Goal: Task Accomplishment & Management: Use online tool/utility

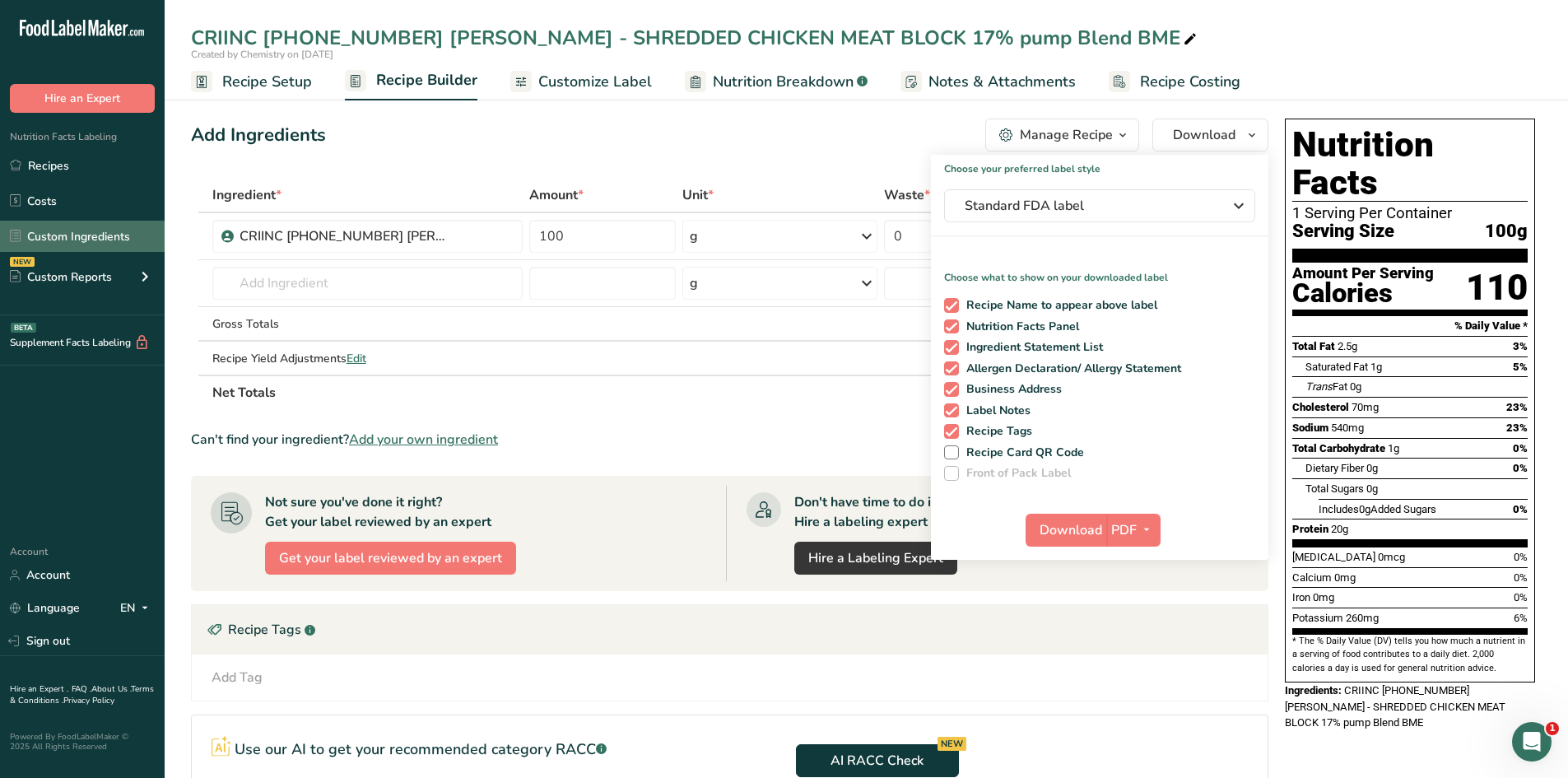
click at [89, 240] on link "Custom Ingredients" at bounding box center [82, 235] width 164 height 31
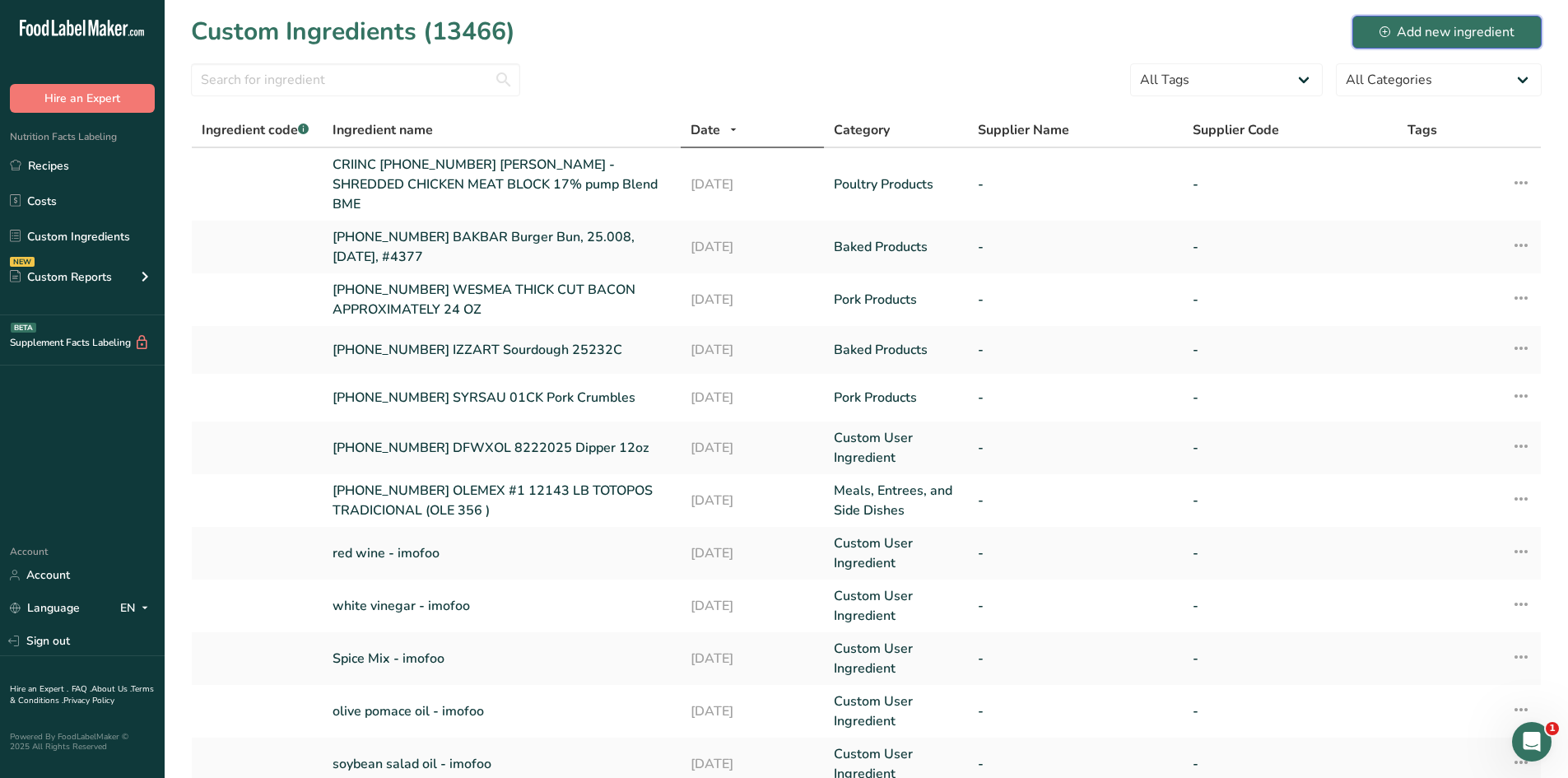
drag, startPoint x: 1424, startPoint y: 31, endPoint x: 1415, endPoint y: 46, distance: 17.5
click at [1425, 31] on div "Add new ingredient" at bounding box center [1447, 33] width 135 height 20
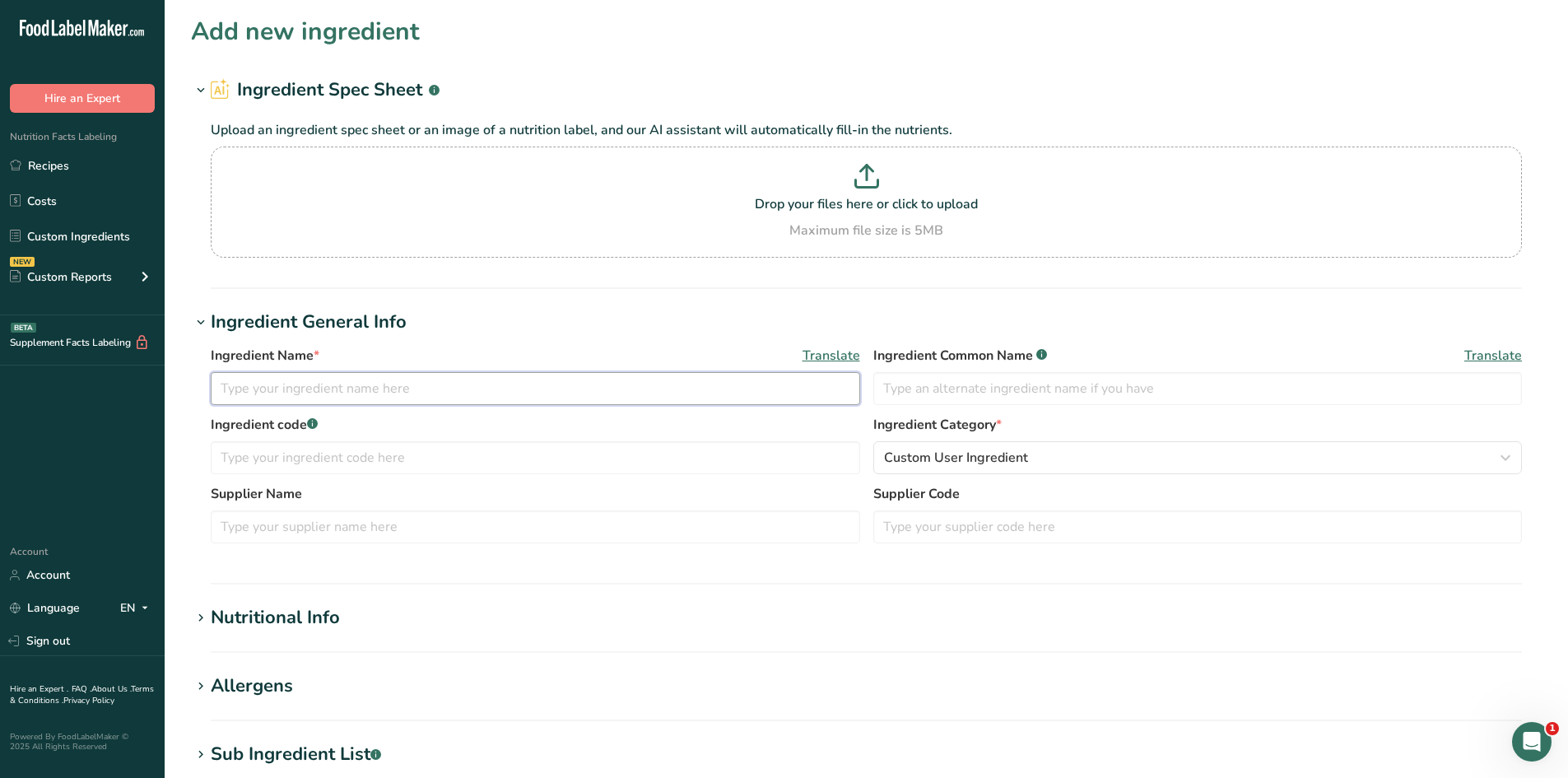
click at [535, 395] on input "text" at bounding box center [535, 388] width 649 height 33
paste input "Chicken Tortilla Soup"
type input "[PHONE_NUMBER] DFWPRI Chicken Tortilla Soup"
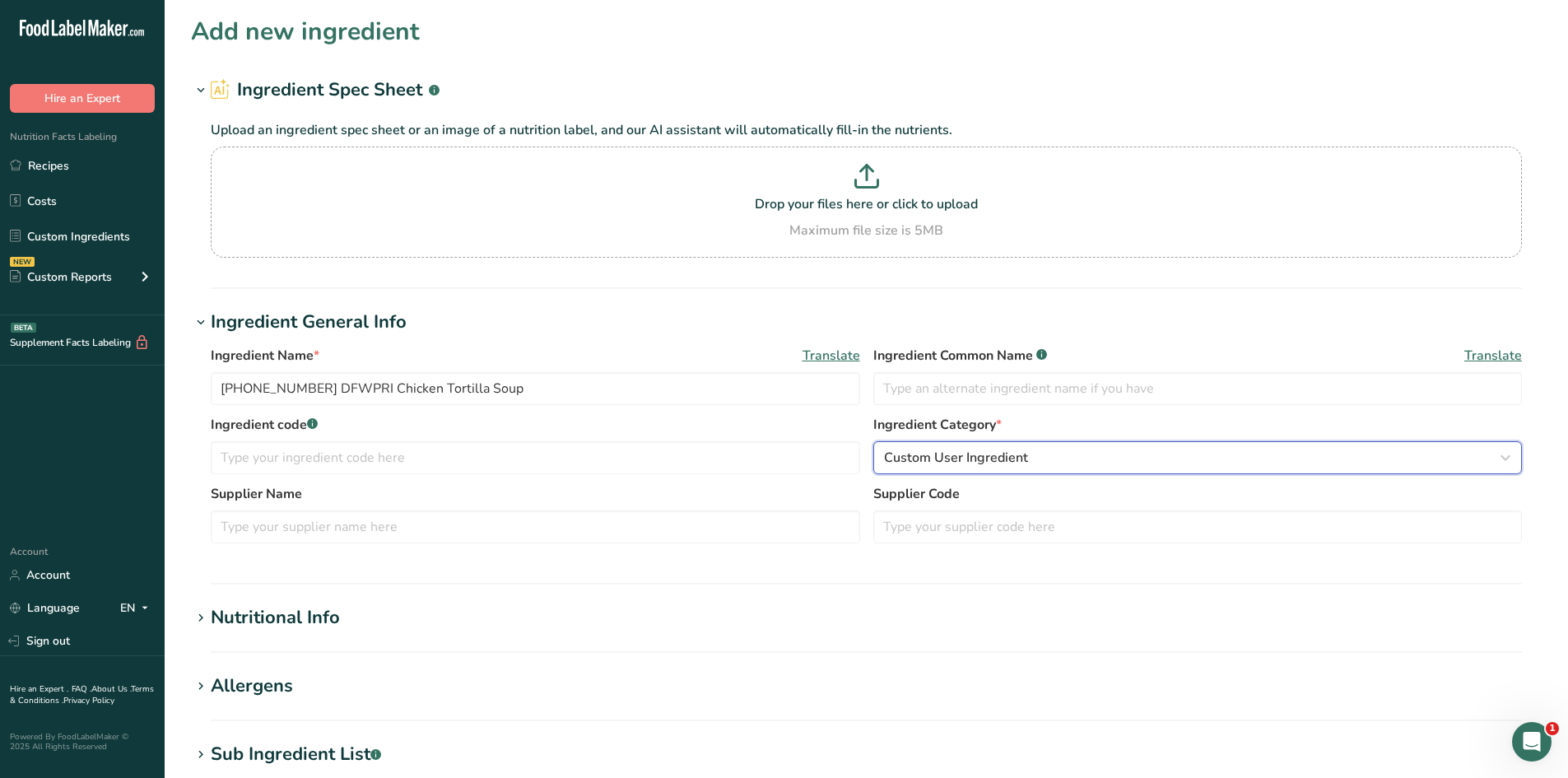
click at [920, 456] on span "Custom User Ingredient" at bounding box center [955, 457] width 144 height 20
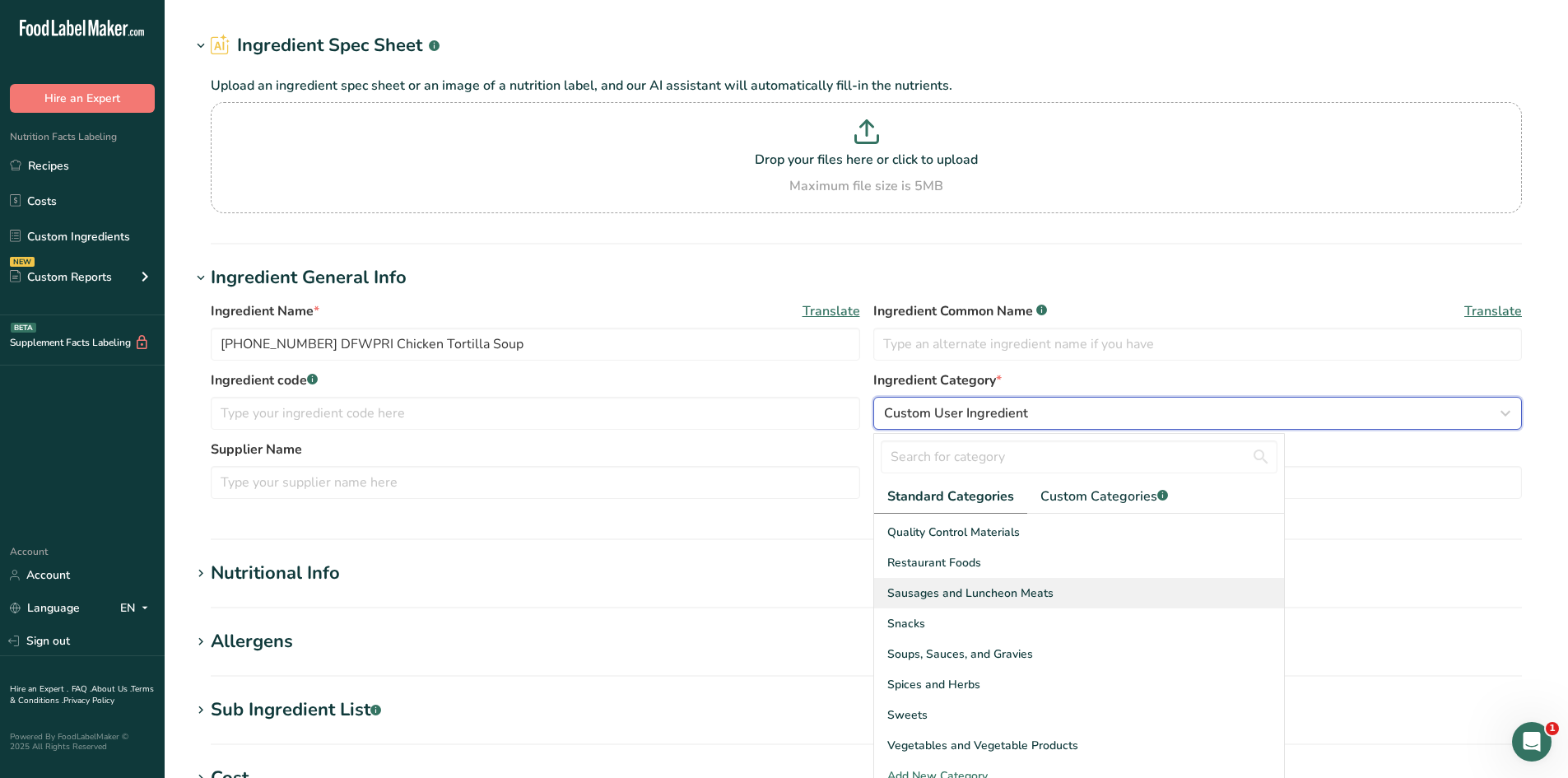
scroll to position [83, 0]
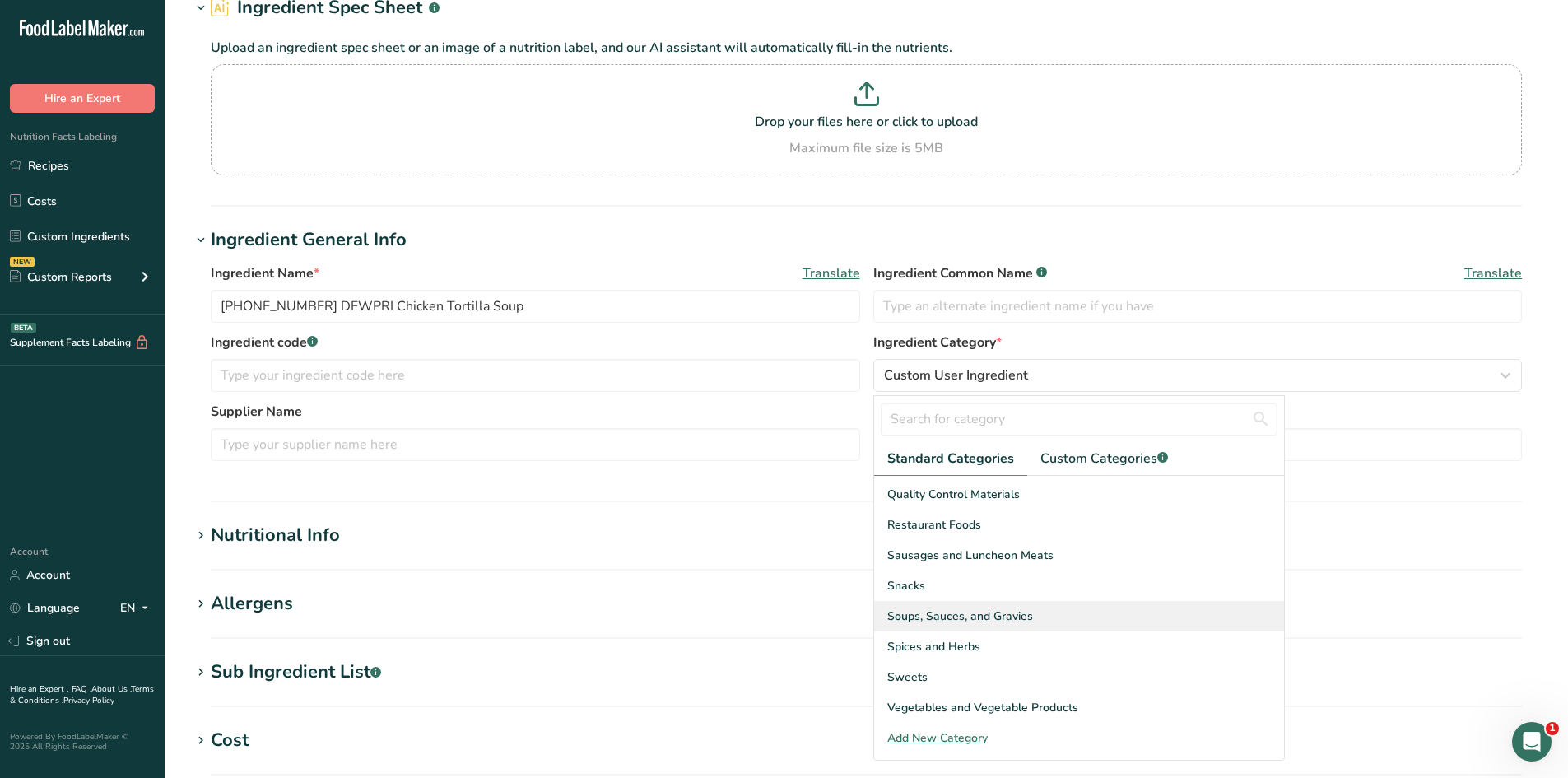
click at [966, 614] on span "Soups, Sauces, and Gravies" at bounding box center [960, 616] width 146 height 18
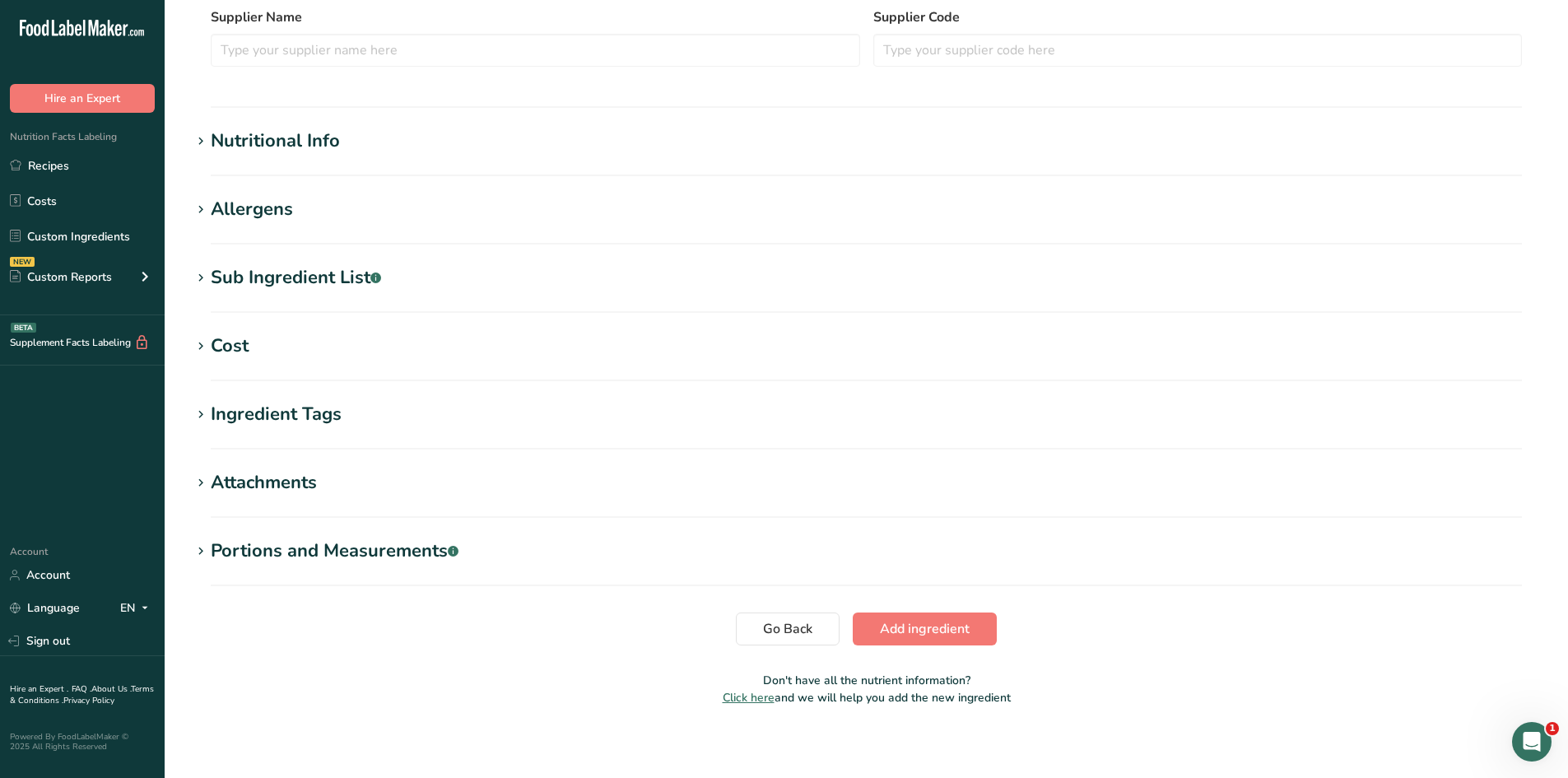
scroll to position [484, 0]
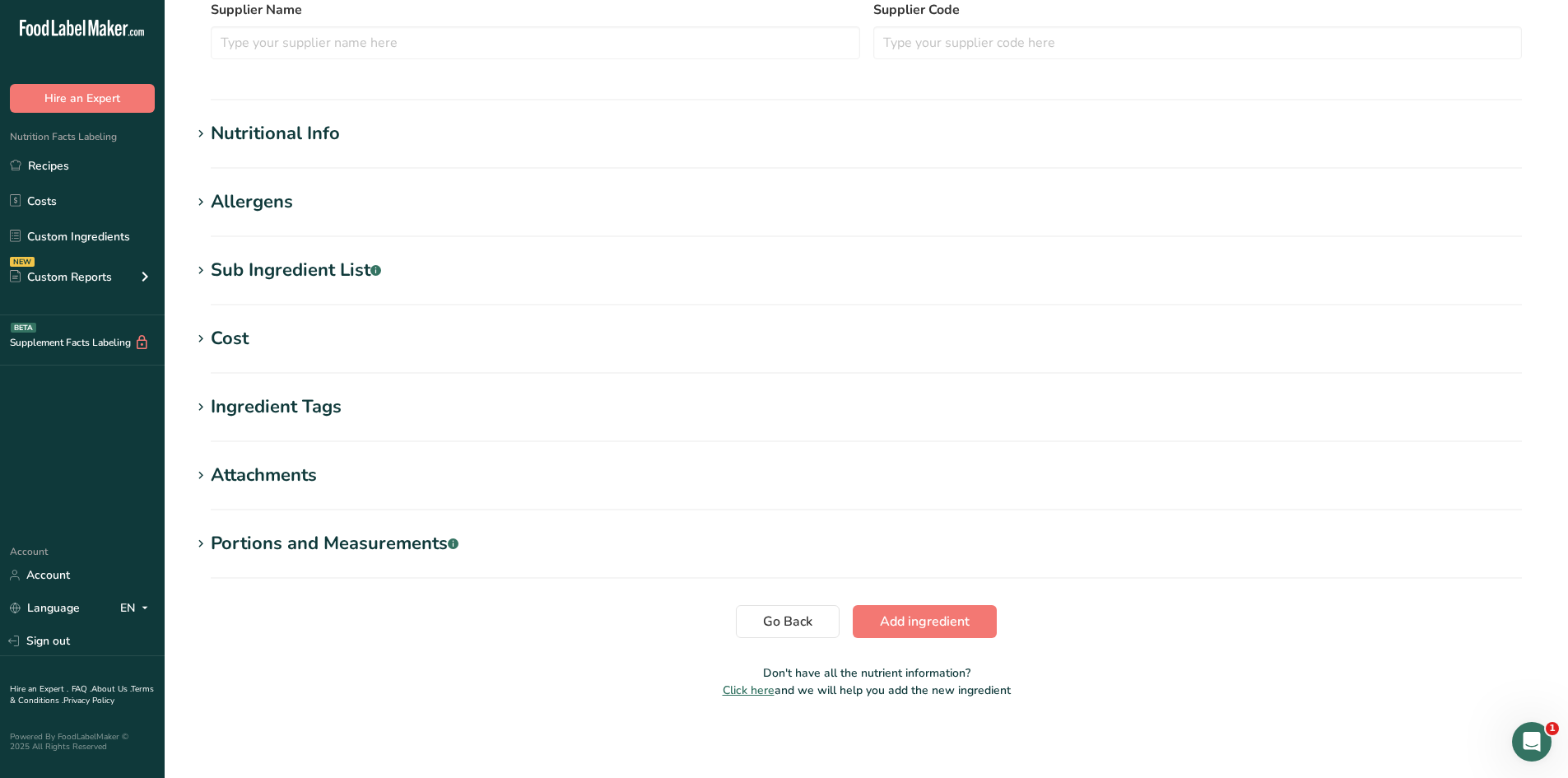
click at [242, 137] on div "Nutritional Info" at bounding box center [275, 134] width 129 height 28
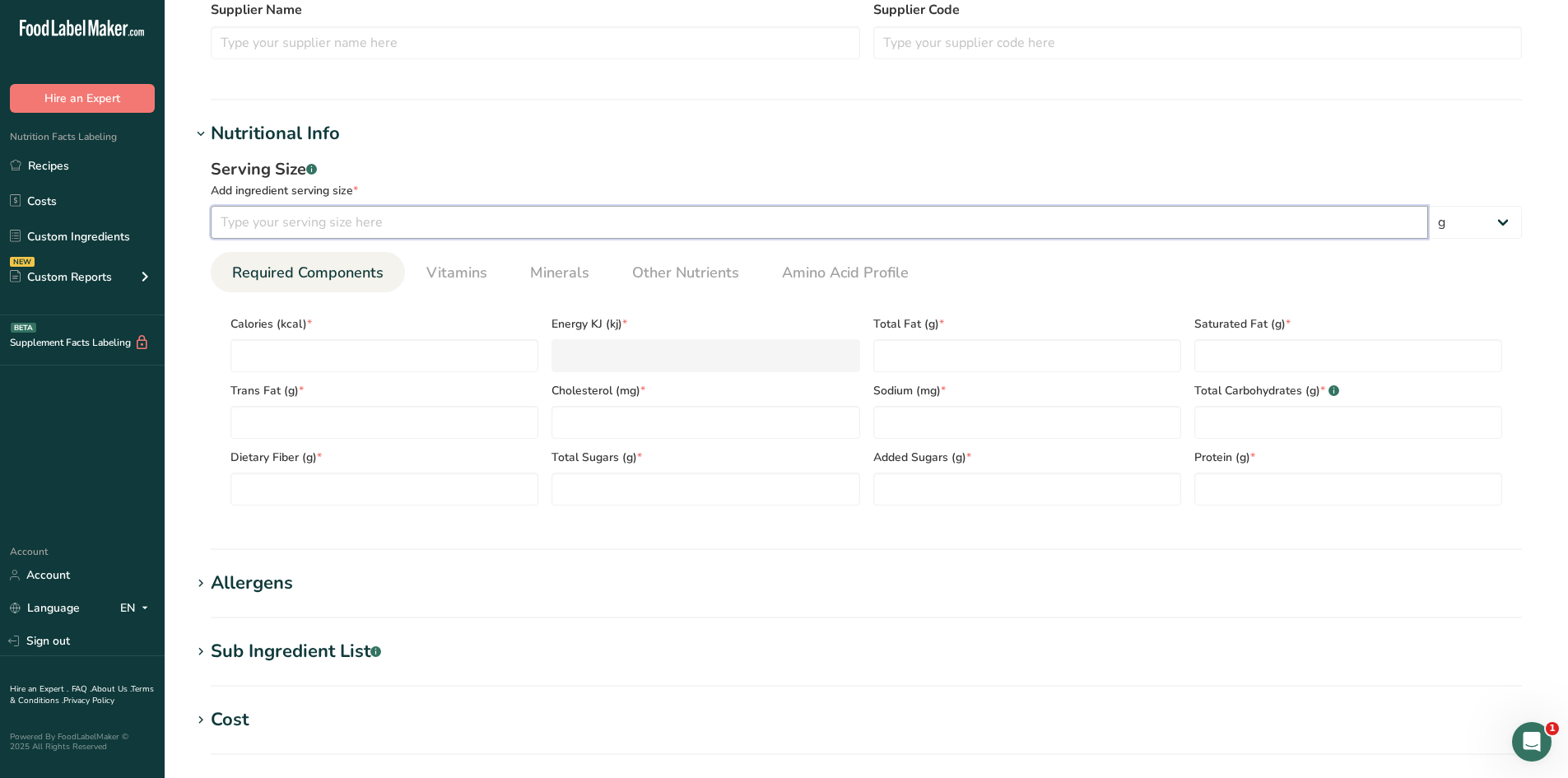
click at [334, 232] on input "number" at bounding box center [819, 222] width 1217 height 33
type input "100"
click at [426, 174] on div "Serving Size .a-a{fill:#347362;}.b-a{fill:#fff;}" at bounding box center [865, 169] width 1311 height 25
click at [679, 270] on span "Other Nutrients" at bounding box center [685, 273] width 107 height 23
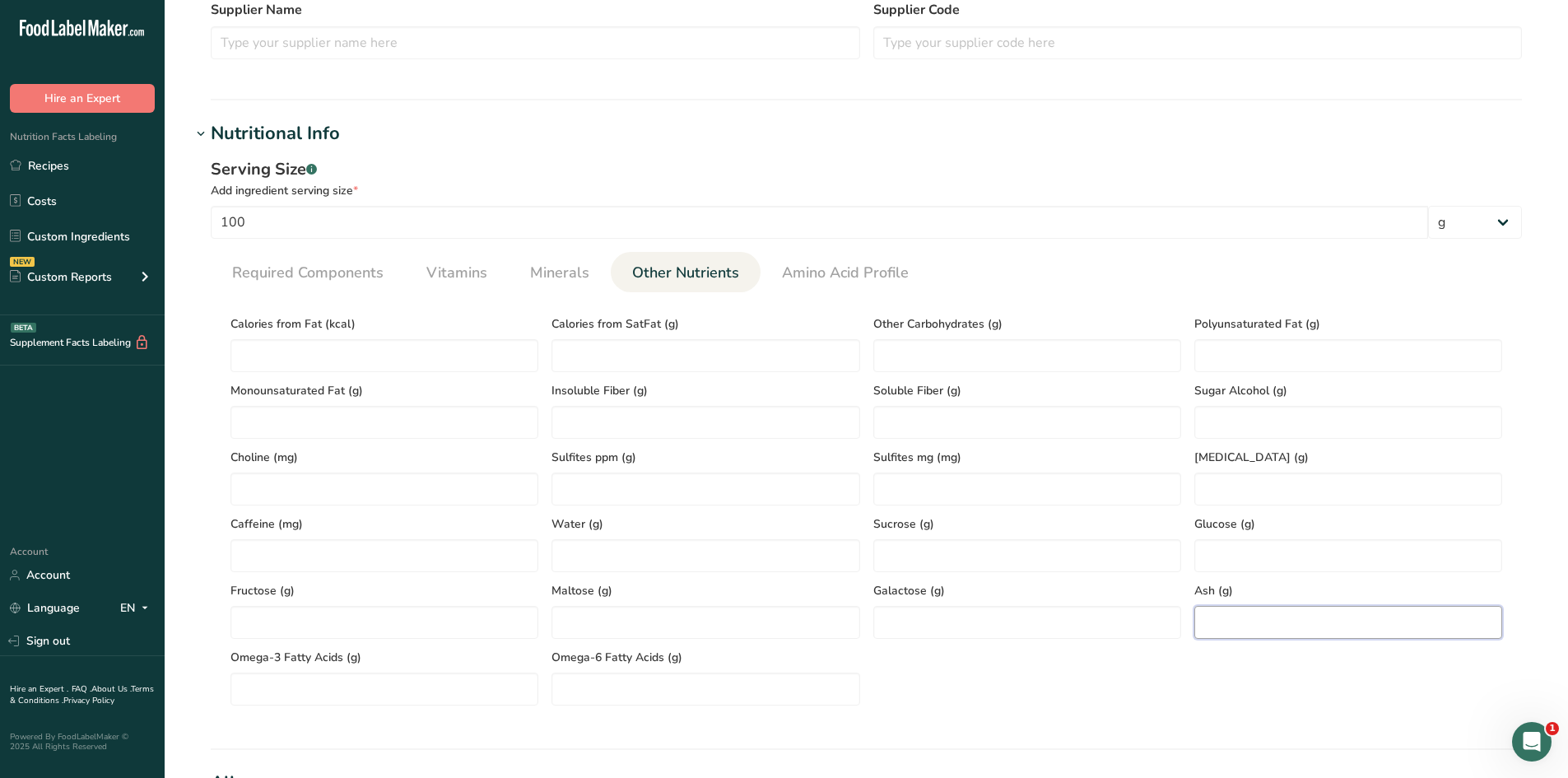
paste input "1.57"
type input "1.57"
click at [1197, 710] on section "Calories (kcal) * Energy KJ (kj) * Total Fat (g) * Saturated Fat (g) * Trans Fa…" at bounding box center [865, 505] width 1311 height 427
paste Fat "22.59"
type Fat "22.59"
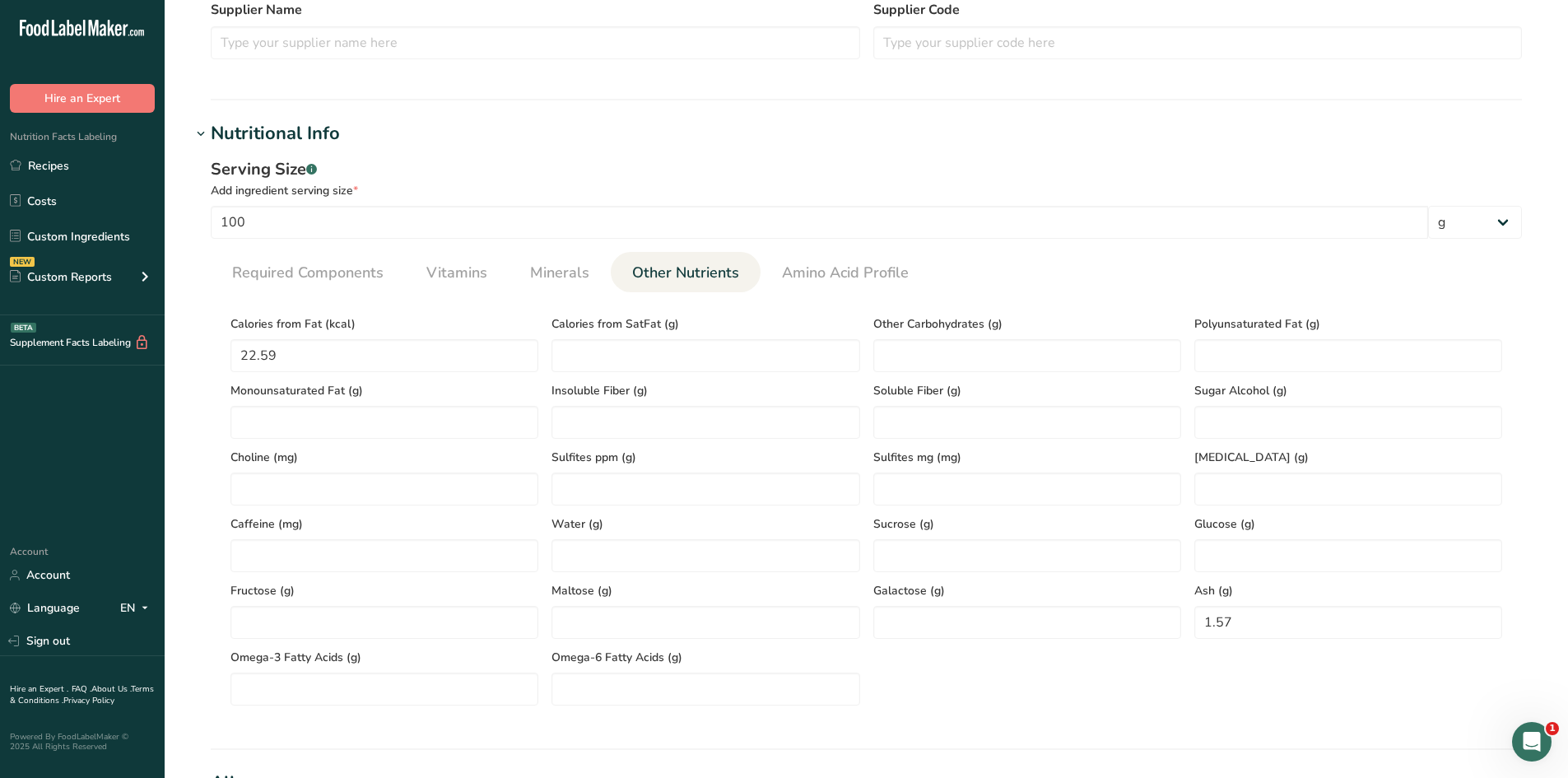
click at [394, 311] on div "Calories from Fat (kcal) 22.59" at bounding box center [384, 339] width 321 height 67
paste Fat "1.01"
type Fat "1.01"
click at [220, 465] on section "Calories (kcal) * Energy KJ (kj) * Total Fat (g) * Saturated Fat (g) * Trans Fa…" at bounding box center [865, 505] width 1311 height 427
paste Fat "0.89"
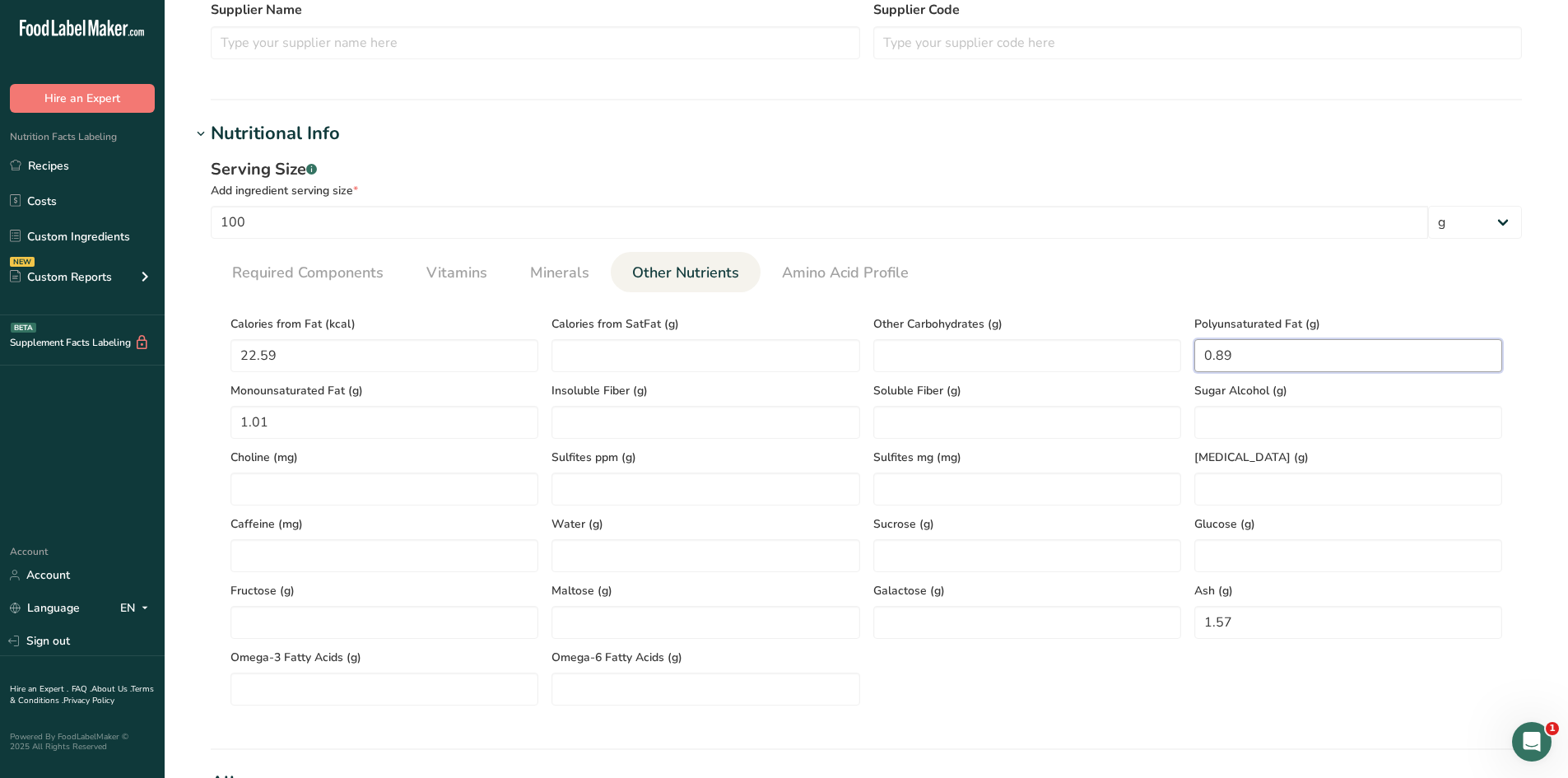
type Fat "0.89"
click at [1160, 290] on ul "Required Components Vitamins Minerals Other Nutrients Amino Acid Profile" at bounding box center [865, 272] width 1311 height 40
click at [514, 287] on li "Minerals" at bounding box center [559, 272] width 102 height 40
click at [572, 274] on span "Minerals" at bounding box center [559, 273] width 59 height 23
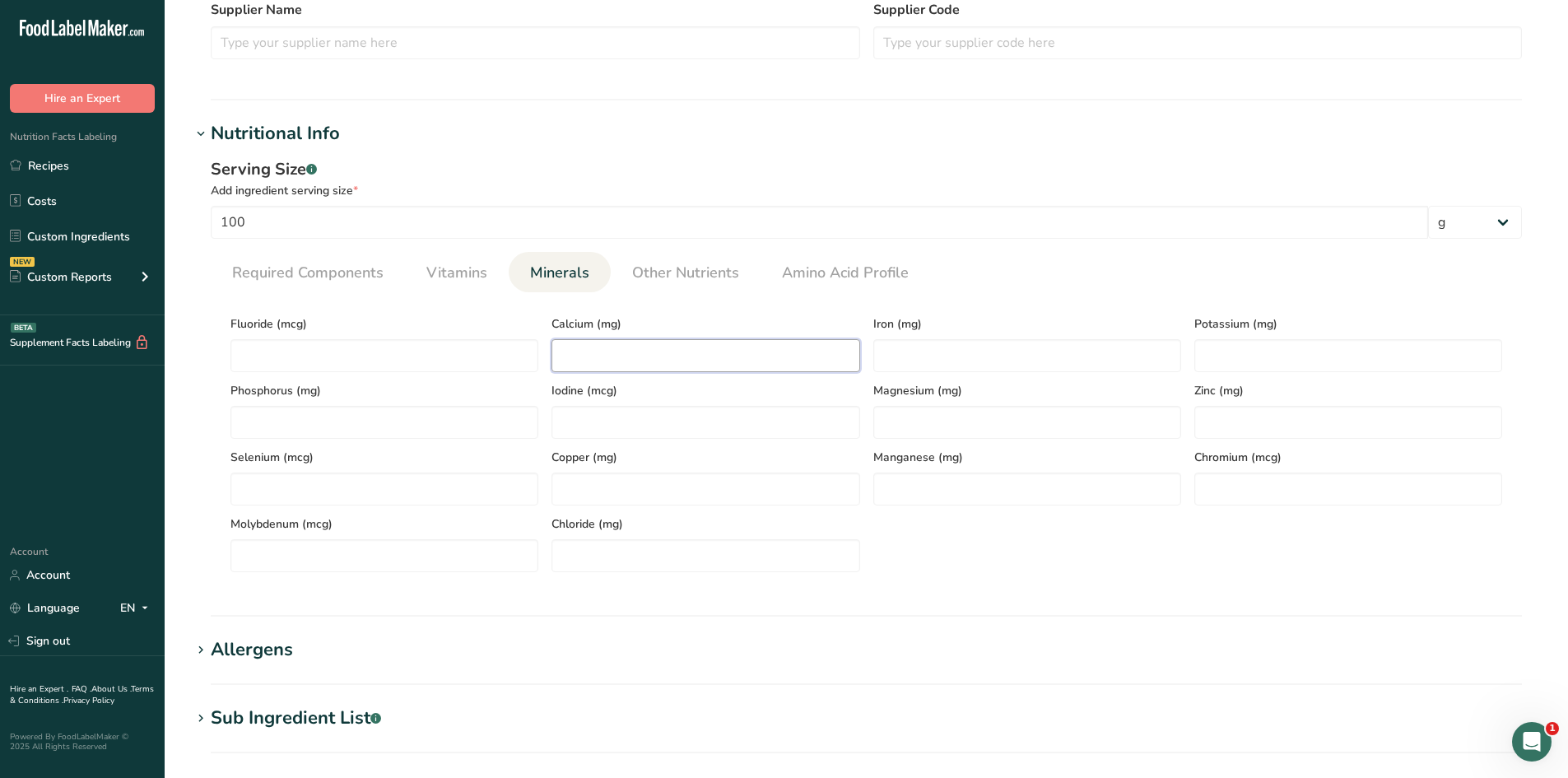
paste input "29.64"
type input "29.64"
click at [650, 587] on div "Serving Size .a-a{fill:#347362;}.b-a{fill:#fff;} Add ingredient serving size * …" at bounding box center [866, 371] width 1350 height 447
paste input "0.82"
type input "0.82"
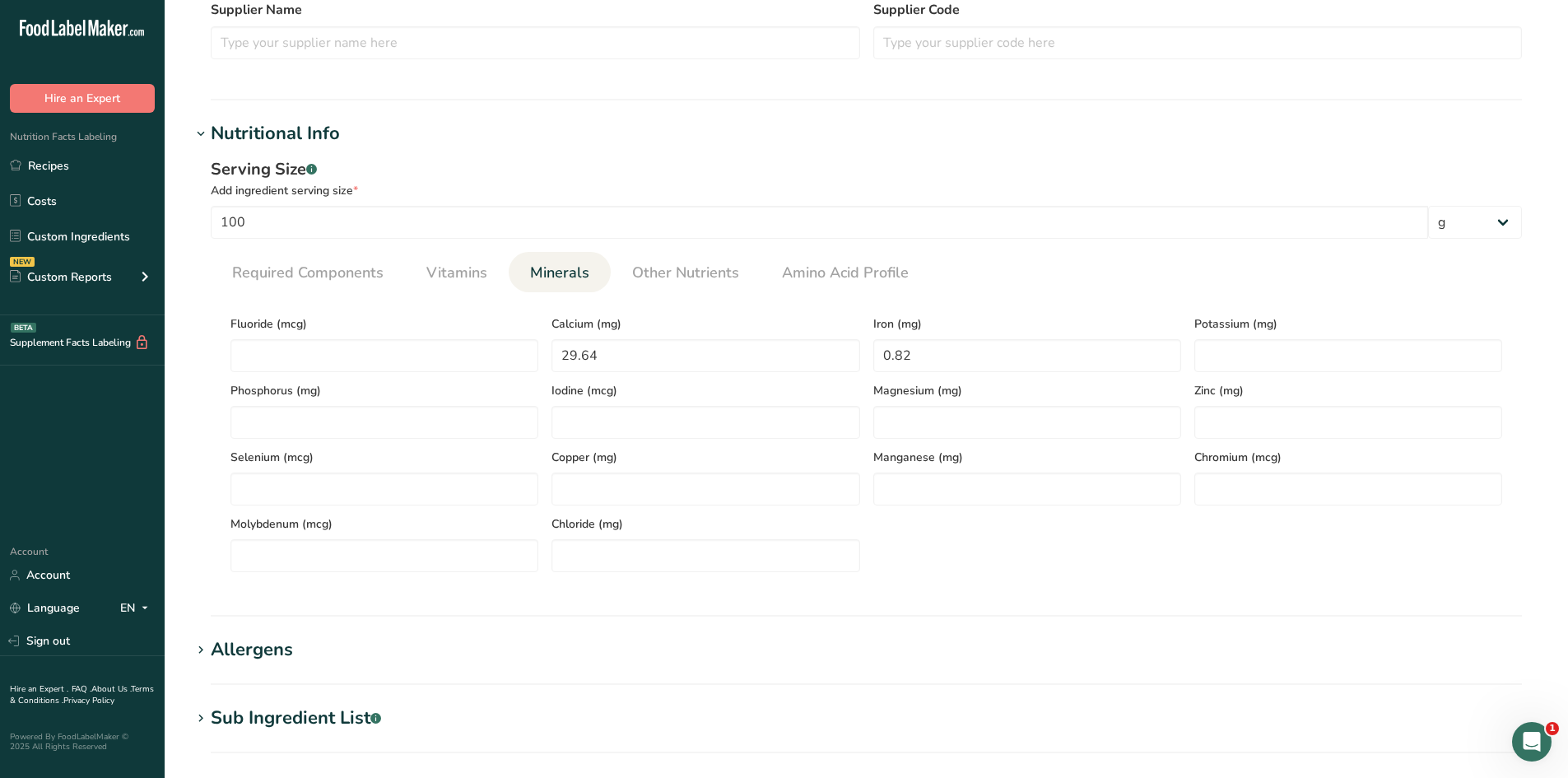
click at [960, 556] on div "Fluoride (mcg) Calcium (mg) 29.64 Iron (mg) 0.82 Potassium (mg) Phosphorus (mg)…" at bounding box center [865, 439] width 1284 height 267
paste input "185.48"
type input "185.48"
click at [1182, 310] on div "Iron (mg) 0.82" at bounding box center [1026, 339] width 321 height 67
click at [427, 282] on span "Vitamins" at bounding box center [456, 273] width 61 height 23
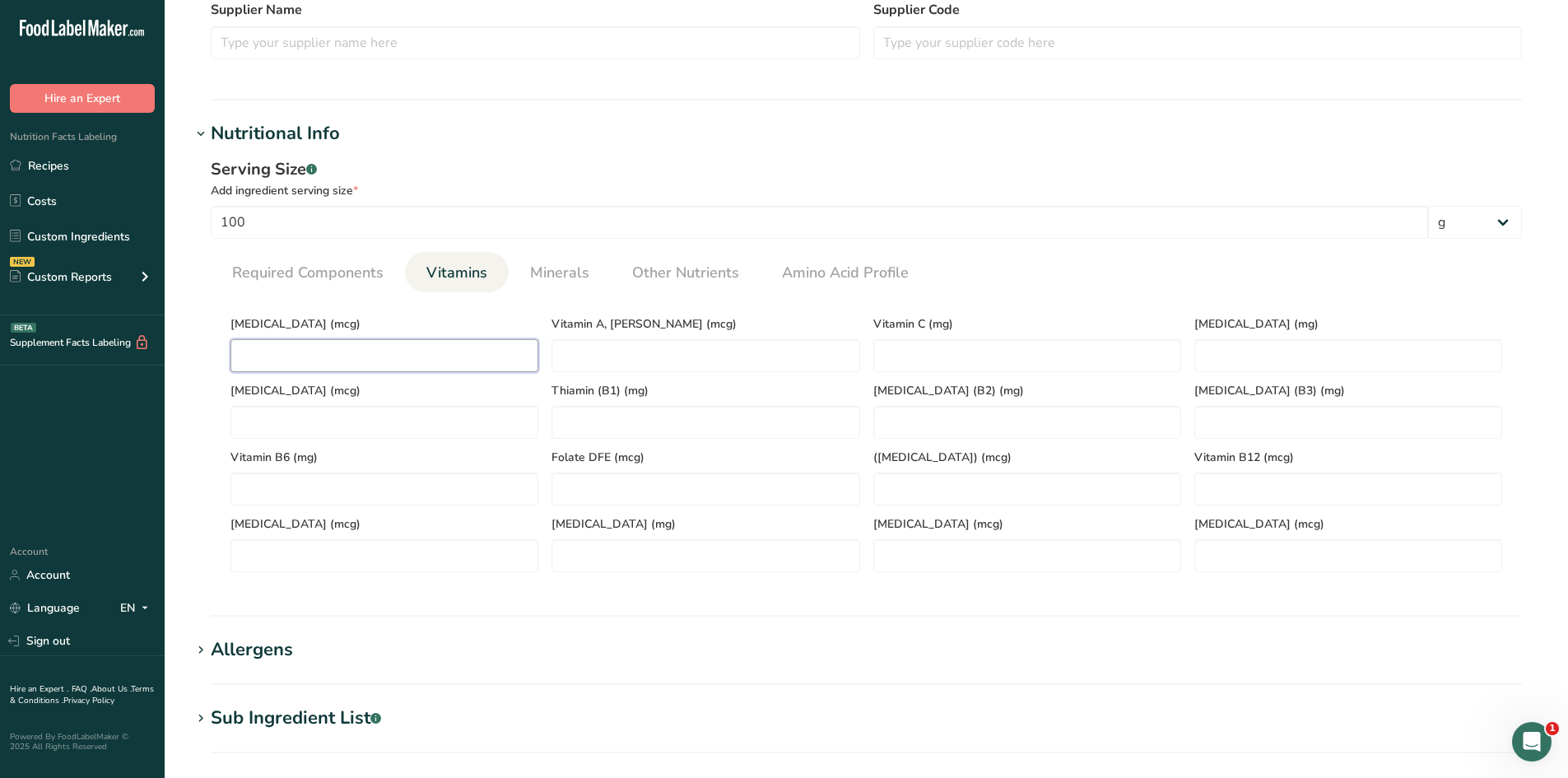
click at [327, 353] on D "number" at bounding box center [384, 355] width 308 height 33
type D "0"
click at [299, 278] on span "Required Components" at bounding box center [307, 273] width 151 height 23
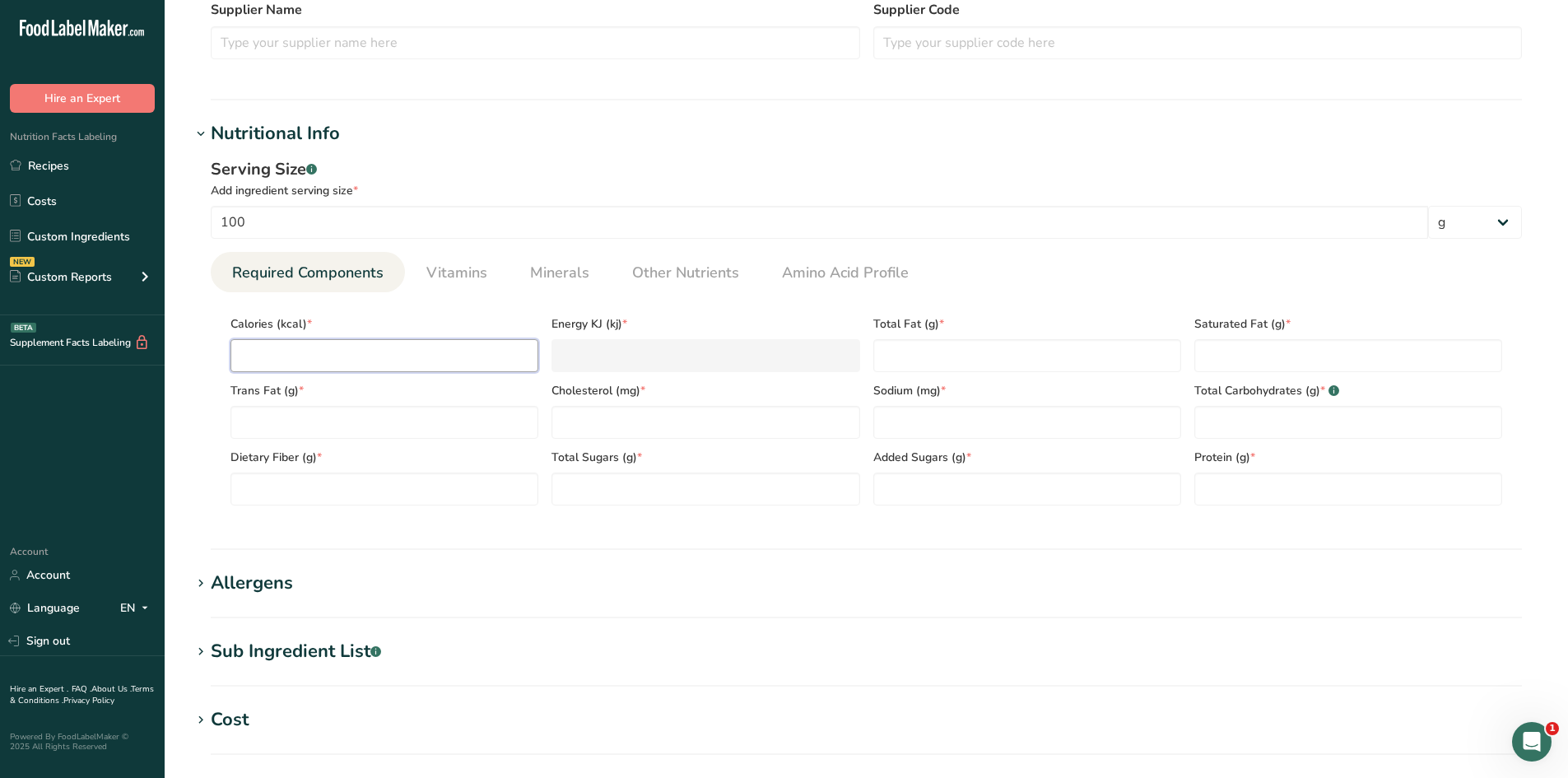
paste input "68.49"
type input "68.49"
type KJ "286.6"
type input "68.49"
click at [208, 383] on div "Serving Size .a-a{fill:#347362;}.b-a{fill:#fff;} Add ingredient serving size * …" at bounding box center [866, 338] width 1350 height 381
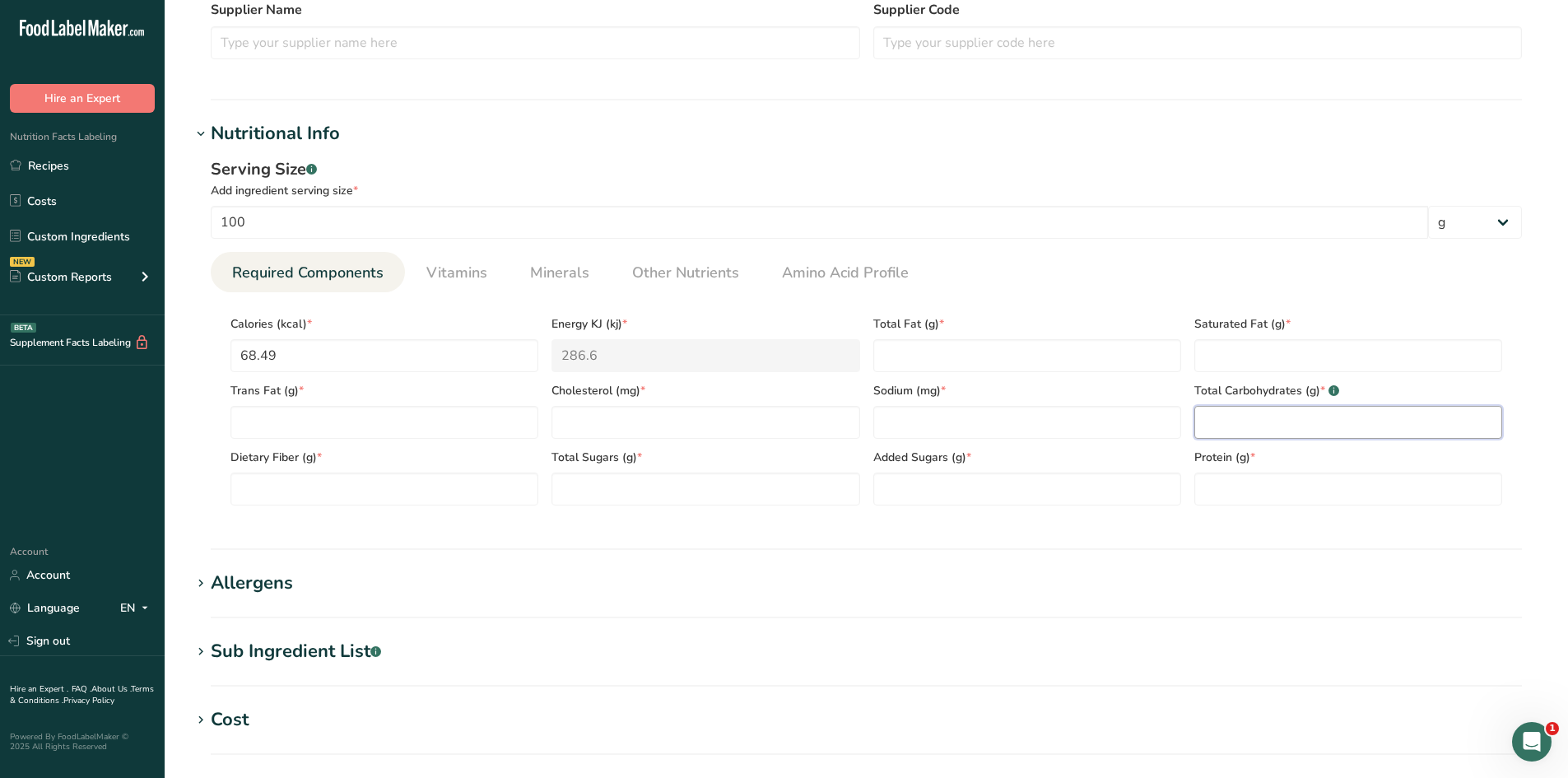
drag, startPoint x: 1274, startPoint y: 440, endPoint x: 1218, endPoint y: 419, distance: 59.8
paste Carbohydrates "5.95"
type Carbohydrates "5.95"
click at [1242, 527] on div "Serving Size .a-a{fill:#347362;}.b-a{fill:#fff;} Add ingredient serving size * …" at bounding box center [866, 338] width 1350 height 381
paste input "9.38"
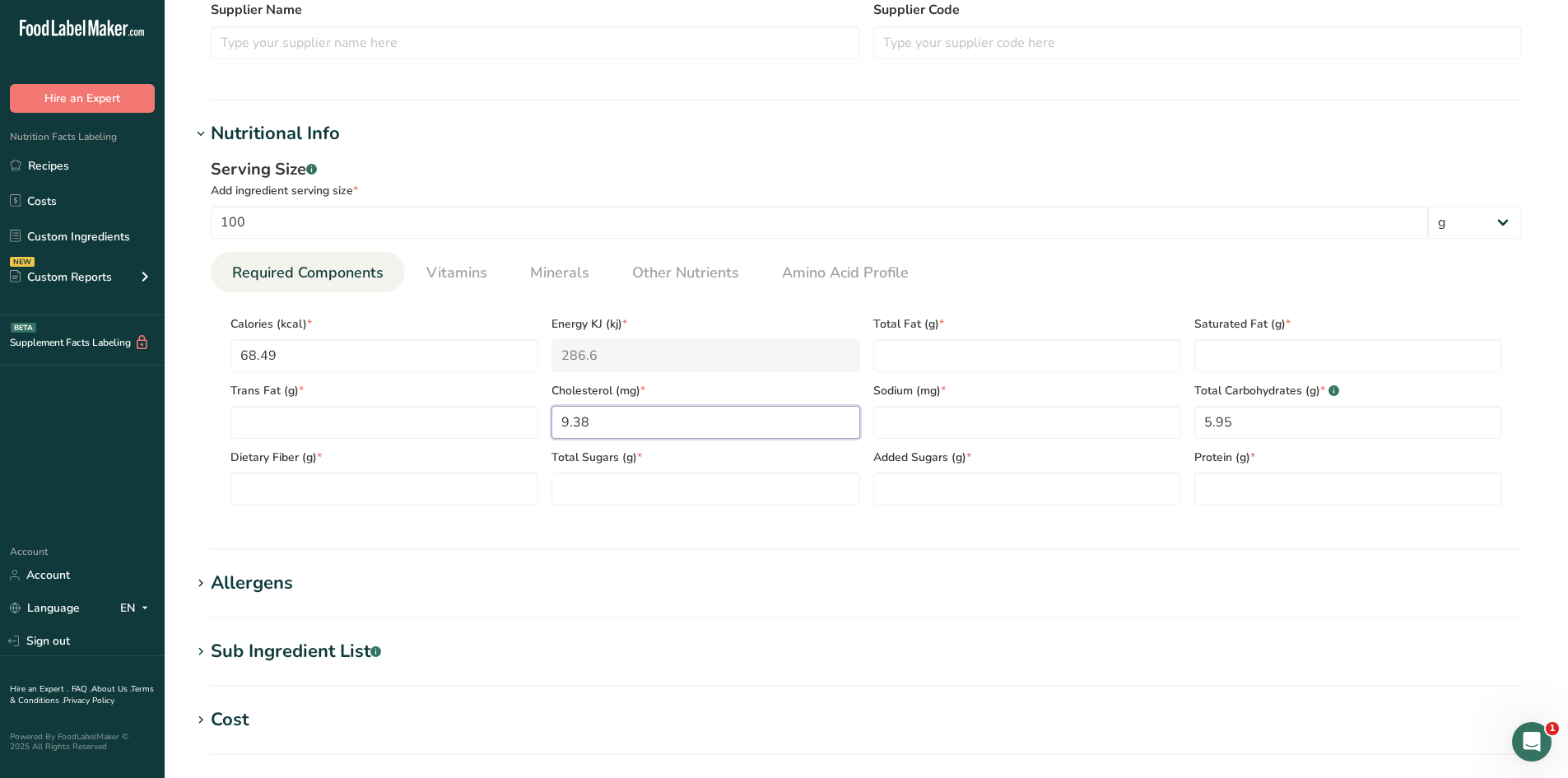
type input "9.38"
click at [699, 515] on section "Calories (kcal) * 68.49 Energy KJ (kj) * 286.6 Total Fat (g) * Saturated Fat (g…" at bounding box center [865, 405] width 1311 height 226
paste Fiber "1.33"
type Fiber "1.33"
click at [360, 521] on div "Serving Size .a-a{fill:#347362;}.b-a{fill:#fff;} Add ingredient serving size * …" at bounding box center [866, 338] width 1350 height 381
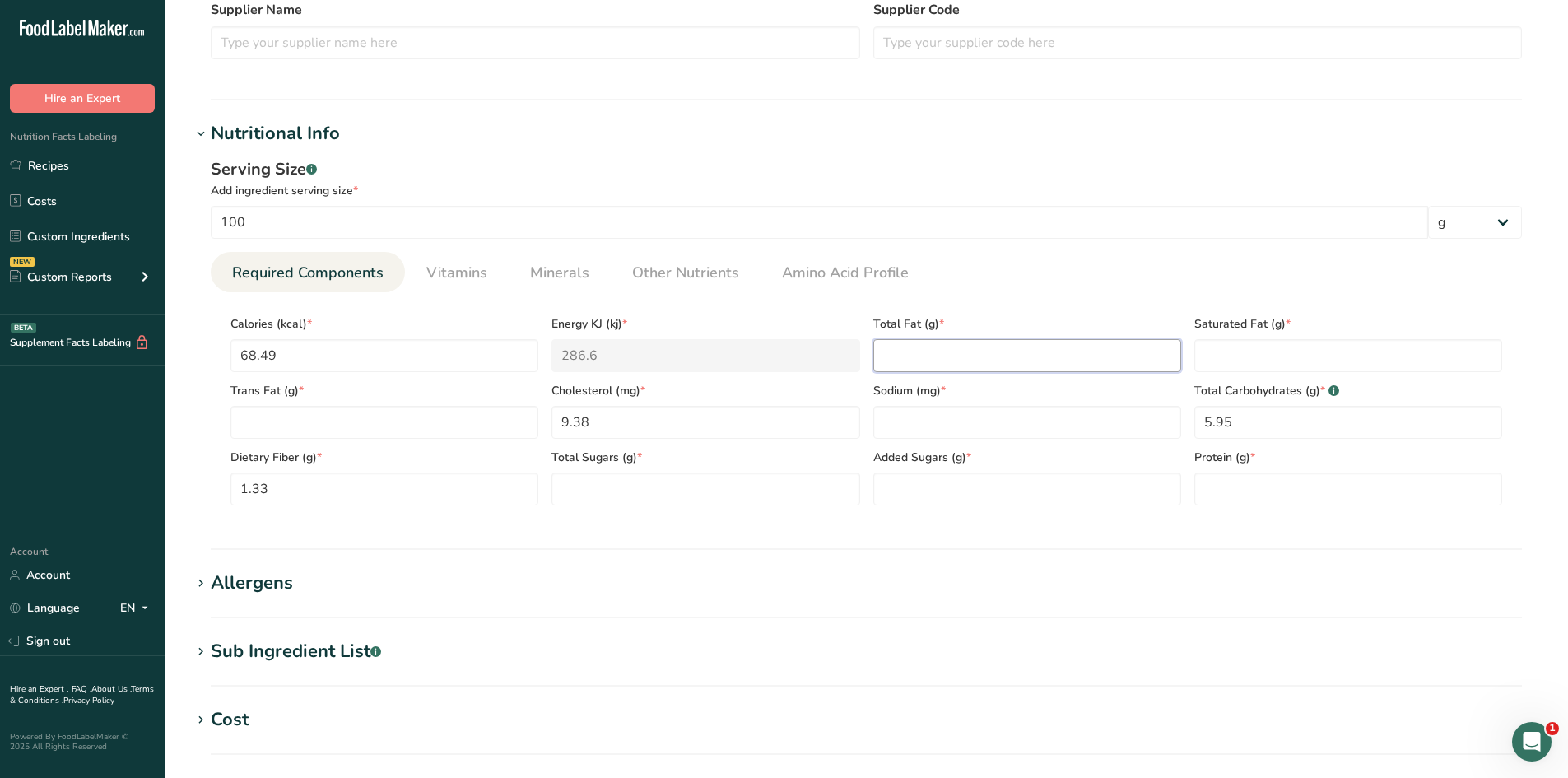
paste Fat "2.51"
type Fat "2.51"
click at [1012, 519] on div "Serving Size .a-a{fill:#347362;}.b-a{fill:#fff;} Add ingredient serving size * …" at bounding box center [866, 338] width 1350 height 381
paste input "439.04"
type input "439.04"
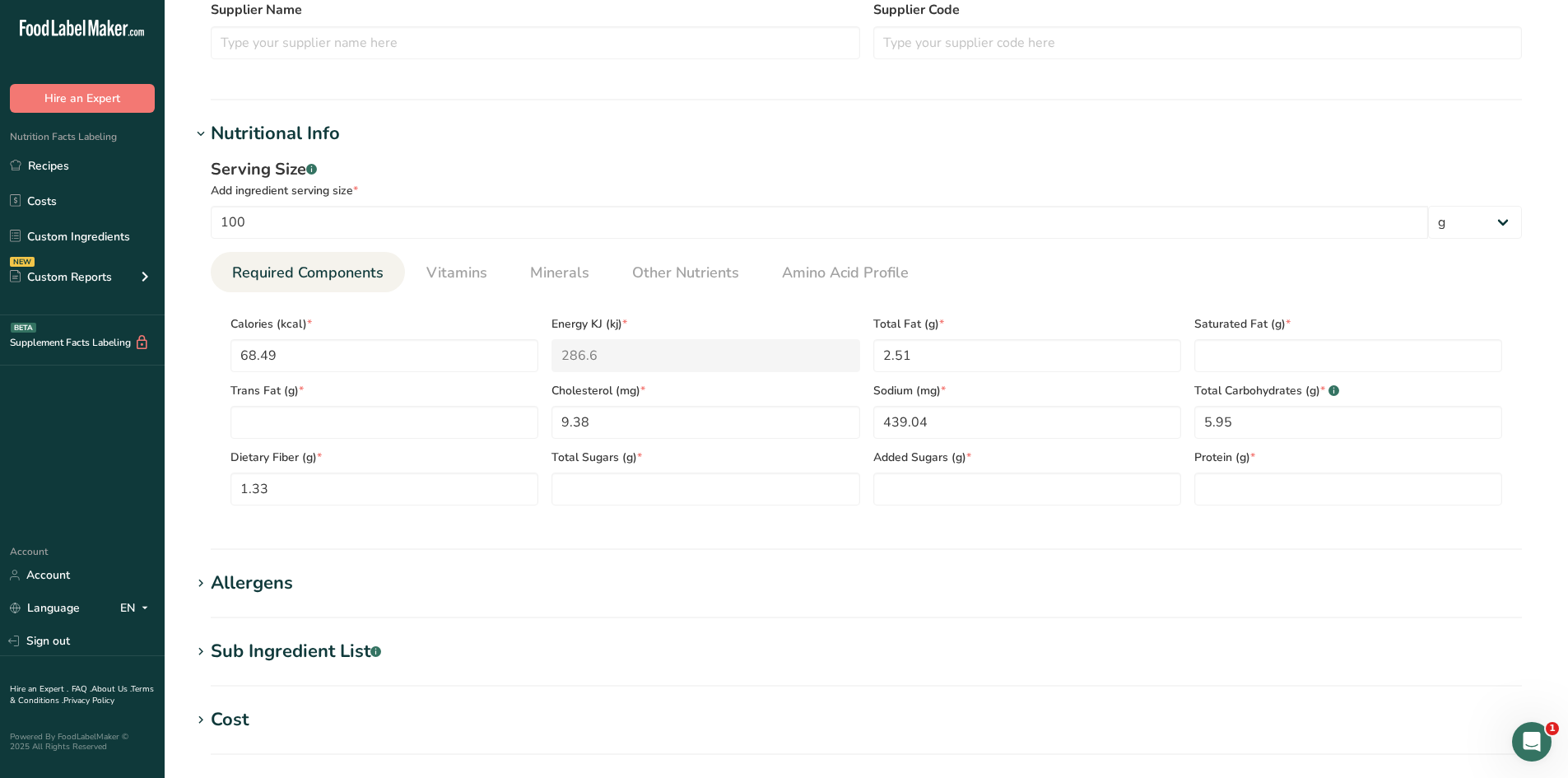
click at [918, 525] on div "Serving Size .a-a{fill:#347362;}.b-a{fill:#fff;} Add ingredient serving size * …" at bounding box center [866, 338] width 1350 height 381
paste input "5.53"
type input "5.53"
click at [1186, 526] on div "Serving Size .a-a{fill:#347362;}.b-a{fill:#fff;} Add ingredient serving size * …" at bounding box center [866, 338] width 1350 height 381
paste Fat "0.62"
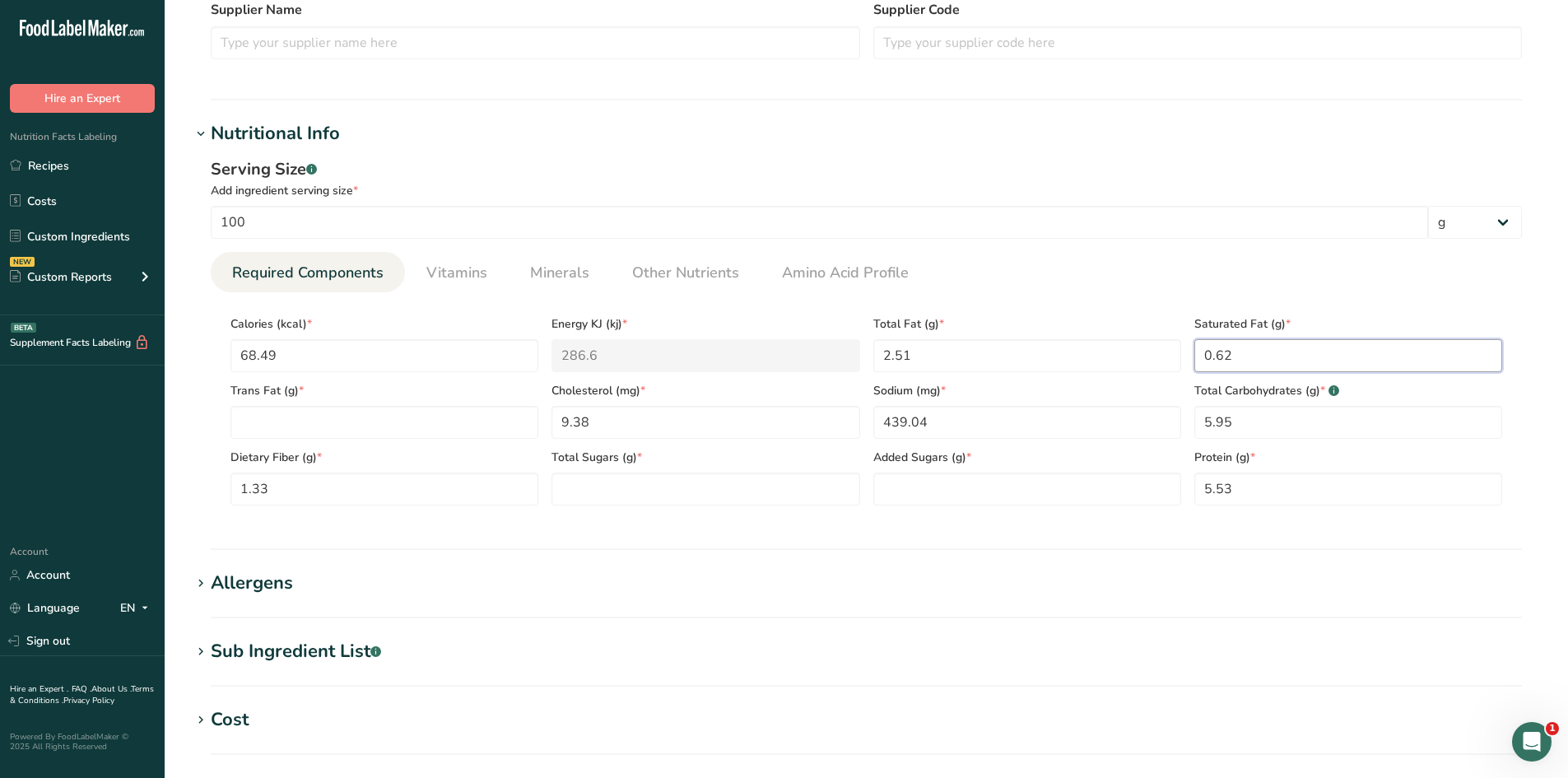
type Fat "0.62"
click at [1172, 536] on section "Nutritional Info Serving Size .a-a{fill:#347362;}.b-a{fill:#fff;} Add ingredien…" at bounding box center [866, 335] width 1350 height 430
paste Sugars "1.27"
type Sugars "1.27"
click at [638, 530] on section "Nutritional Info Serving Size .a-a{fill:#347362;}.b-a{fill:#fff;} Add ingredien…" at bounding box center [866, 335] width 1350 height 430
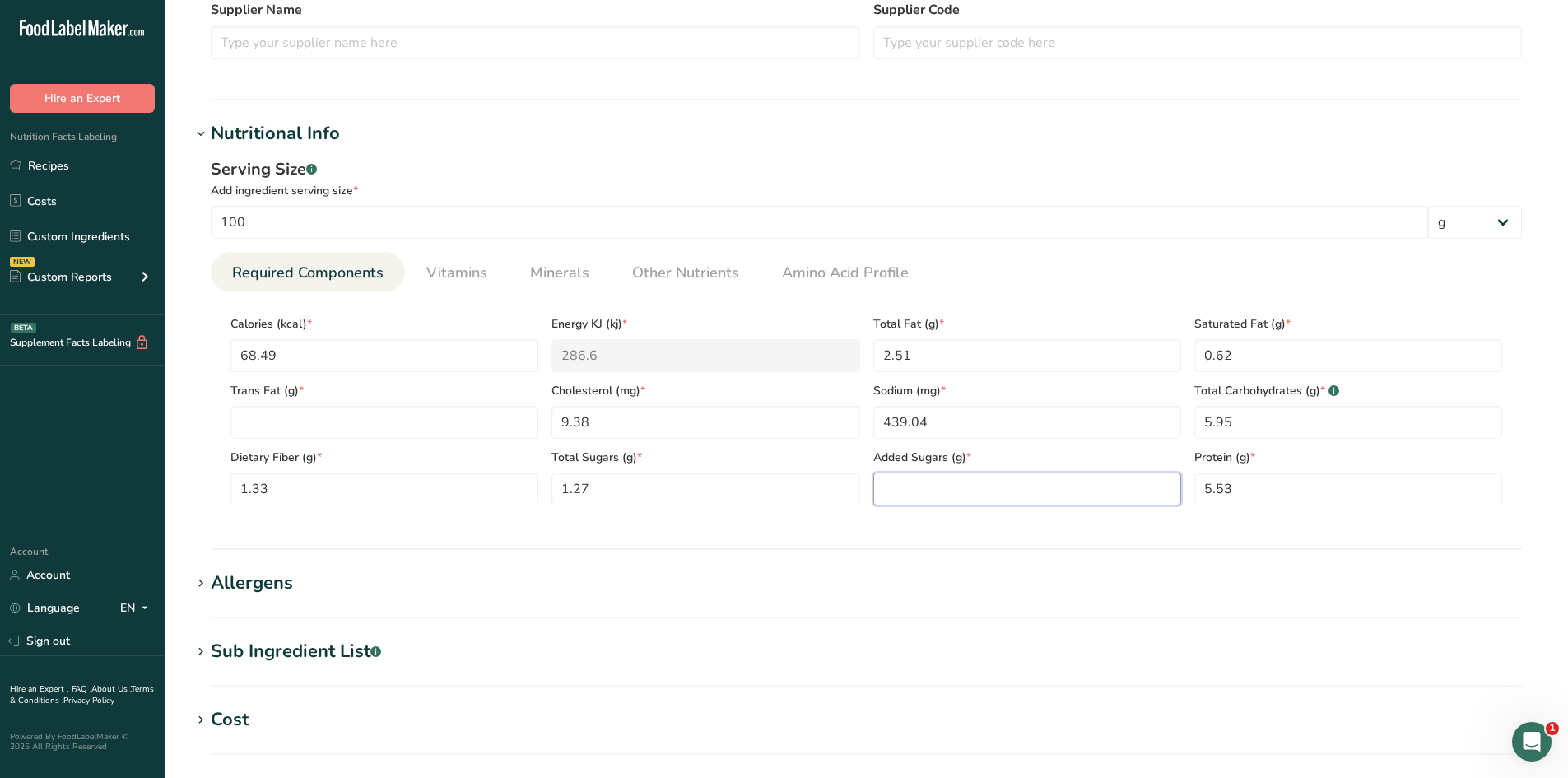
paste Sugars "0.24"
click at [977, 504] on Sugars "0.24" at bounding box center [1026, 488] width 308 height 33
type Sugars "0.24"
click at [971, 523] on div "Serving Size .a-a{fill:#347362;}.b-a{fill:#fff;} Add ingredient serving size * …" at bounding box center [866, 338] width 1350 height 381
click at [449, 414] on Fat "number" at bounding box center [384, 422] width 308 height 33
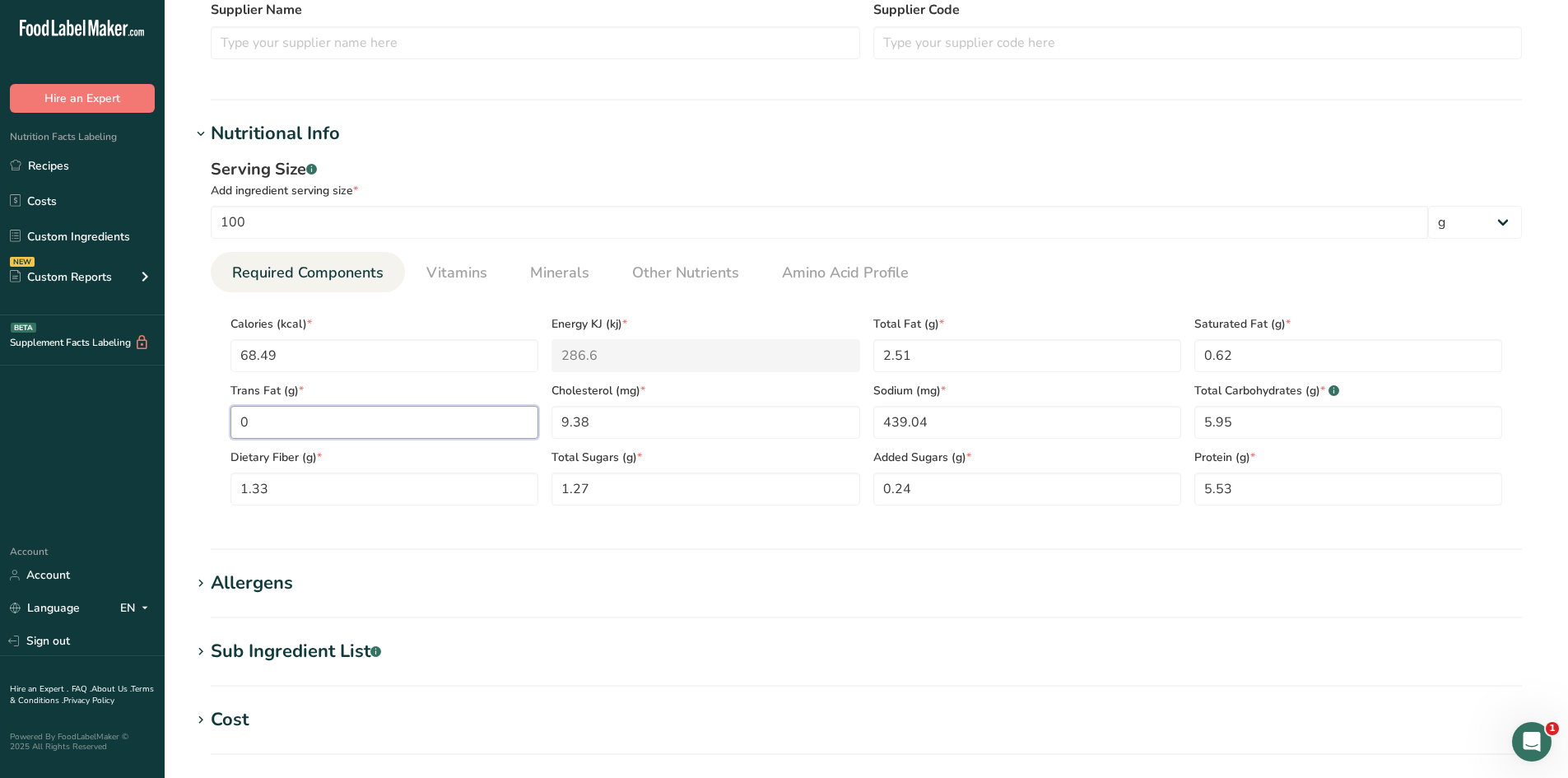
type Fat "0"
click at [432, 528] on section "Nutritional Info Serving Size .a-a{fill:#347362;}.b-a{fill:#fff;} Add ingredien…" at bounding box center [866, 335] width 1350 height 430
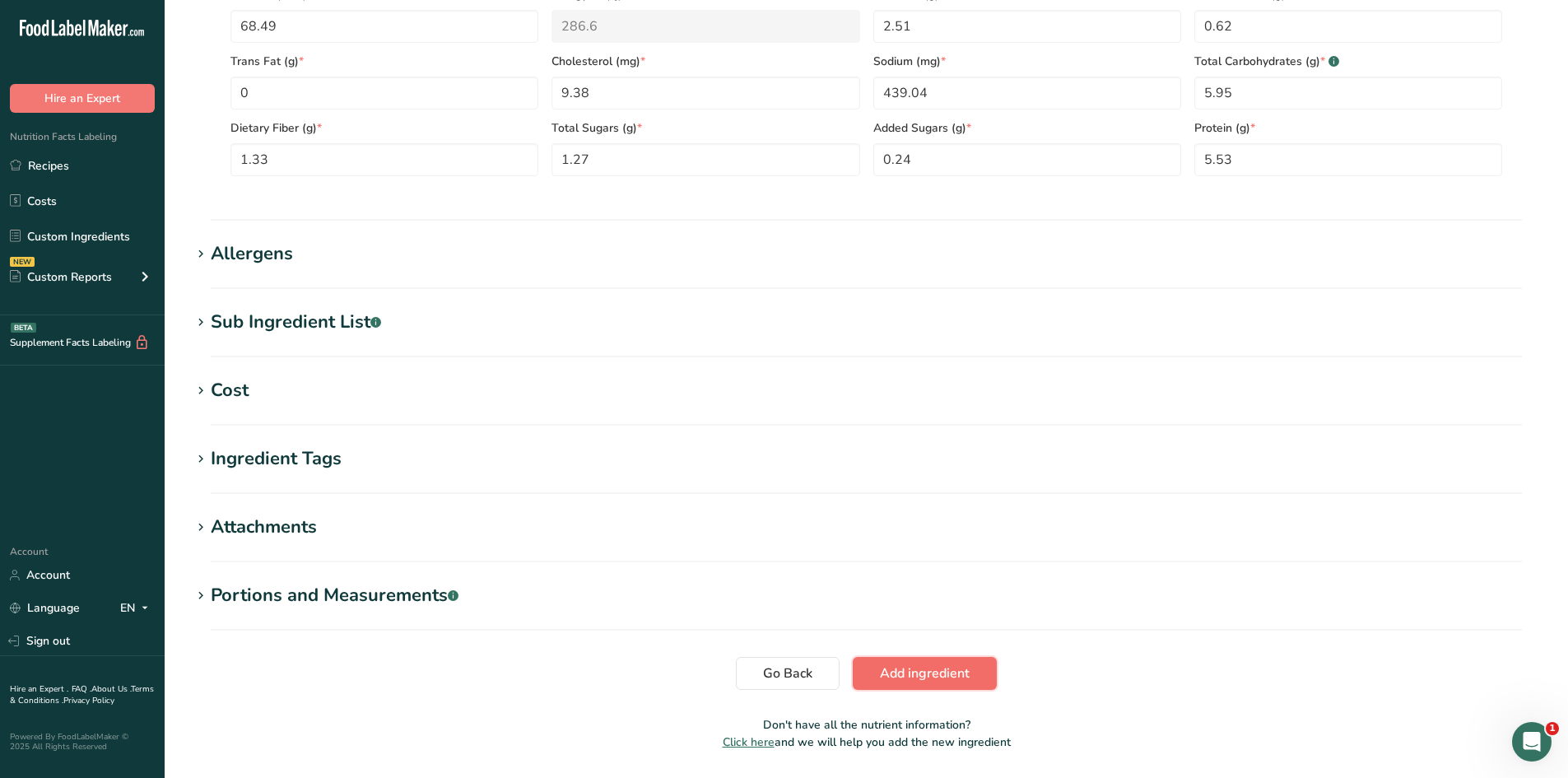
click at [882, 666] on span "Add ingredient" at bounding box center [924, 674] width 89 height 20
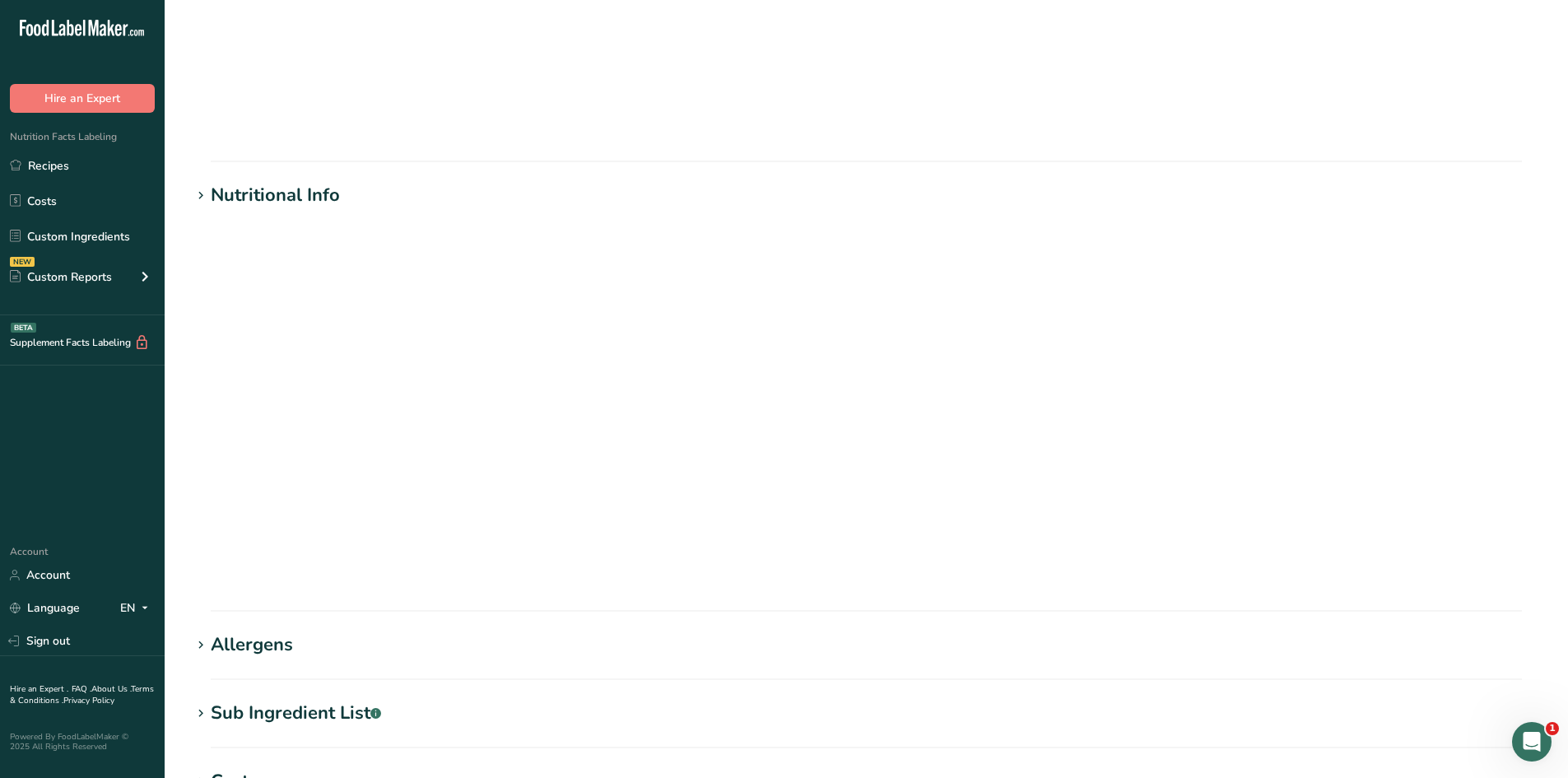
scroll to position [93, 0]
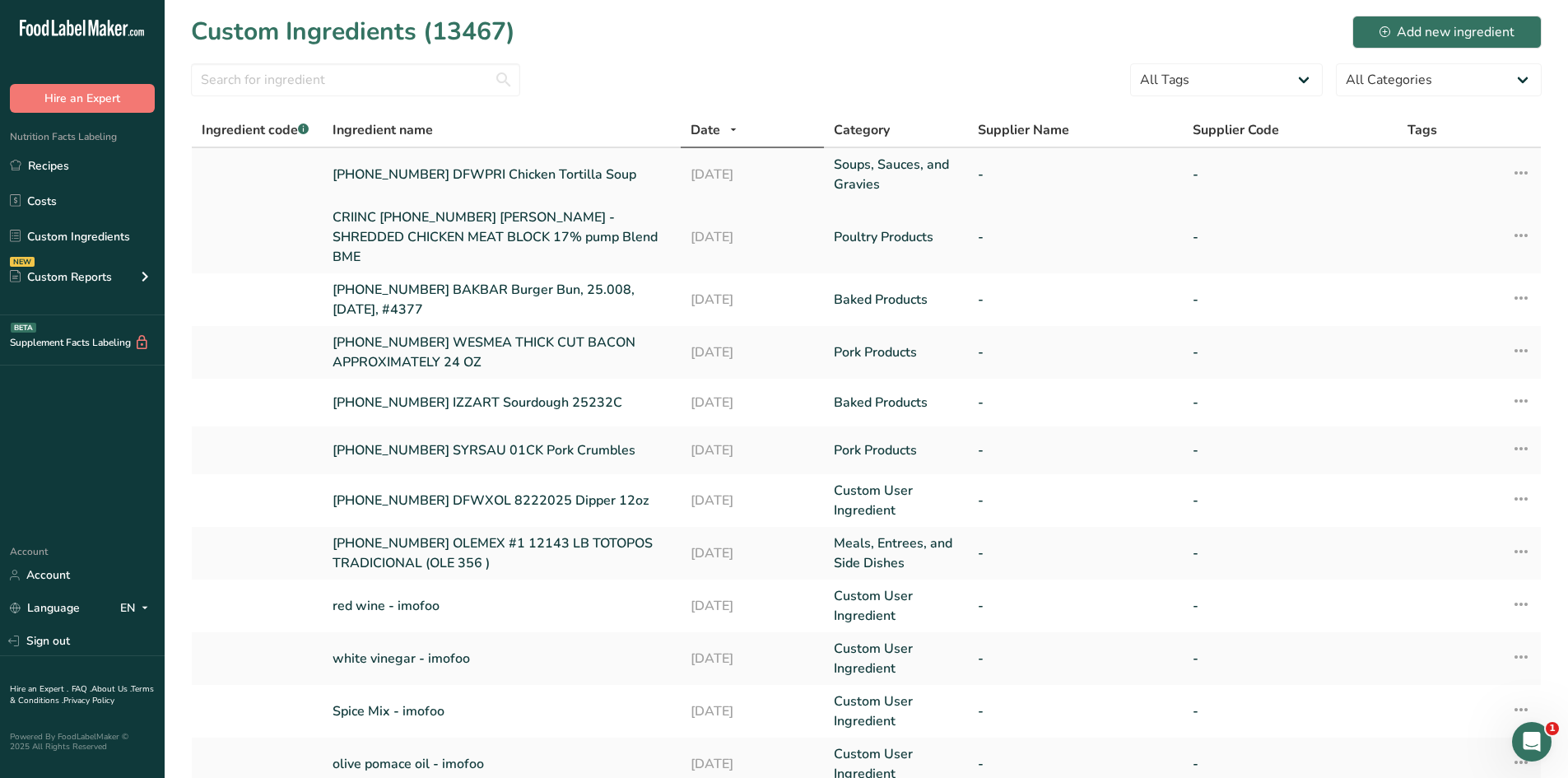
drag, startPoint x: 333, startPoint y: 175, endPoint x: 623, endPoint y: 189, distance: 290.3
click at [623, 189] on td "[PHONE_NUMBER] DFWPRI Chicken Tortilla Soup" at bounding box center [502, 174] width 358 height 53
copy link "[PHONE_NUMBER] DFWPRI Chicken Tortilla Soup"
click at [92, 172] on link "Recipes" at bounding box center [82, 164] width 164 height 31
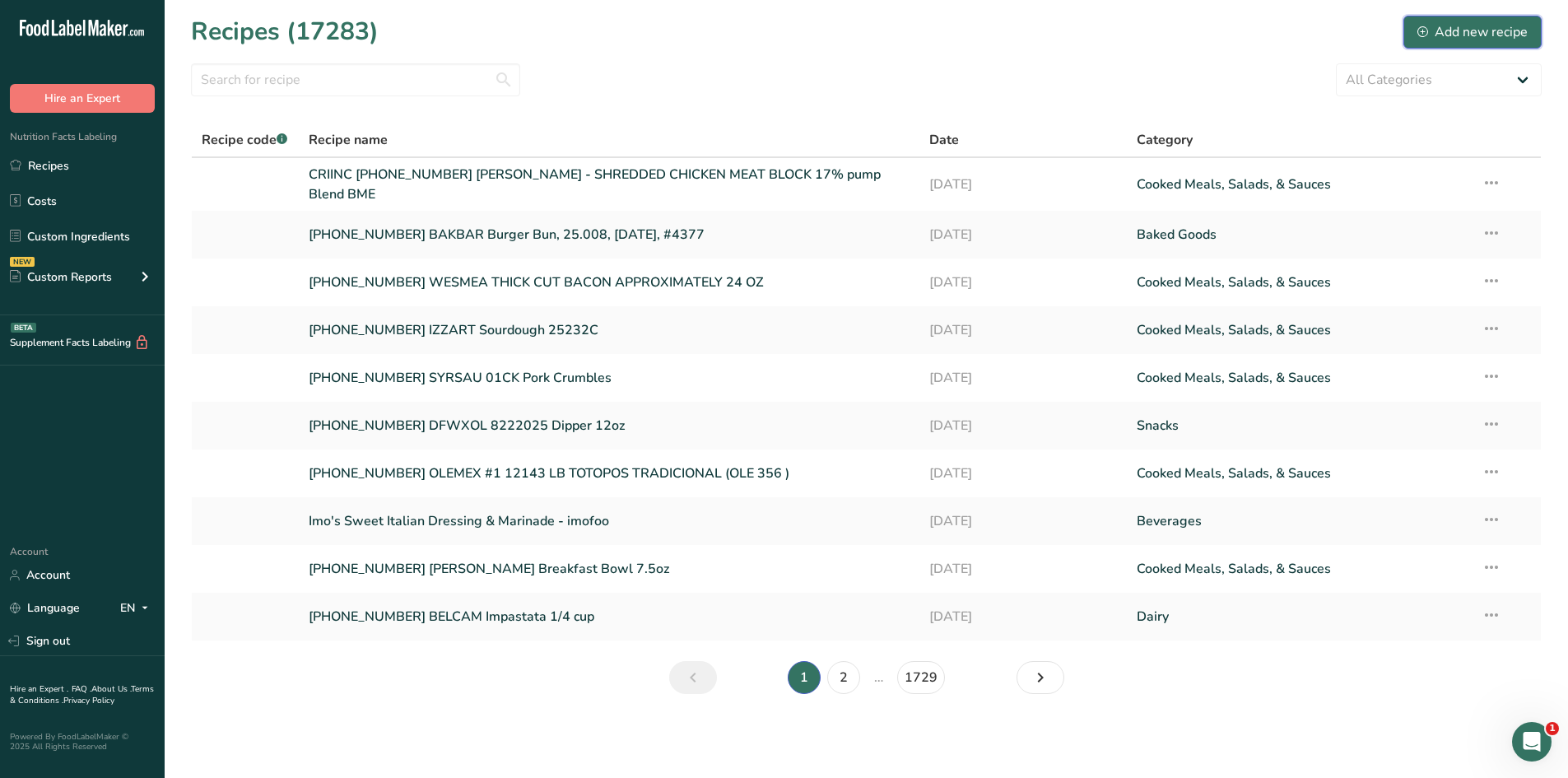
click at [1470, 36] on div "Add new recipe" at bounding box center [1472, 33] width 110 height 20
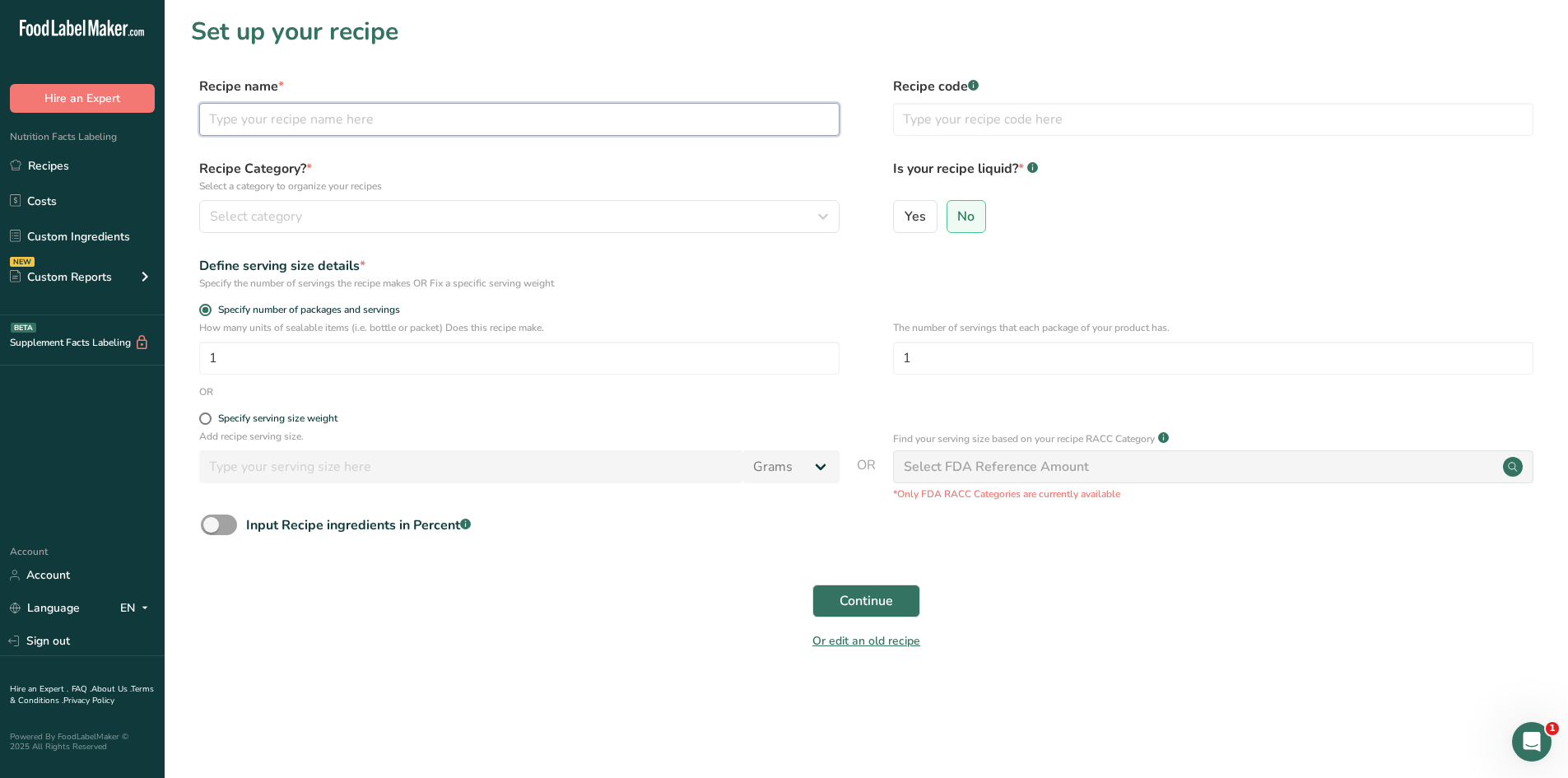
paste input "[PHONE_NUMBER] DFWPRI Chicken Tortilla Soup"
type input "[PHONE_NUMBER] DFWPRI Chicken Tortilla Soup"
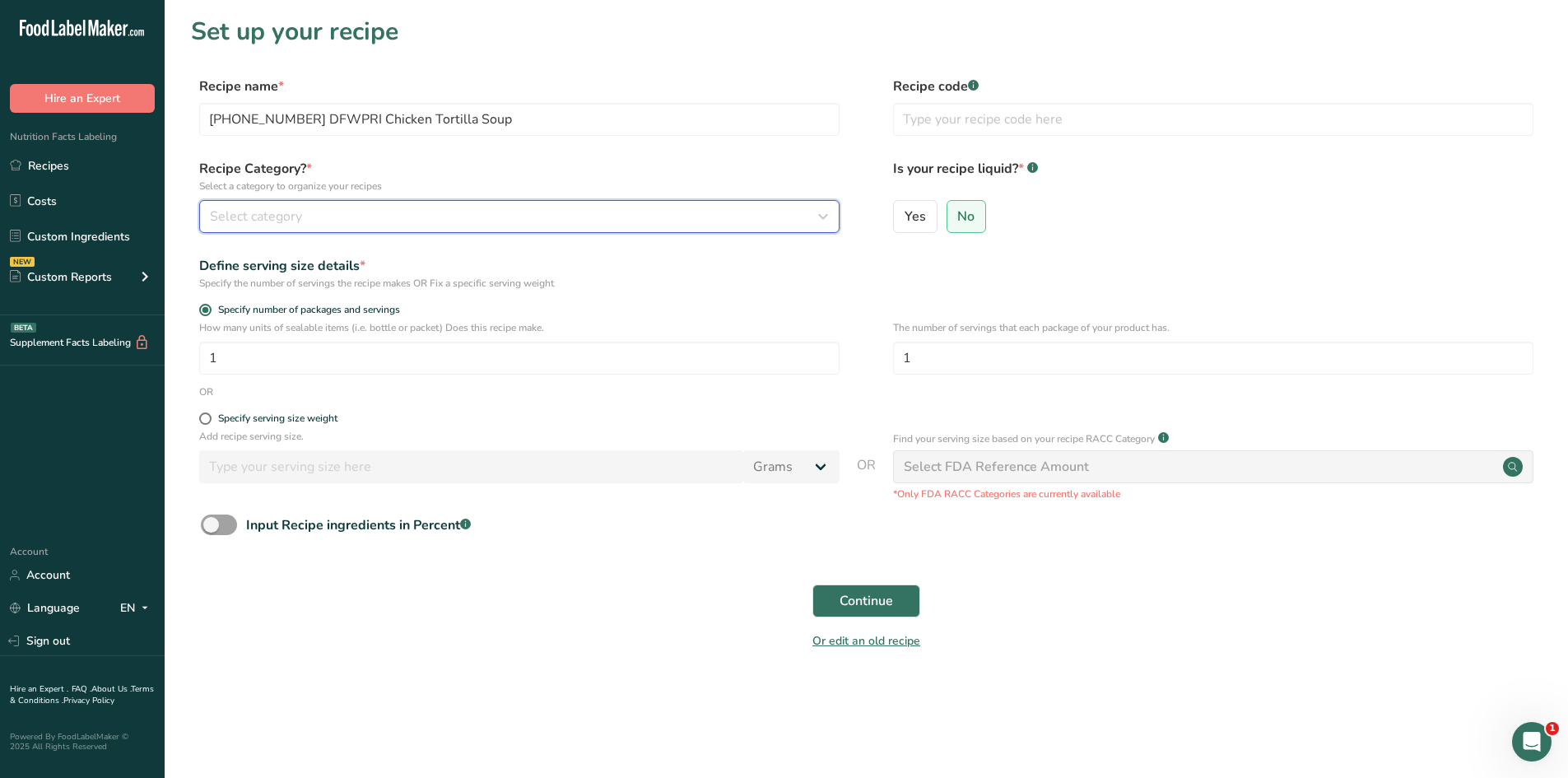
click at [411, 222] on div "Select category" at bounding box center [514, 217] width 609 height 20
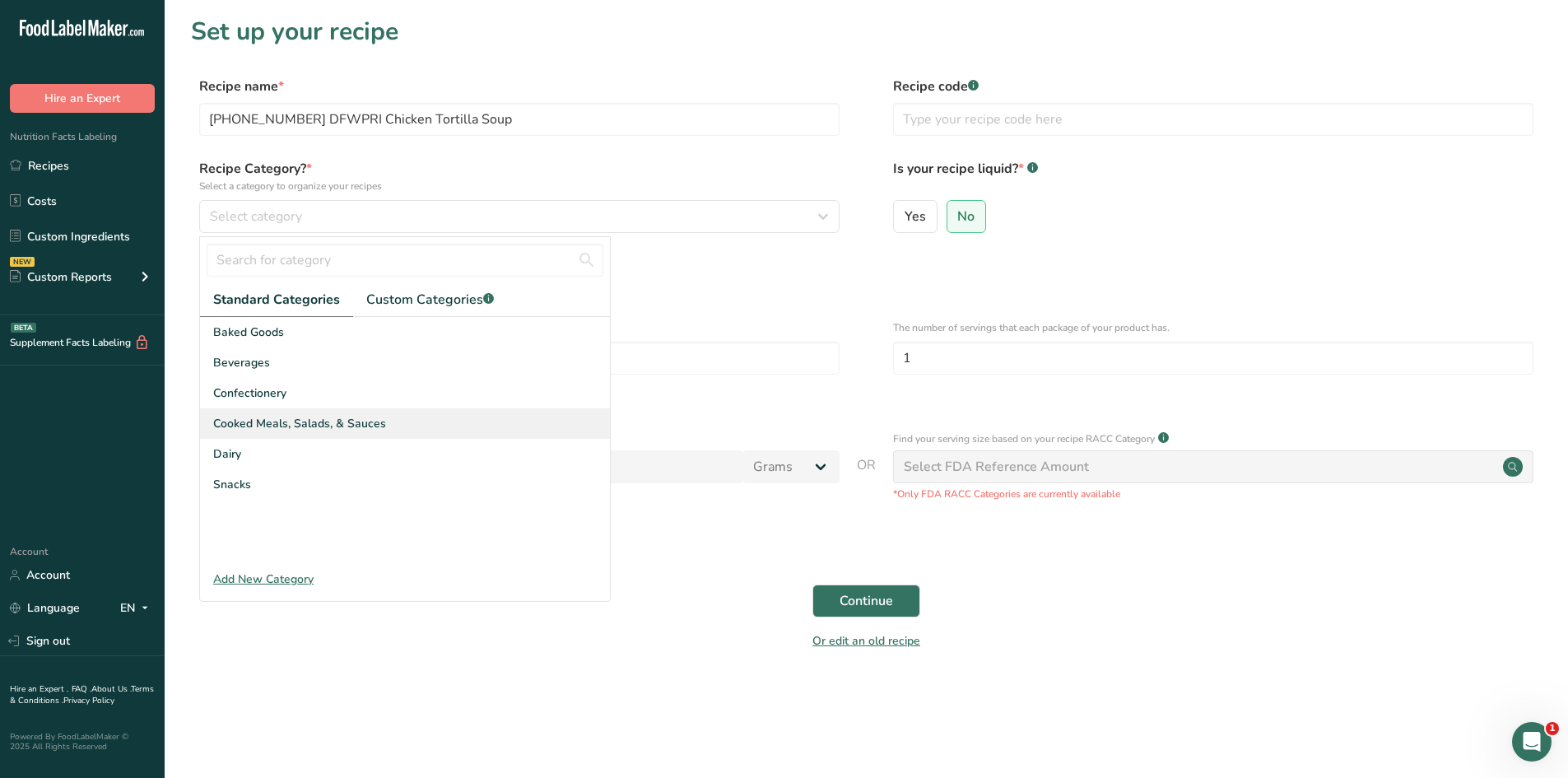
click at [355, 426] on span "Cooked Meals, Salads, & Sauces" at bounding box center [299, 423] width 173 height 18
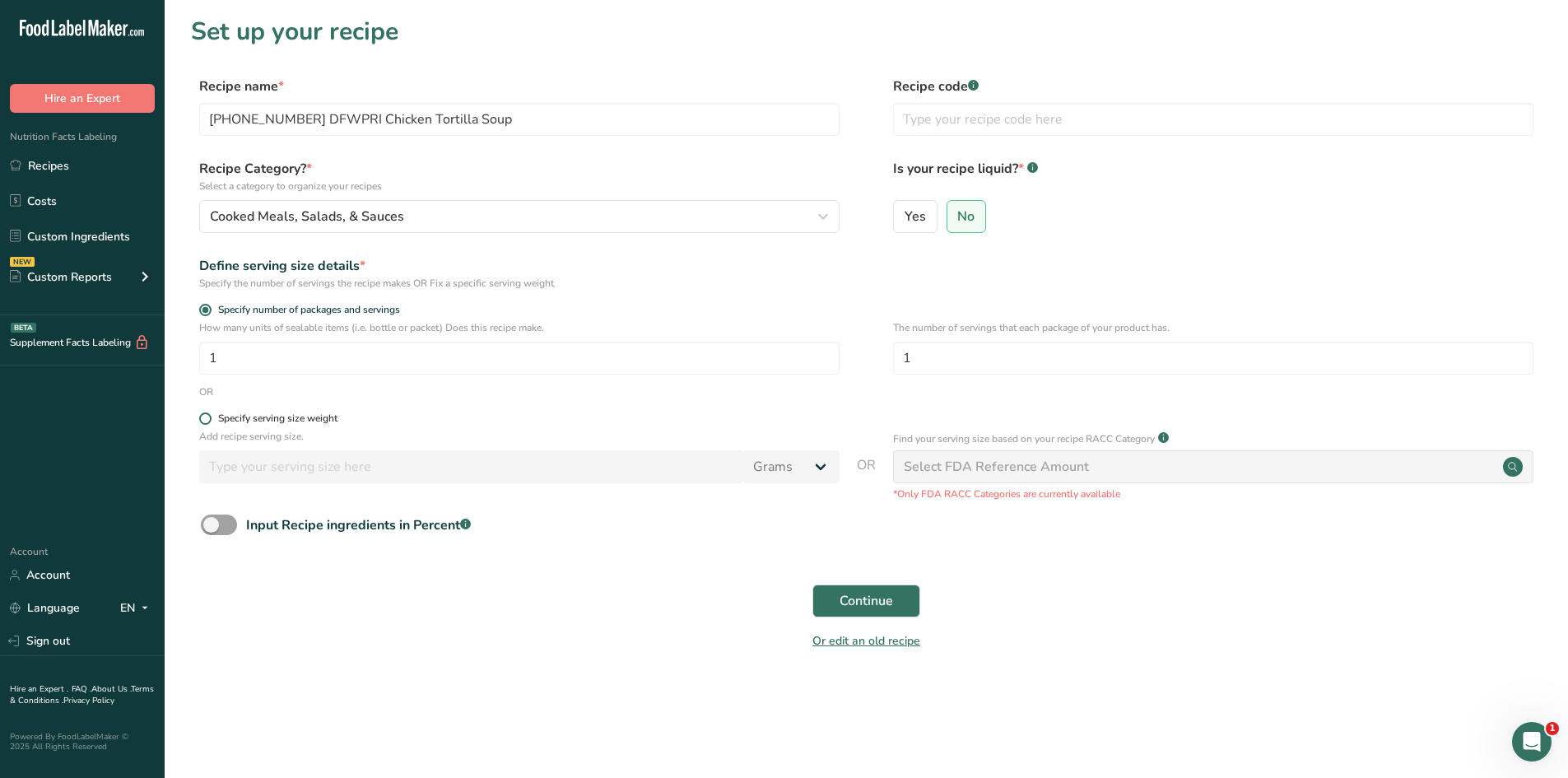
click at [211, 417] on span "Specify serving size weight" at bounding box center [274, 418] width 126 height 13
click at [209, 417] on input "Specify serving size weight" at bounding box center [204, 418] width 11 height 11
radio input "true"
radio input "false"
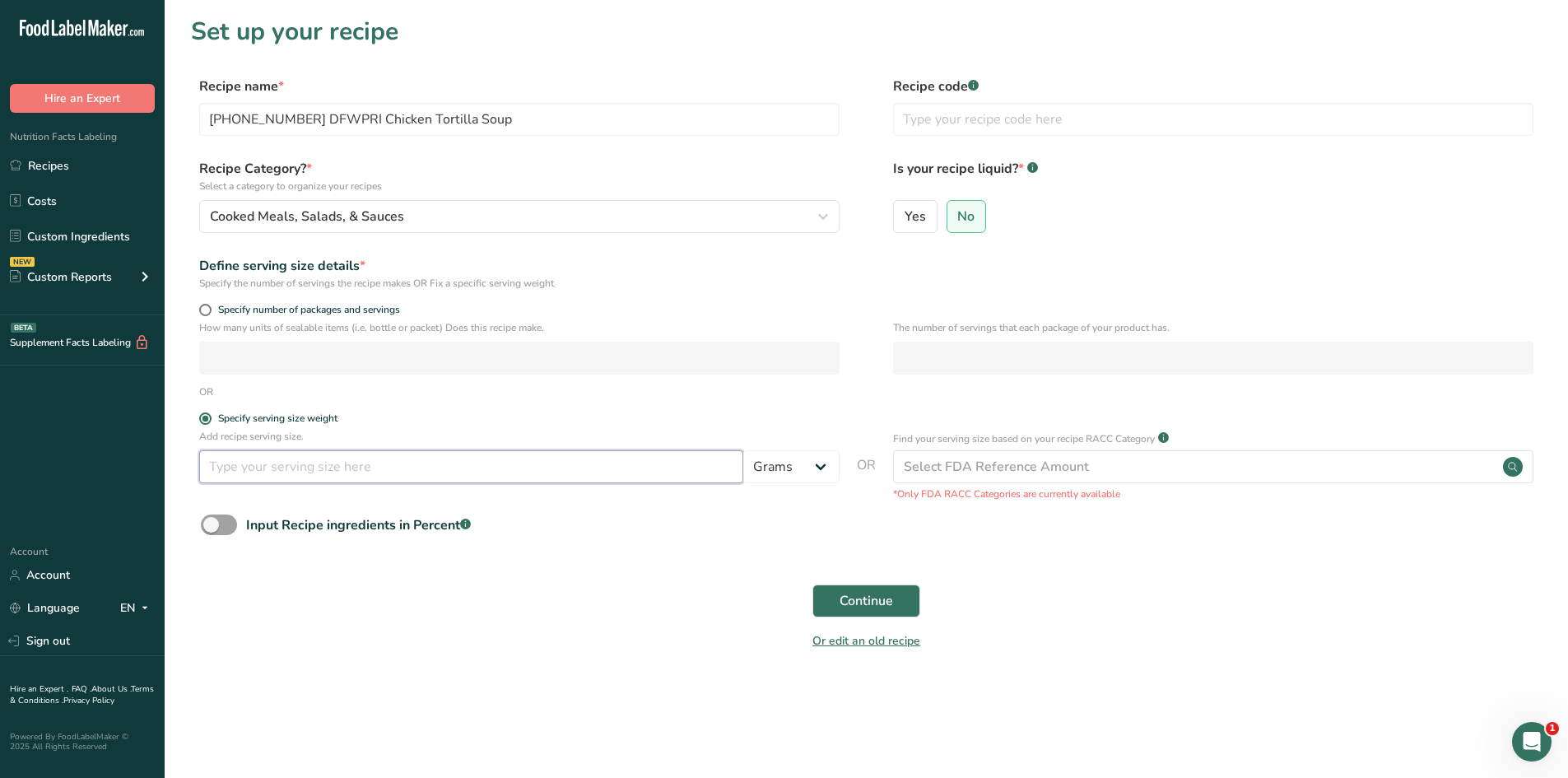
click at [314, 480] on input "number" at bounding box center [471, 466] width 544 height 33
type input "100"
click at [812, 584] on button "Continue" at bounding box center [865, 600] width 108 height 33
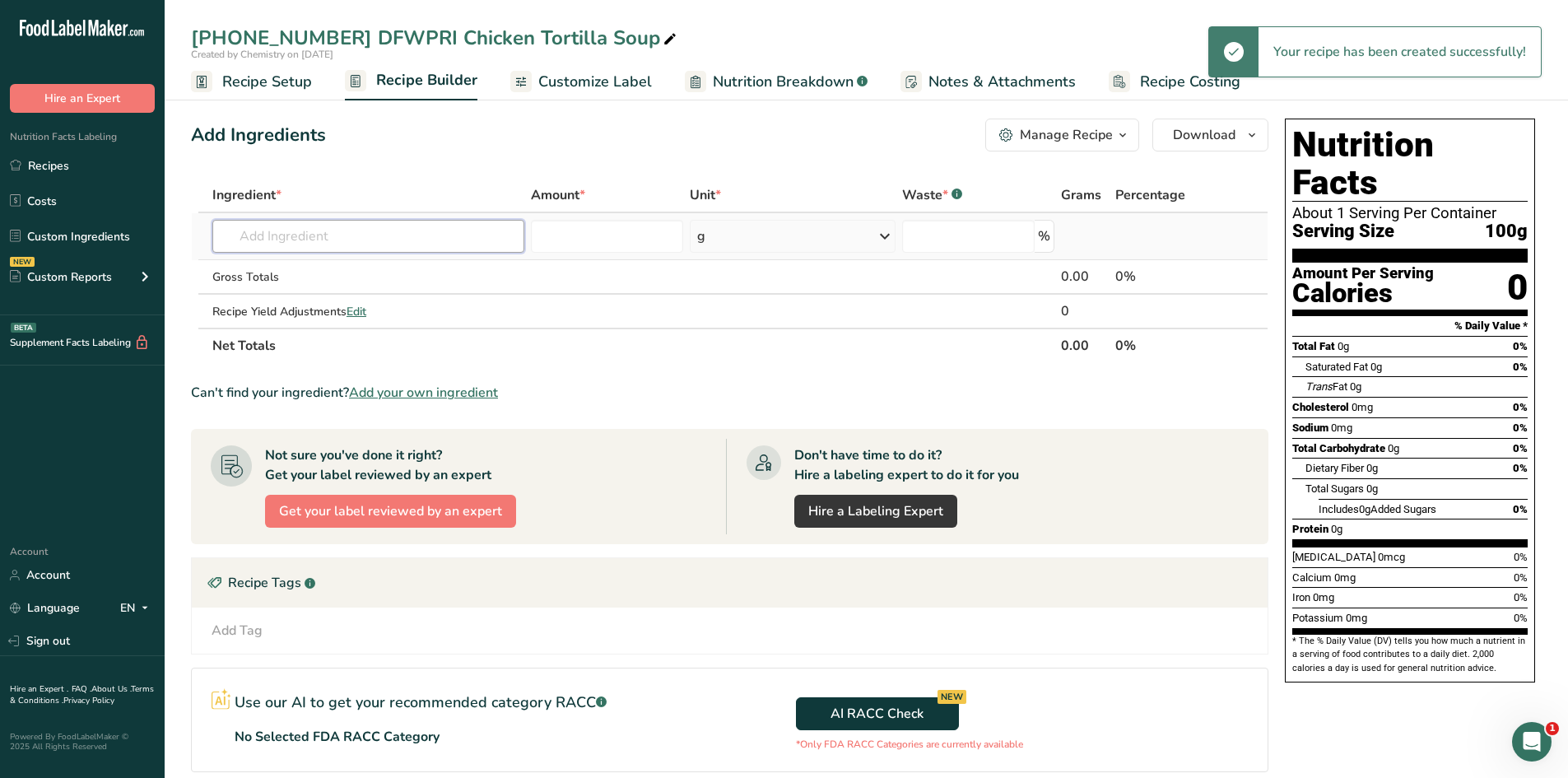
paste input "[PHONE_NUMBER] DFWPRI Chicken Tortilla Soup"
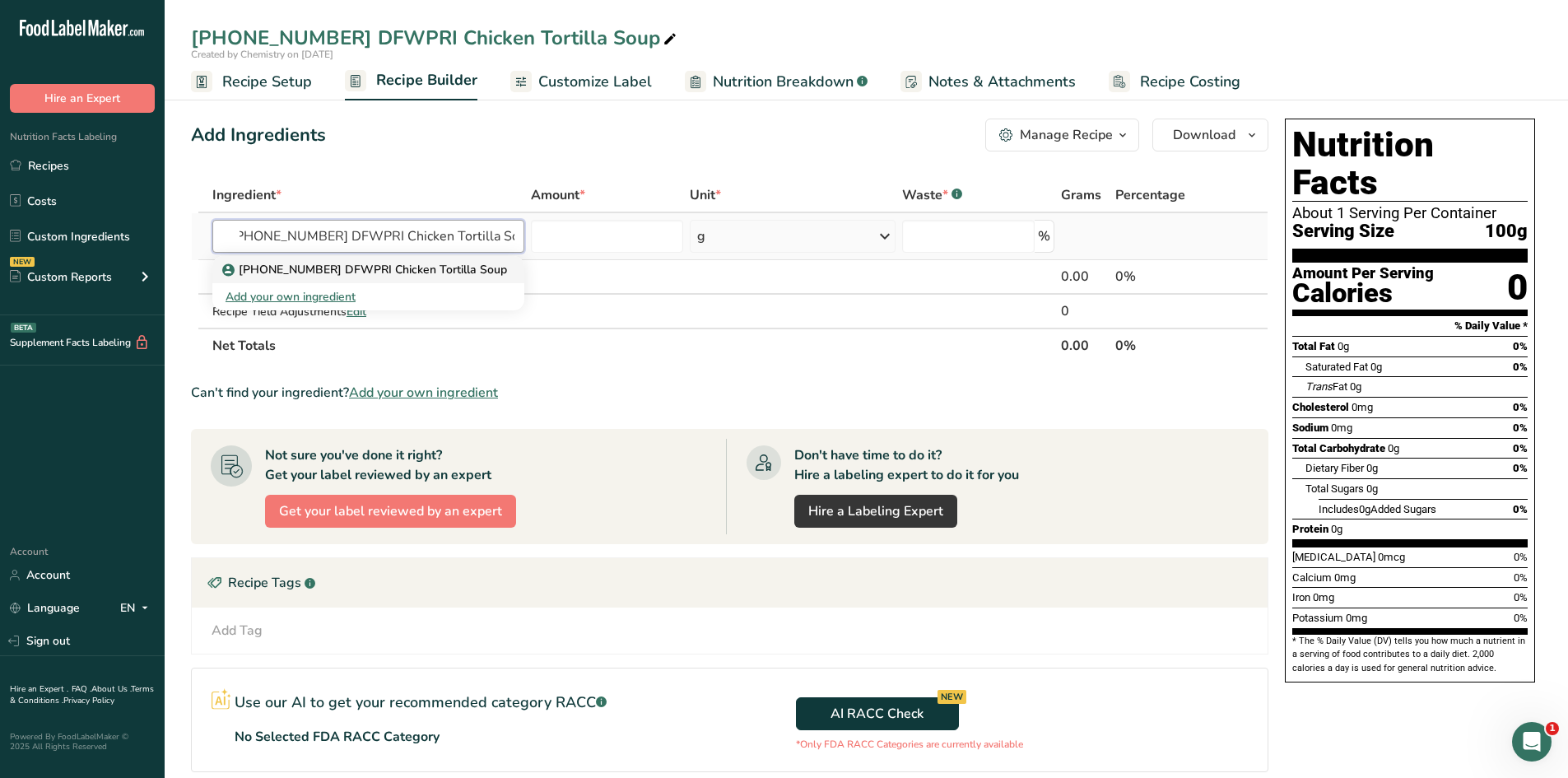
type input "[PHONE_NUMBER] DFWPRI Chicken Tortilla Soup"
click at [446, 267] on p "[PHONE_NUMBER] DFWPRI Chicken Tortilla Soup" at bounding box center [366, 270] width 281 height 18
type input "[PHONE_NUMBER] DFWPRI Chicken Tortilla Soup"
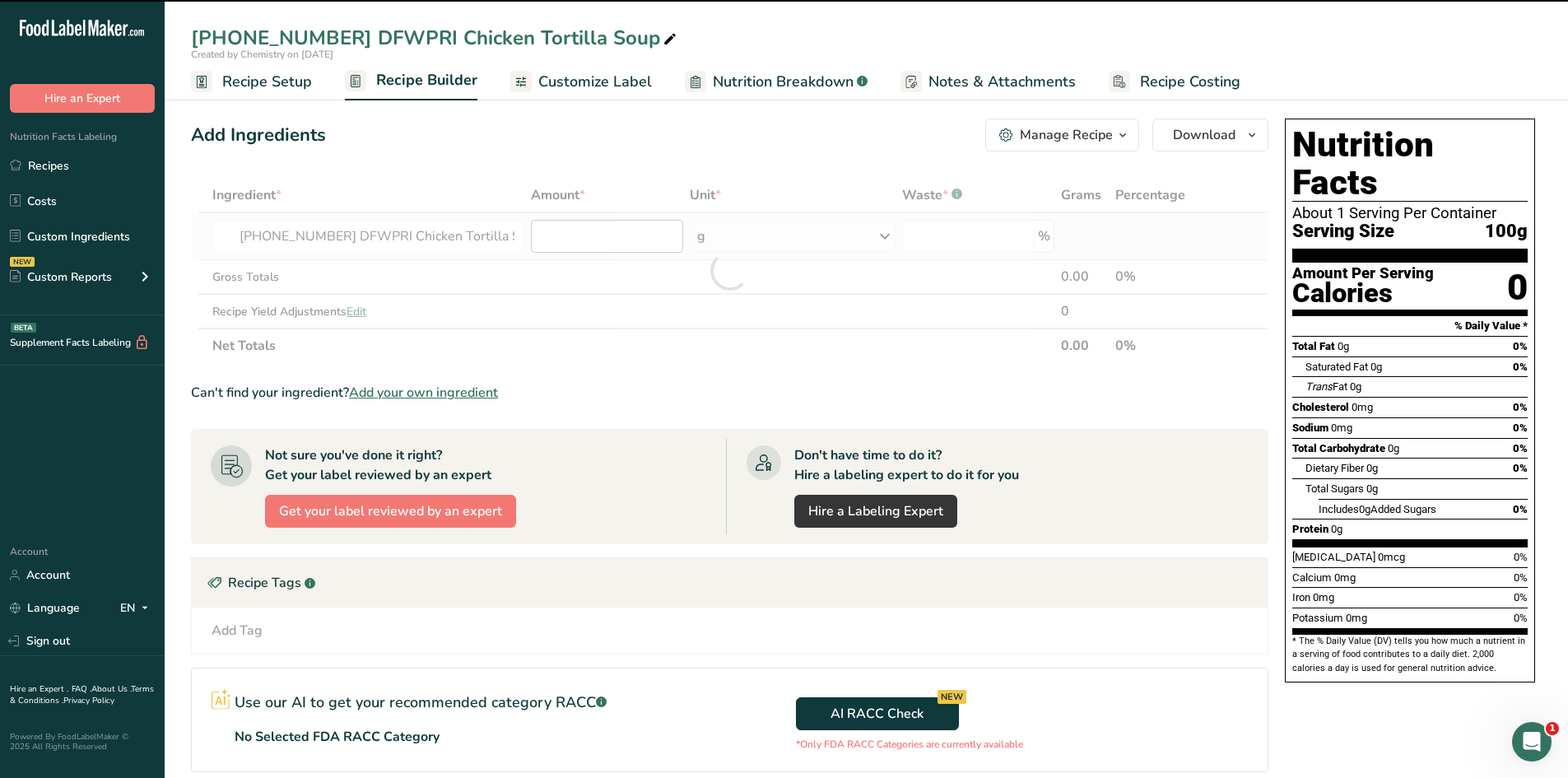
type input "0"
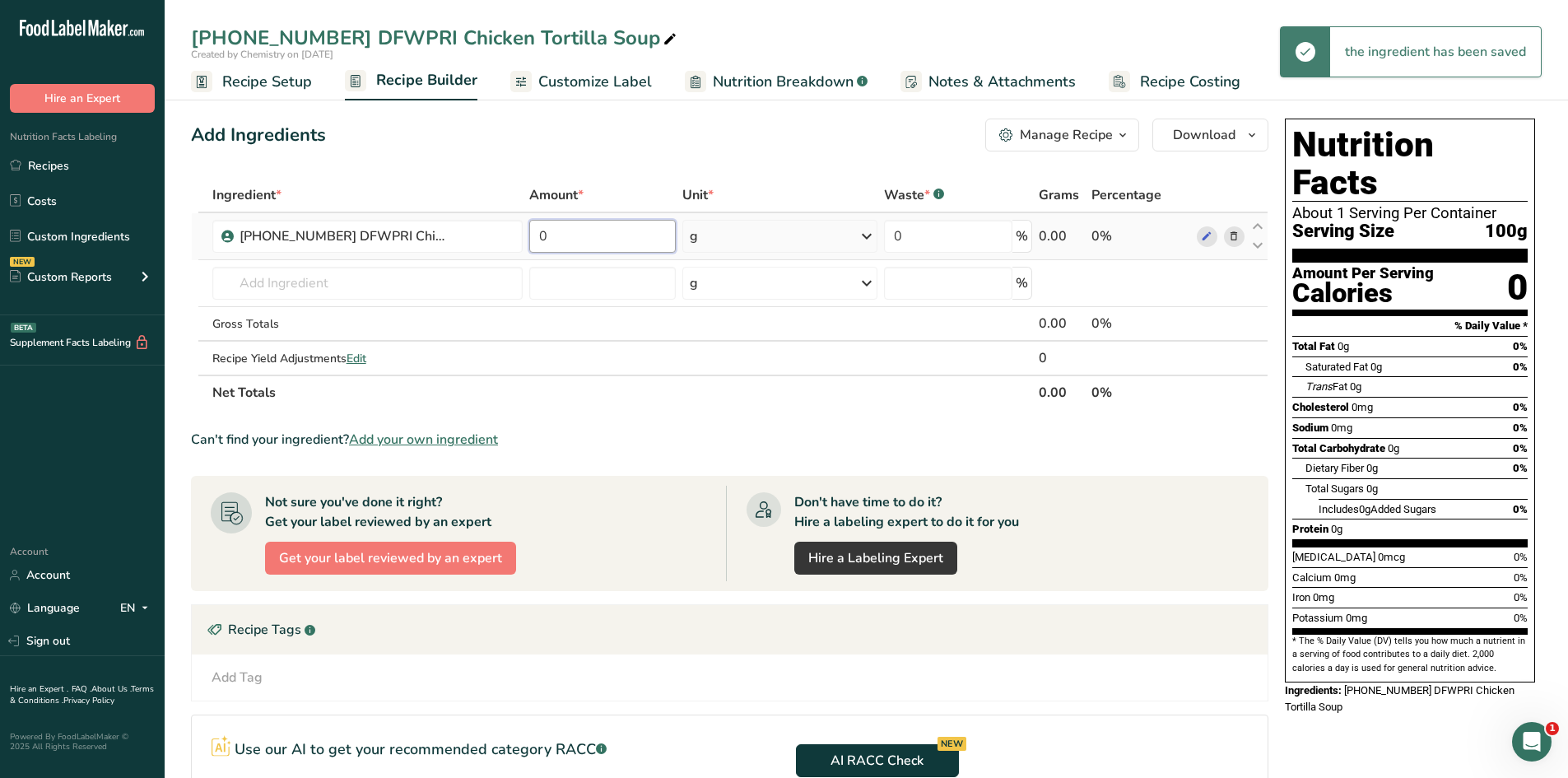
drag, startPoint x: 619, startPoint y: 233, endPoint x: 532, endPoint y: 248, distance: 88.3
click at [532, 248] on input "0" at bounding box center [602, 235] width 148 height 33
type input "100"
click at [630, 170] on div "Add Ingredients Manage Recipe Delete Recipe Duplicate Recipe Scale Recipe Save …" at bounding box center [734, 552] width 1087 height 881
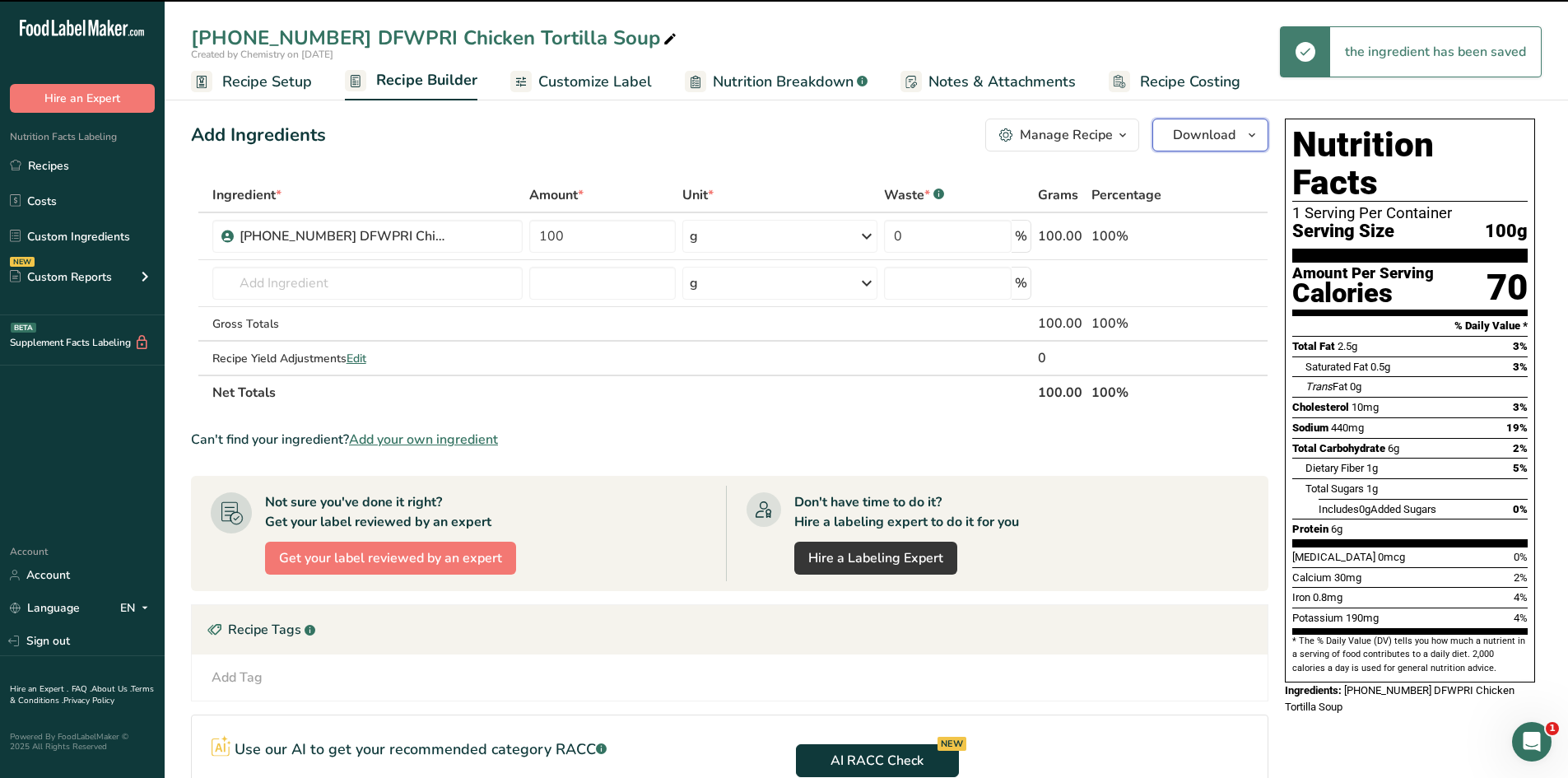
click at [1262, 142] on button "Download" at bounding box center [1210, 134] width 116 height 33
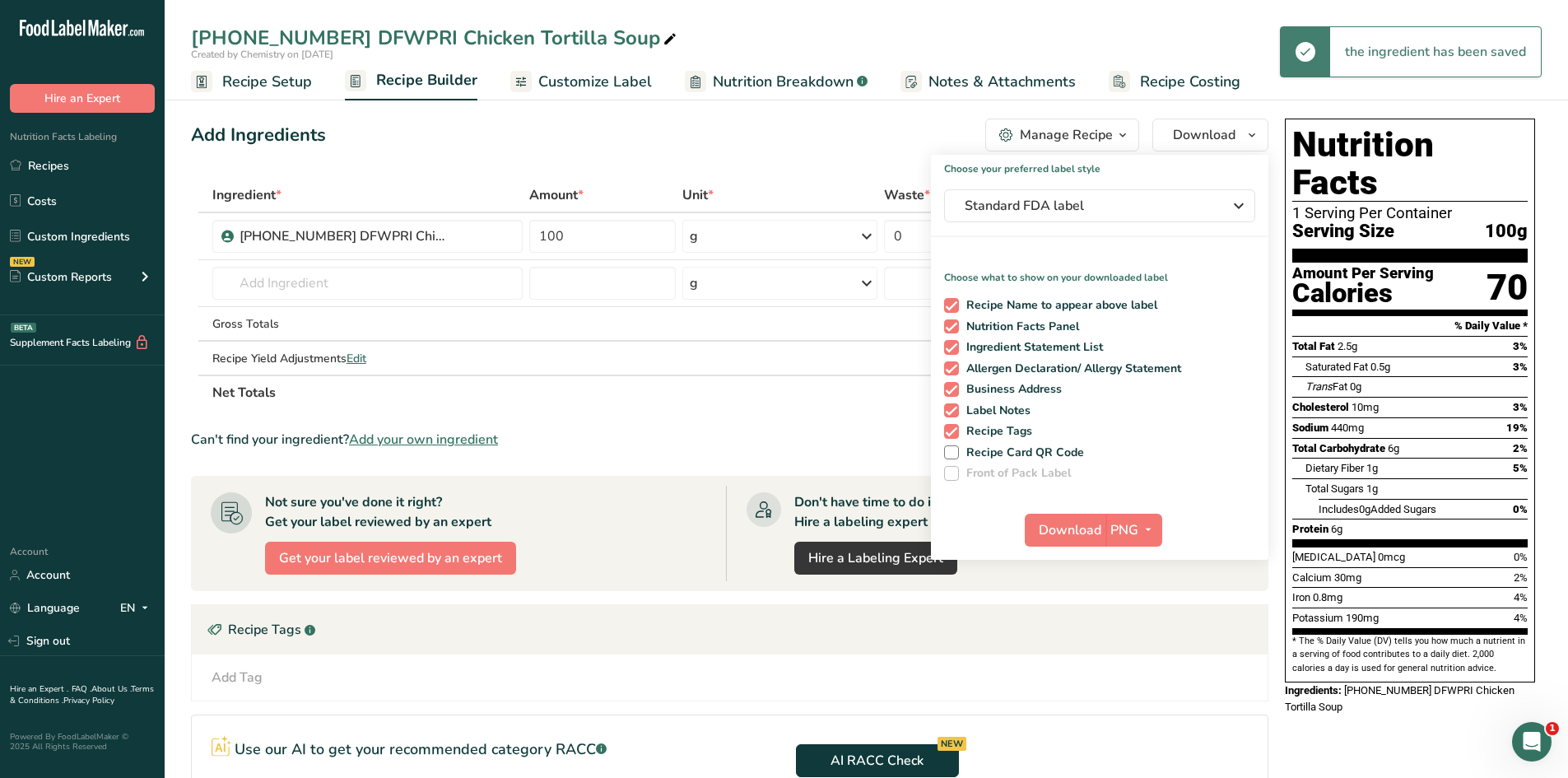
click at [1162, 529] on div "Download PNG PNG BMP SVG PDF TXT" at bounding box center [1099, 533] width 337 height 53
click at [1142, 543] on button "PNG" at bounding box center [1133, 529] width 57 height 33
click at [1139, 638] on link "PDF" at bounding box center [1135, 644] width 53 height 28
click at [1083, 529] on span "Download" at bounding box center [1070, 530] width 63 height 20
click at [690, 154] on div "Add Ingredients Manage Recipe Delete Recipe Duplicate Recipe Scale Recipe Save …" at bounding box center [734, 552] width 1087 height 881
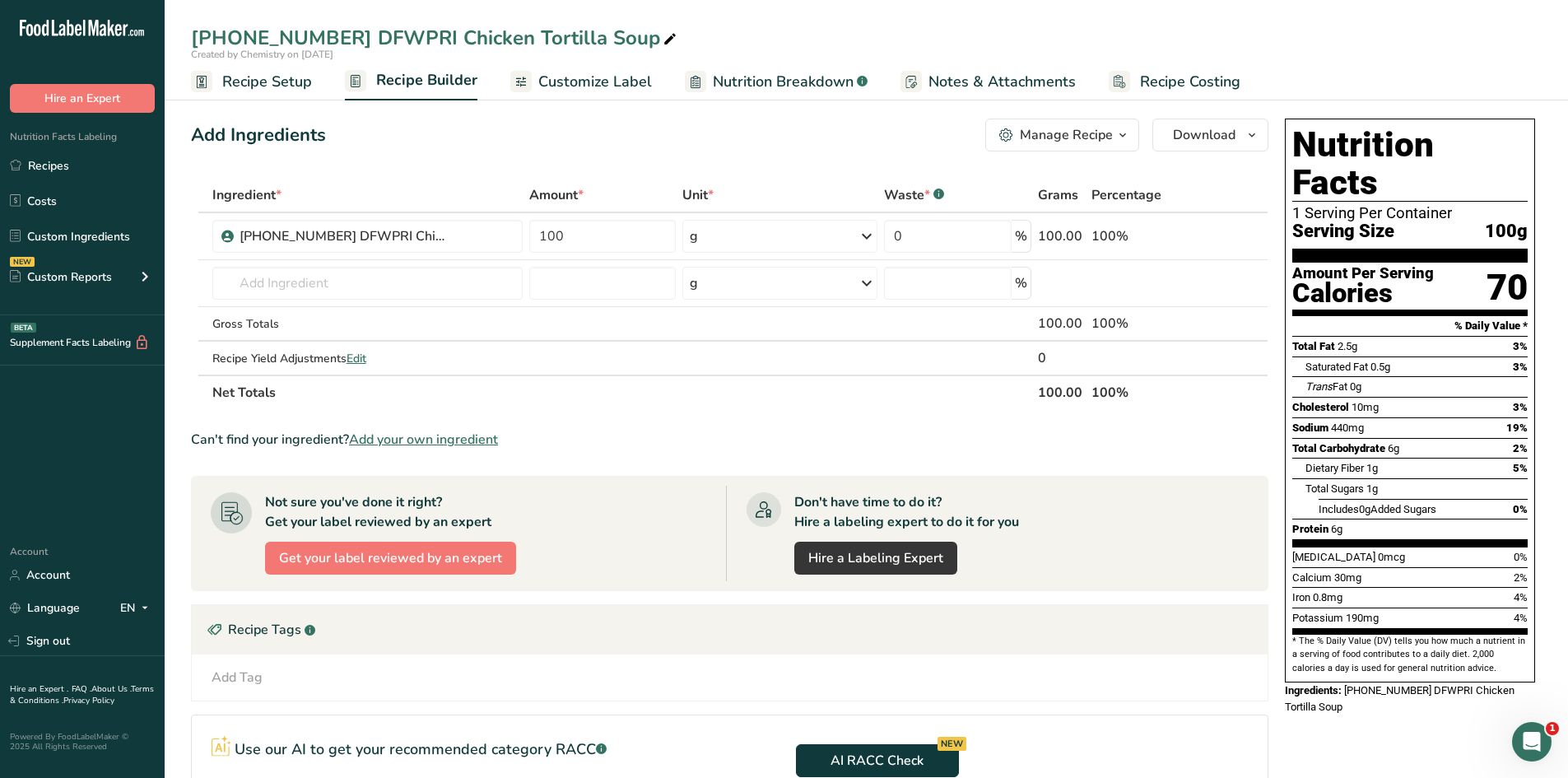
click at [524, 157] on div "Add Ingredients Manage Recipe Delete Recipe Duplicate Recipe Scale Recipe Save …" at bounding box center [734, 552] width 1087 height 881
drag, startPoint x: 89, startPoint y: 245, endPoint x: 109, endPoint y: 234, distance: 22.8
click at [89, 245] on link "Custom Ingredients" at bounding box center [82, 235] width 164 height 31
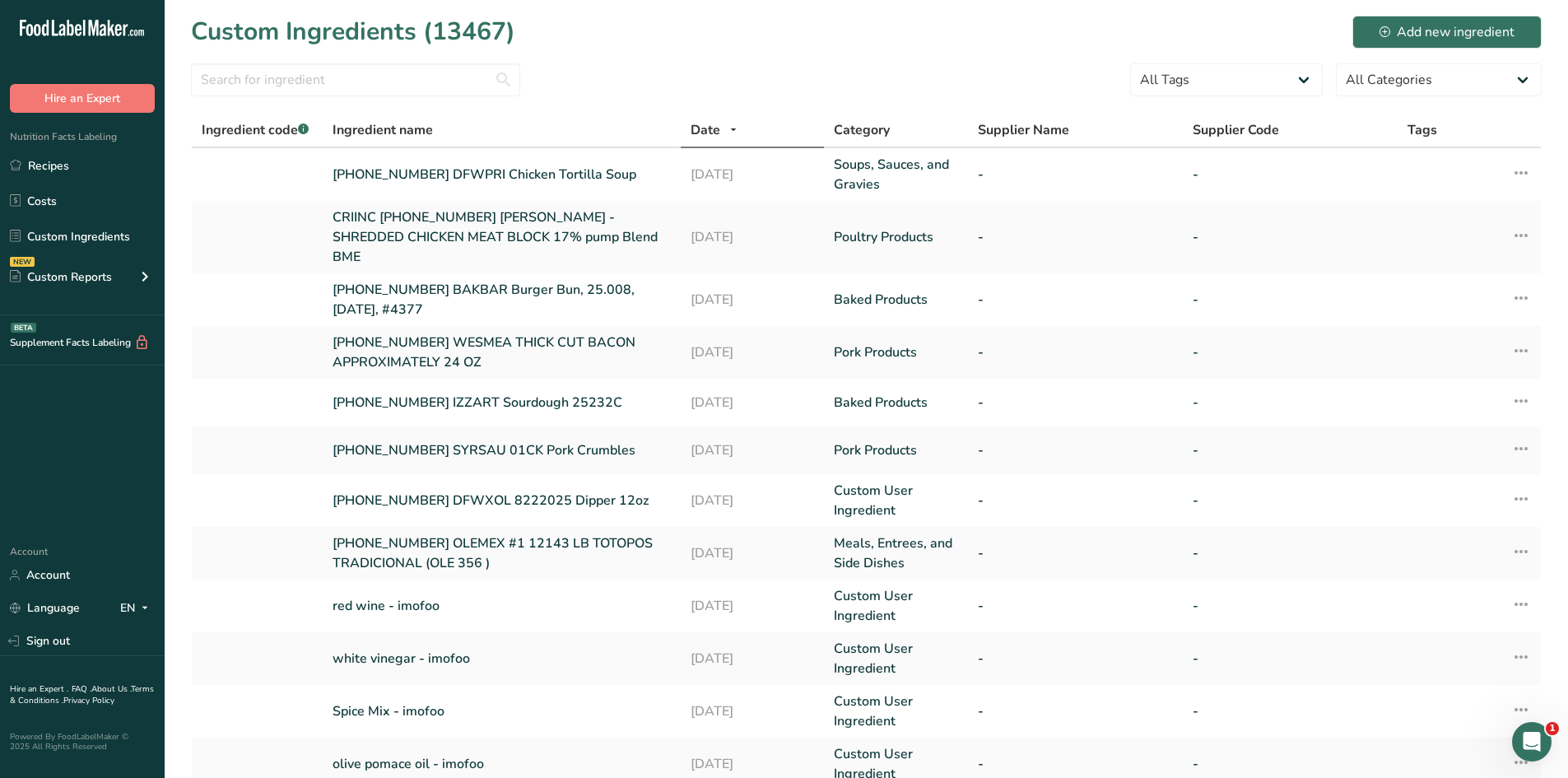
click at [1170, 40] on div "Custom Ingredients (13467) Add new ingredient" at bounding box center [866, 32] width 1350 height 37
click at [1440, 33] on div "Add new ingredient" at bounding box center [1447, 33] width 135 height 20
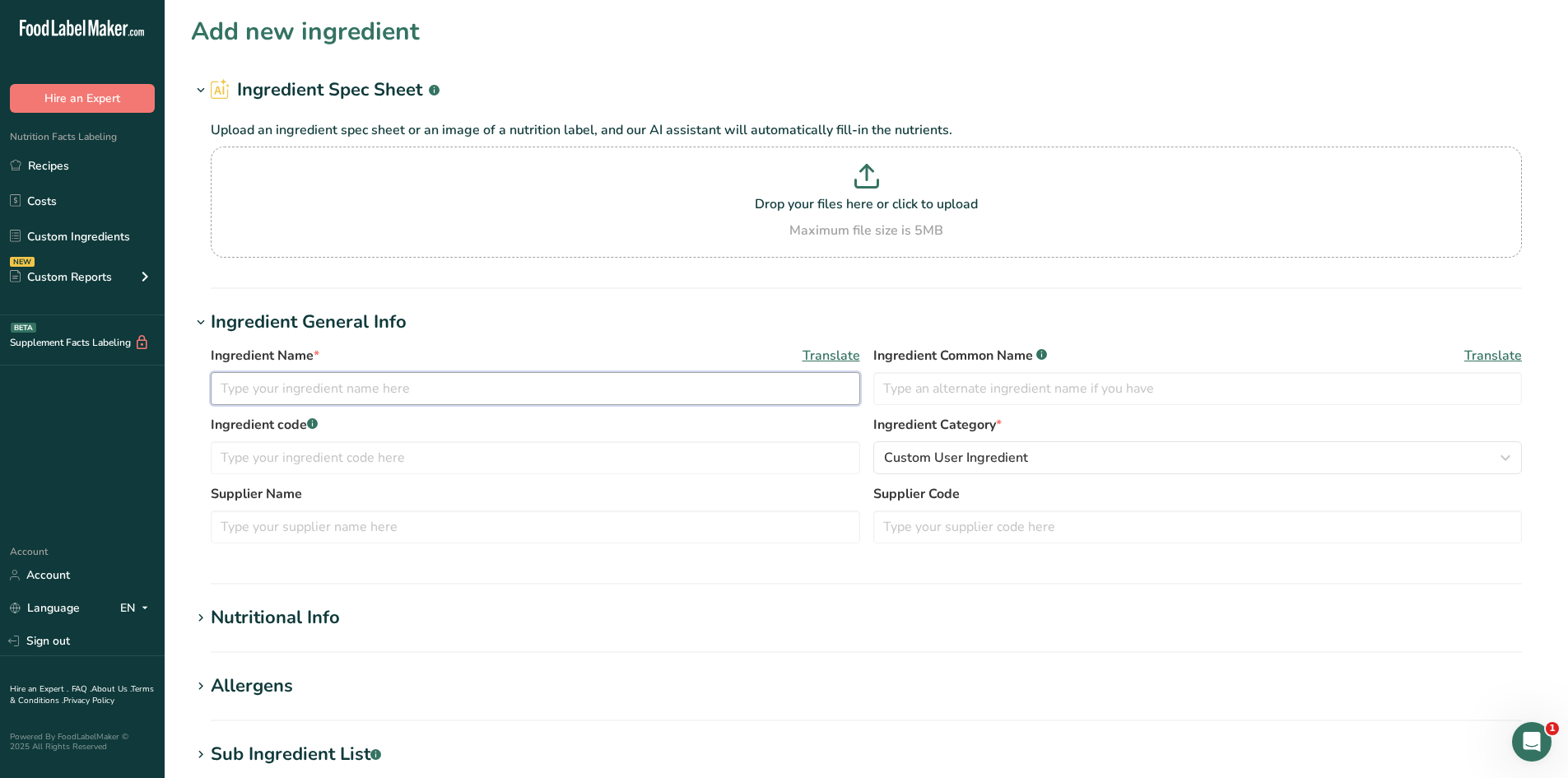
click at [395, 393] on input "text" at bounding box center [535, 388] width 649 height 33
paste input "Frutero/Retail Version"
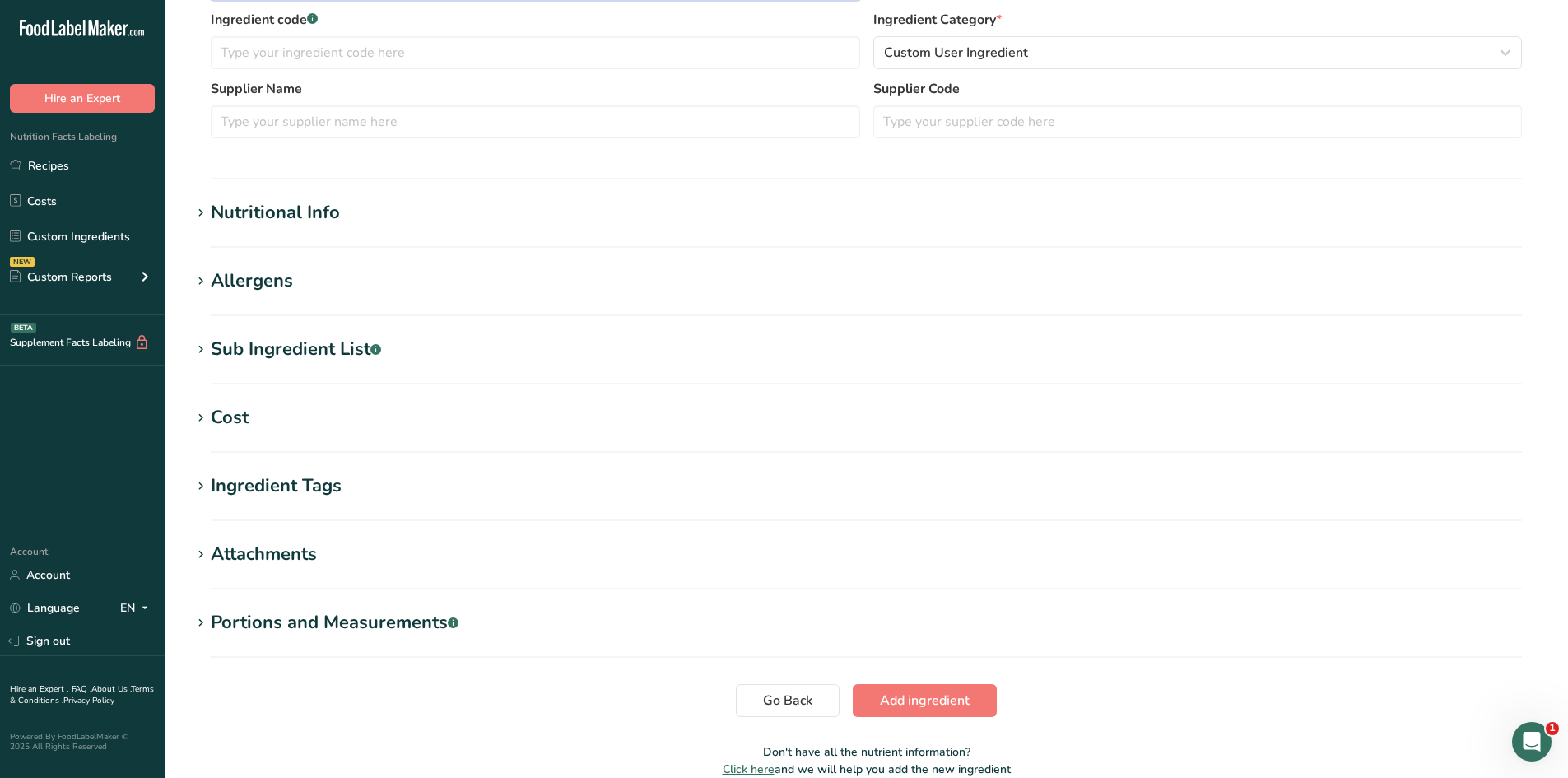
scroll to position [412, 0]
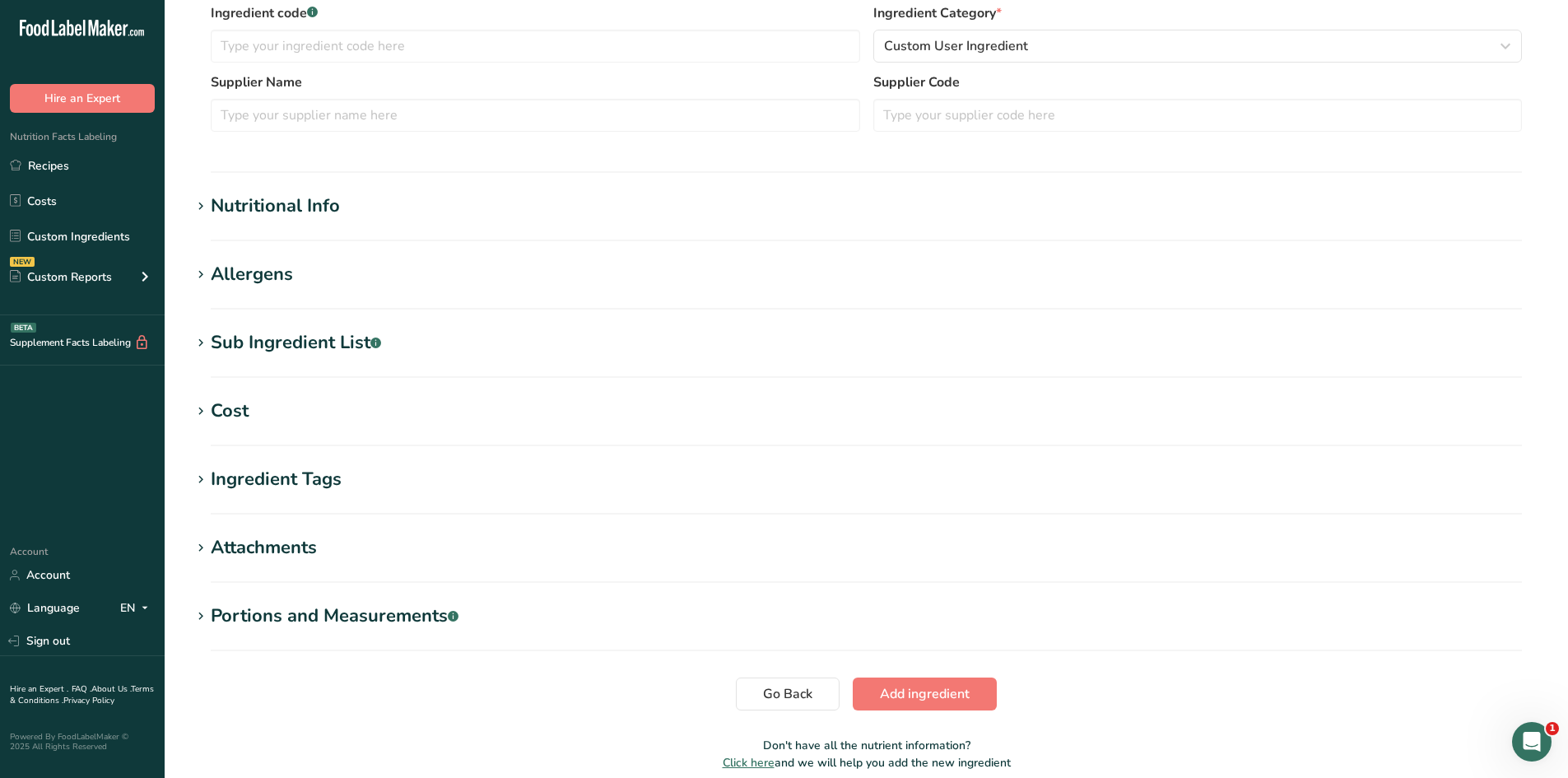
type input "[PHONE_NUMBER] DULFOO Frutero/Retail Version"
click at [371, 227] on section "Nutritional Info Serving Size .a-a{fill:#347362;}.b-a{fill:#fff;} Add ingredien…" at bounding box center [866, 217] width 1350 height 48
click at [344, 209] on h1 "Nutritional Info" at bounding box center [866, 206] width 1350 height 28
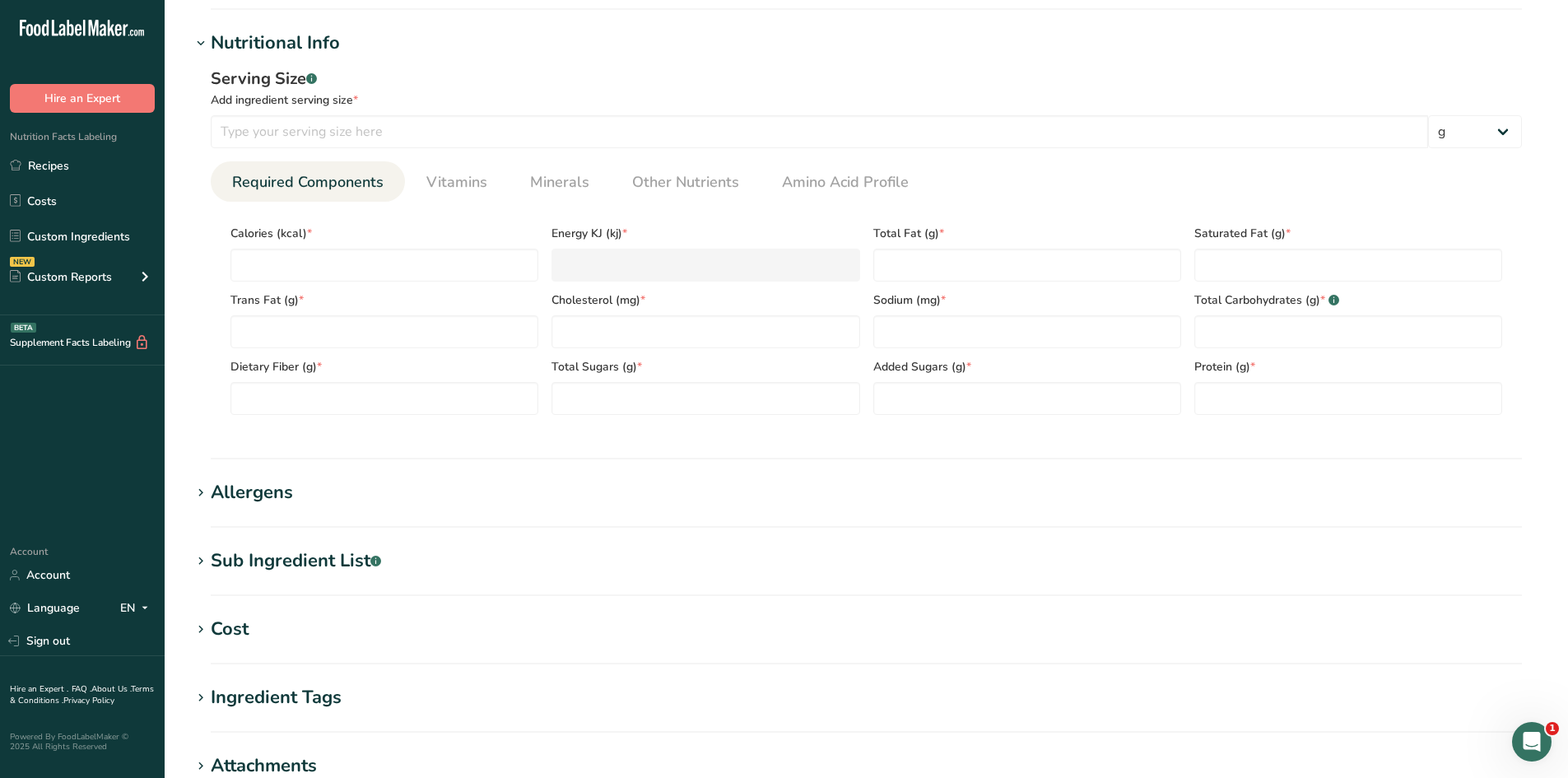
scroll to position [576, 0]
click at [402, 132] on input "number" at bounding box center [819, 129] width 1217 height 33
type input "100"
click at [435, 103] on div "Add ingredient serving size *" at bounding box center [865, 98] width 1311 height 18
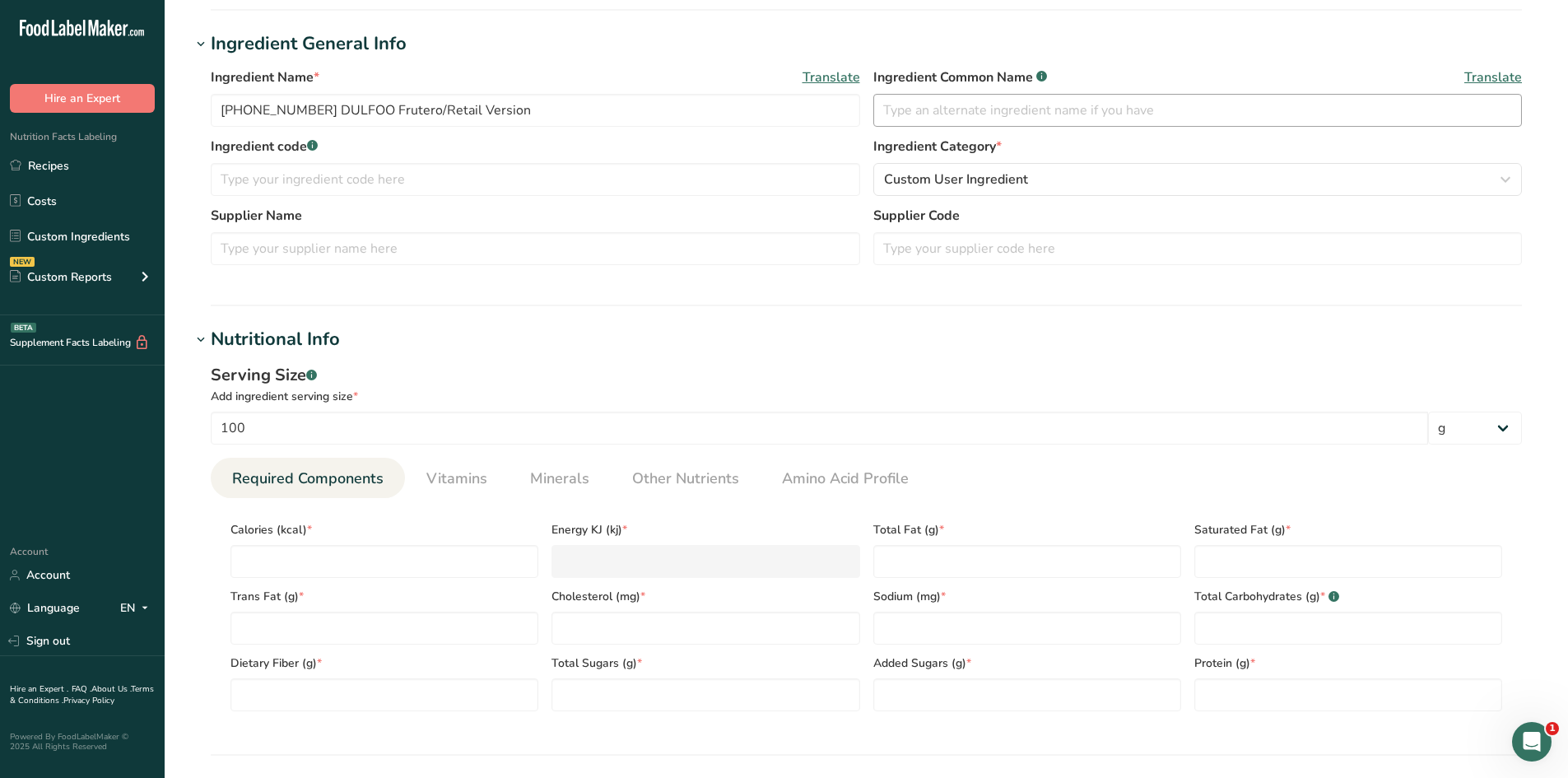
scroll to position [247, 0]
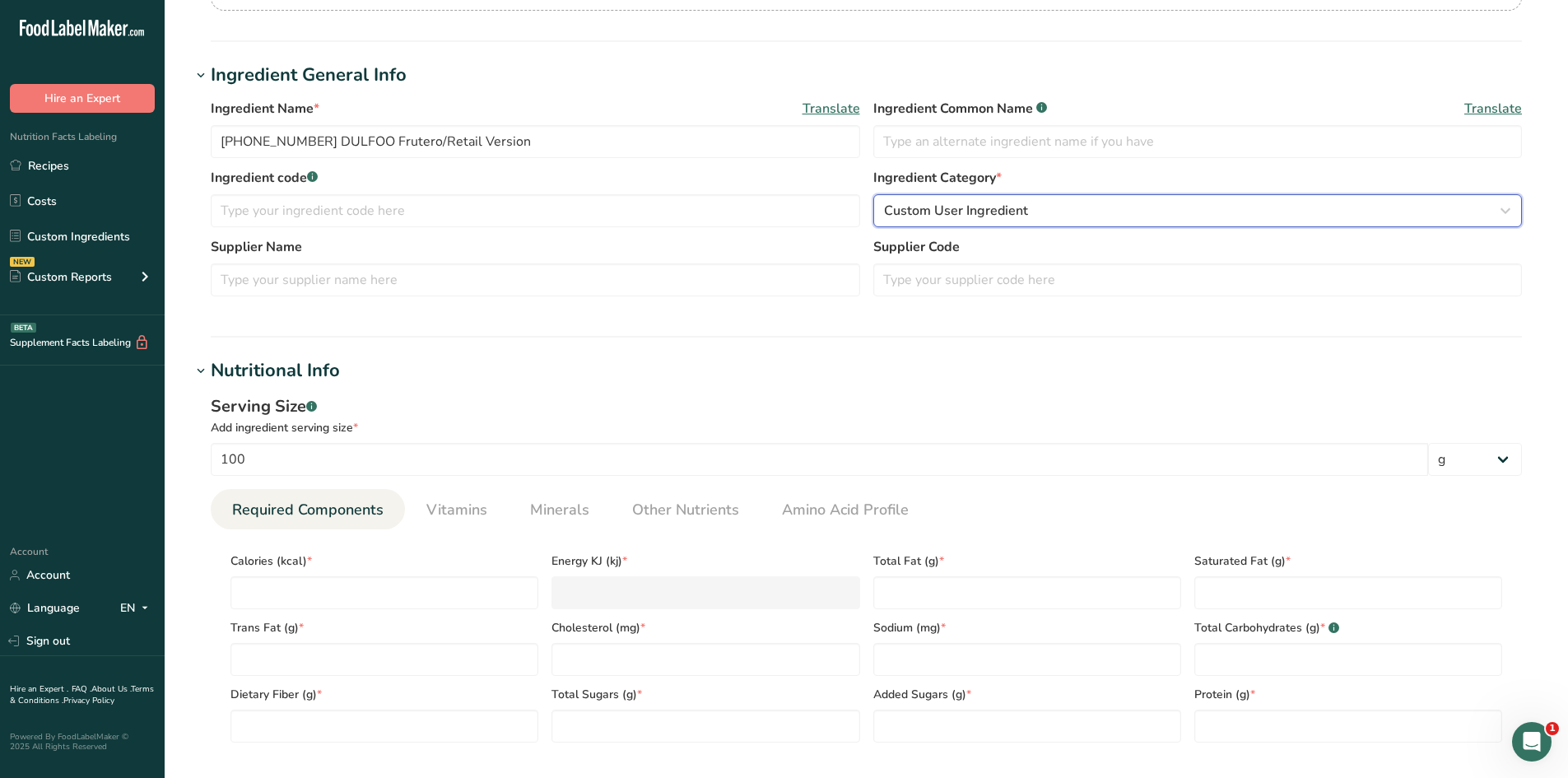
click at [974, 209] on span "Custom User Ingredient" at bounding box center [955, 211] width 144 height 20
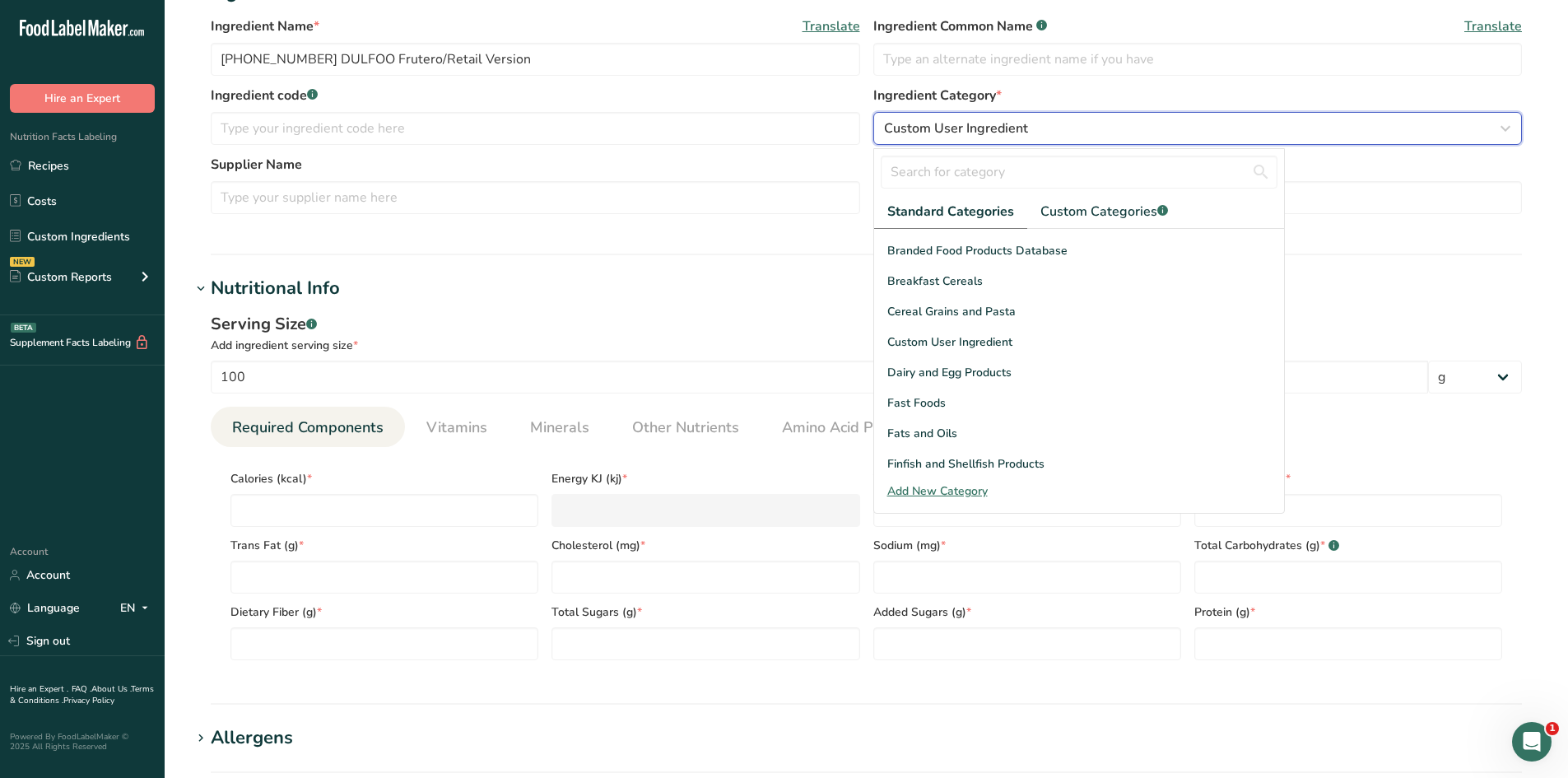
scroll to position [143, 0]
click at [962, 375] on span "Dairy and Egg Products" at bounding box center [949, 376] width 124 height 18
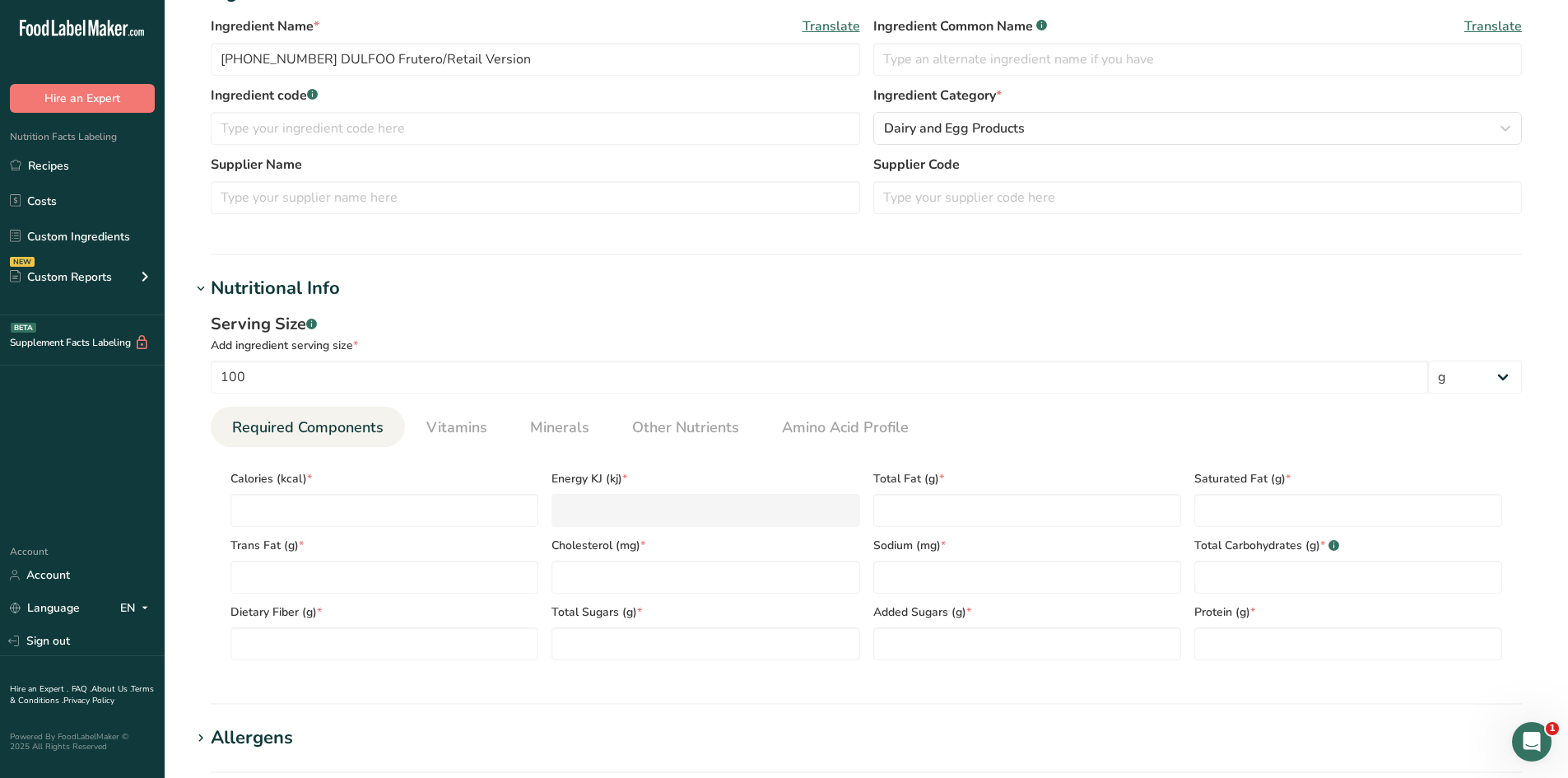
click at [680, 240] on section "Ingredient General Info Ingredient Name * Translate [PHONE_NUMBER] DULFOO Frute…" at bounding box center [866, 117] width 1350 height 275
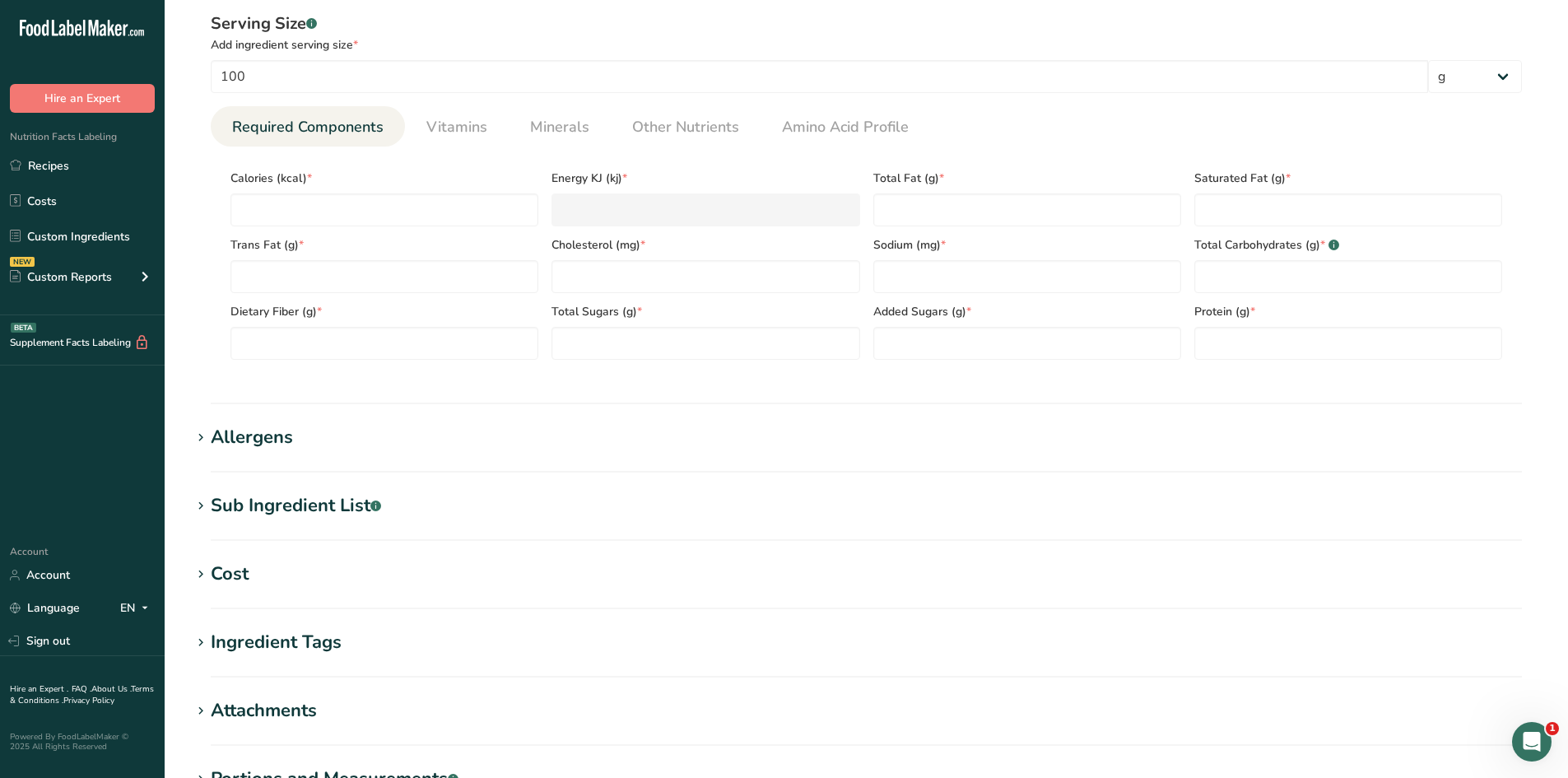
scroll to position [659, 0]
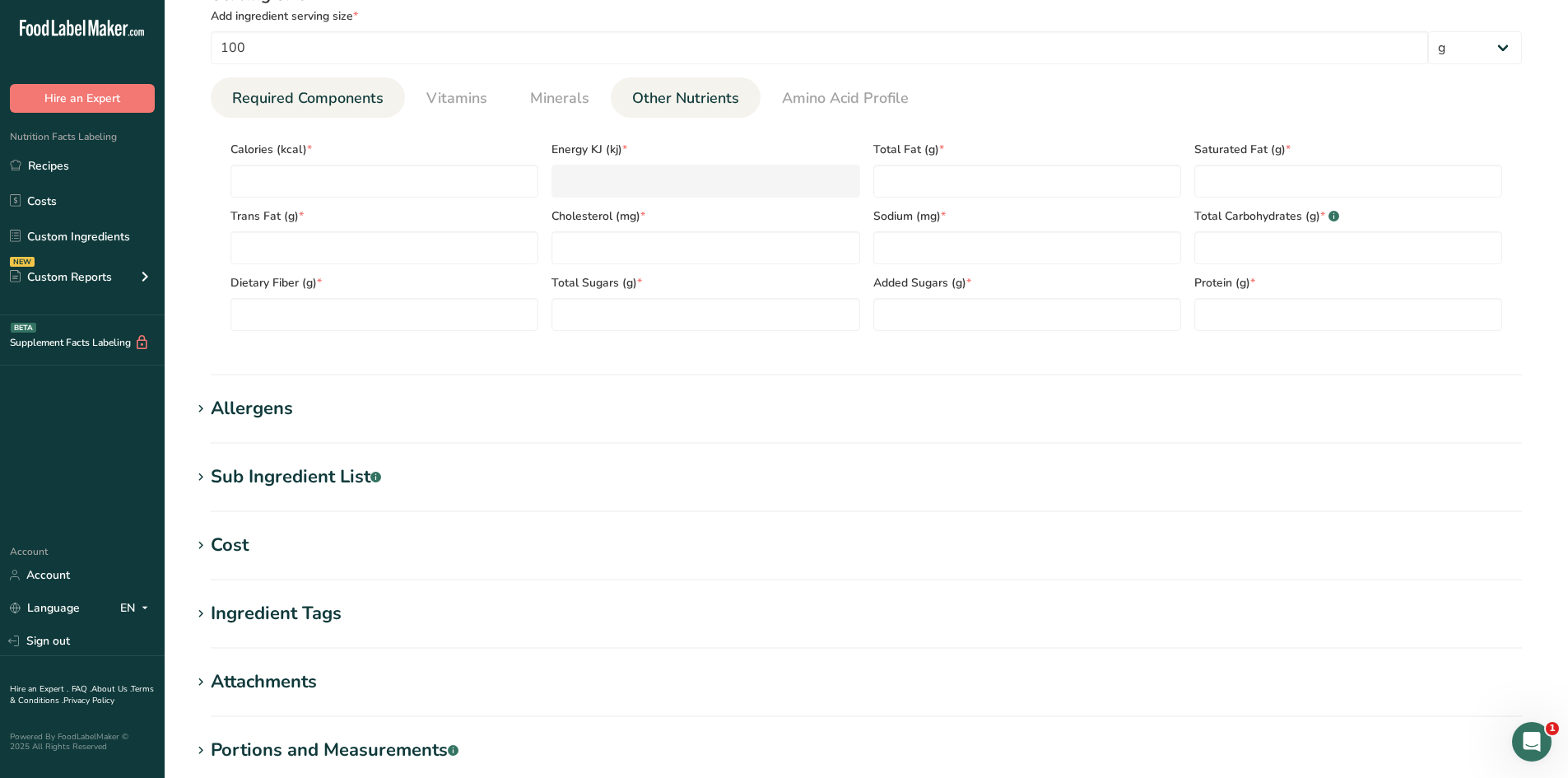
click at [658, 104] on span "Other Nutrients" at bounding box center [685, 99] width 107 height 23
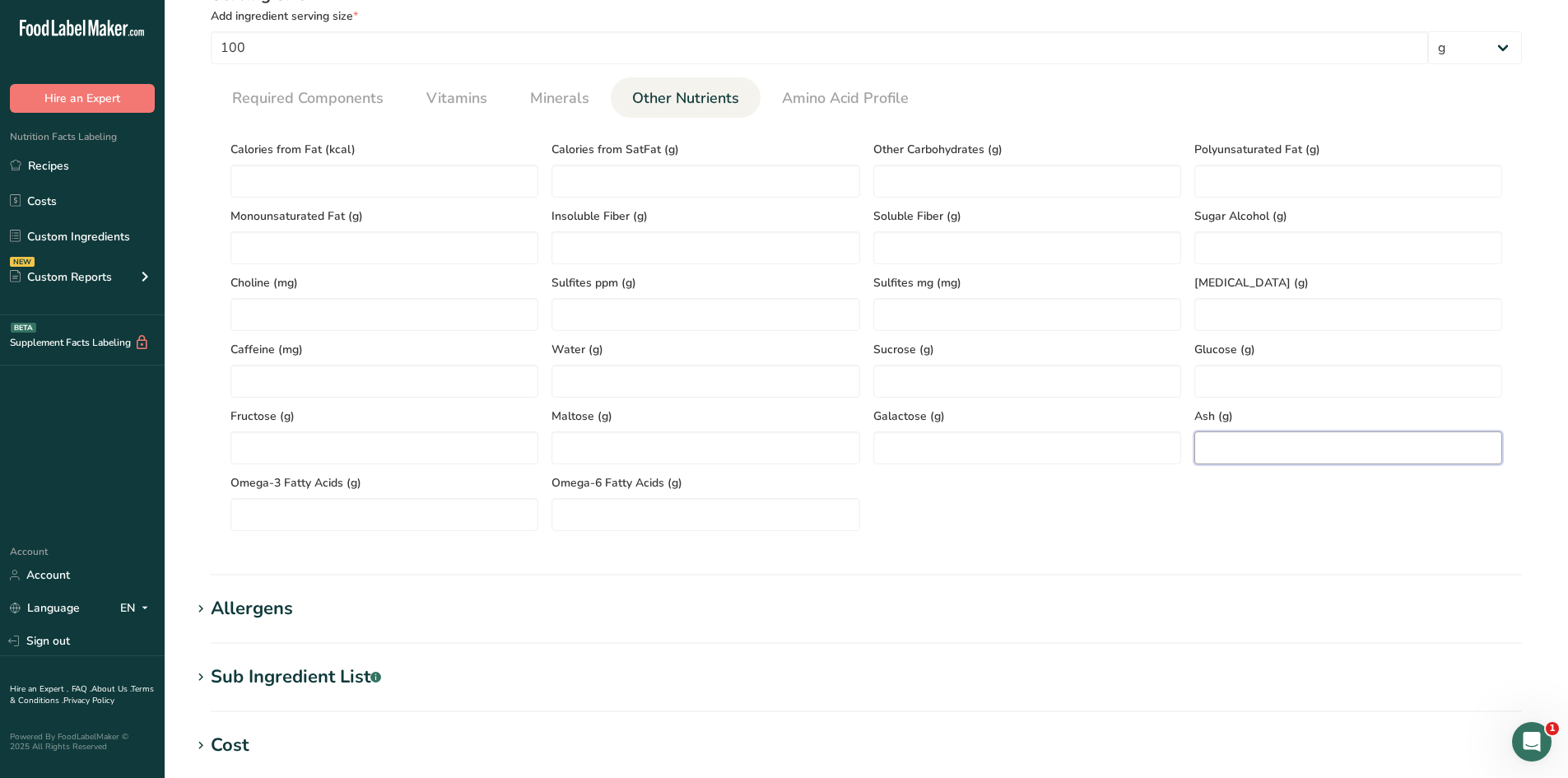
paste input "0.95"
type input "0.95"
click at [1229, 534] on section "Calories (kcal) * Energy KJ (kj) * Total Fat (g) * Saturated Fat (g) * Trans Fa…" at bounding box center [865, 331] width 1311 height 427
paste Fat "194.31"
type Fat "194.31"
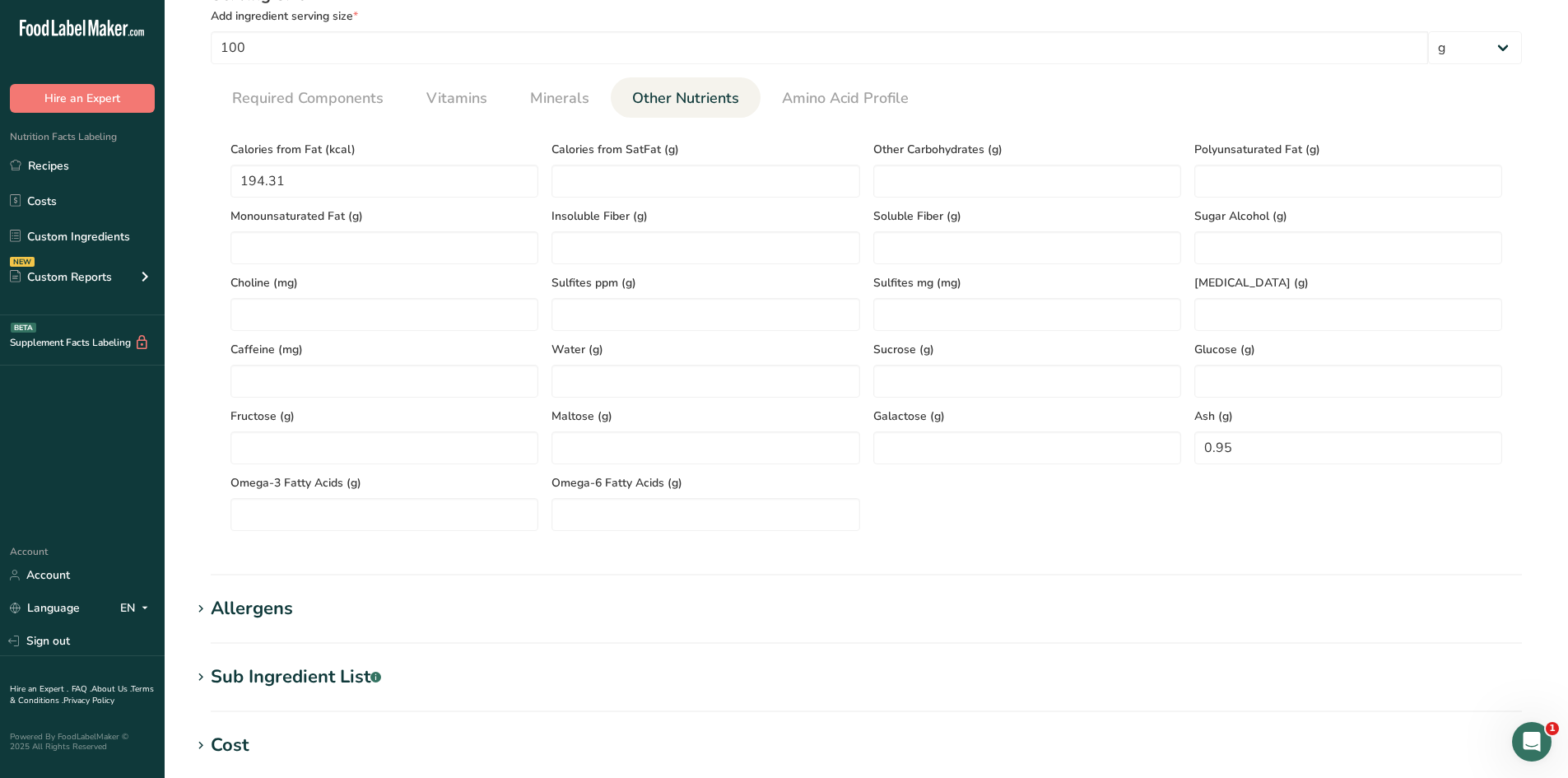
click at [205, 255] on div "Serving Size .a-a{fill:#347362;}.b-a{fill:#fff;} Add ingredient serving size * …" at bounding box center [866, 263] width 1350 height 581
paste Fat "1.59"
type Fat "1.59"
click at [219, 307] on section "Calories (kcal) * Energy KJ (kj) * Total Fat (g) * Saturated Fat (g) * Trans Fa…" at bounding box center [865, 331] width 1311 height 427
paste Fat "0.7"
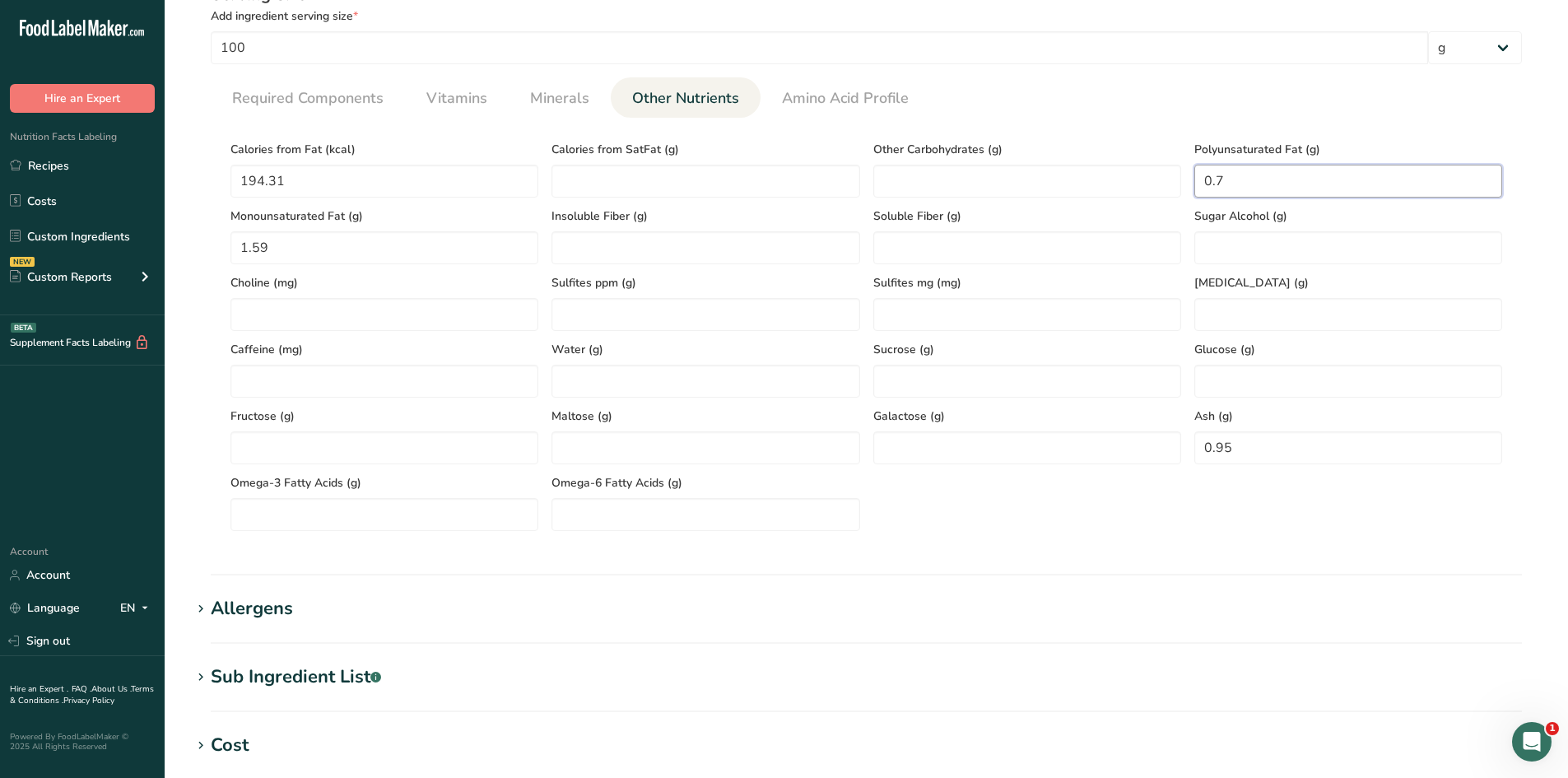
type Fat "0.7"
click at [1159, 81] on ul "Required Components Vitamins Minerals Other Nutrients Amino Acid Profile" at bounding box center [865, 98] width 1311 height 40
click at [575, 93] on span "Minerals" at bounding box center [559, 99] width 59 height 23
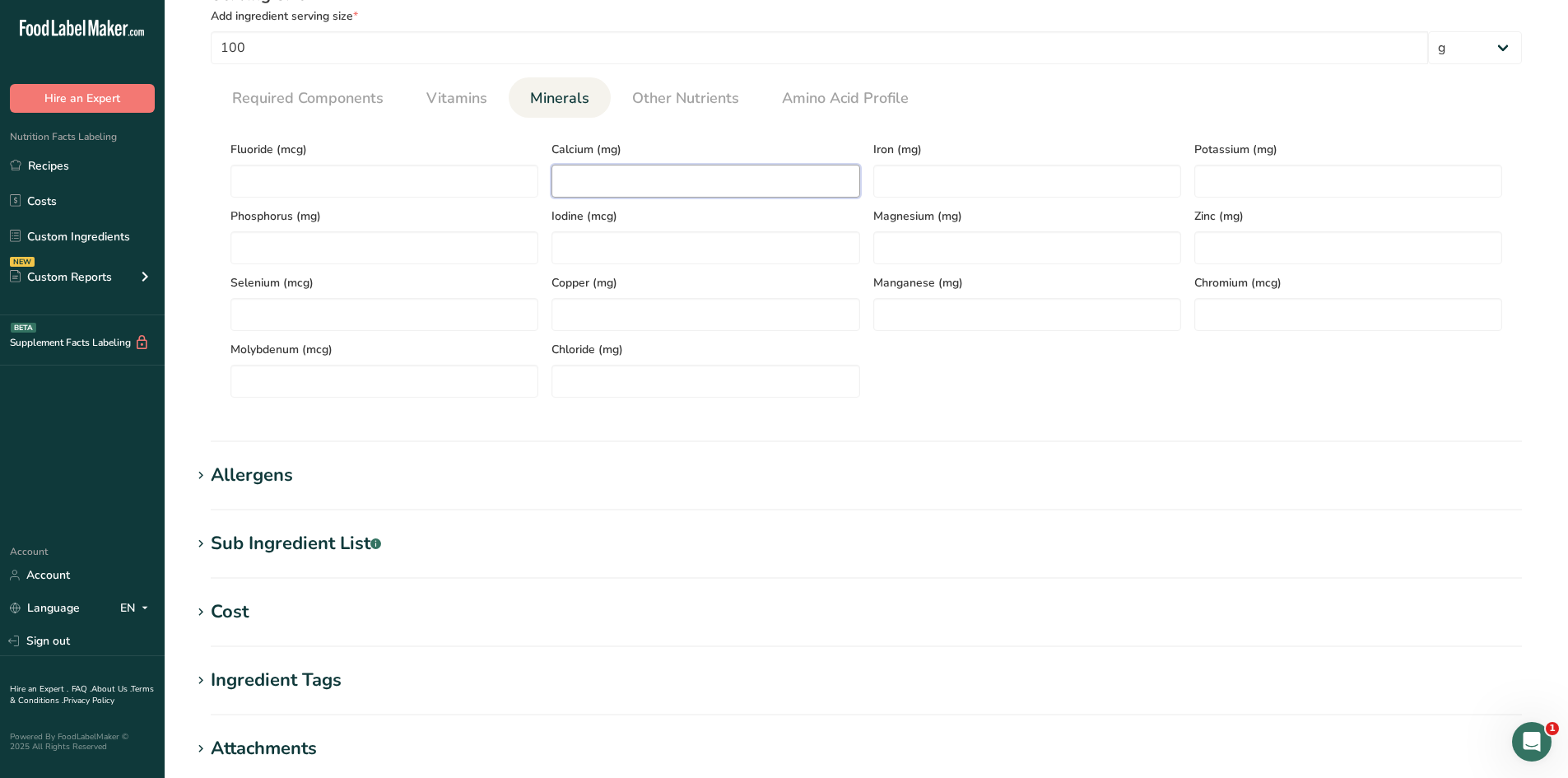
paste input "73.57"
type input "73.57"
click at [971, 175] on input "number" at bounding box center [1026, 180] width 308 height 33
type input "0"
click at [950, 157] on span "Iron (mg)" at bounding box center [1026, 149] width 308 height 18
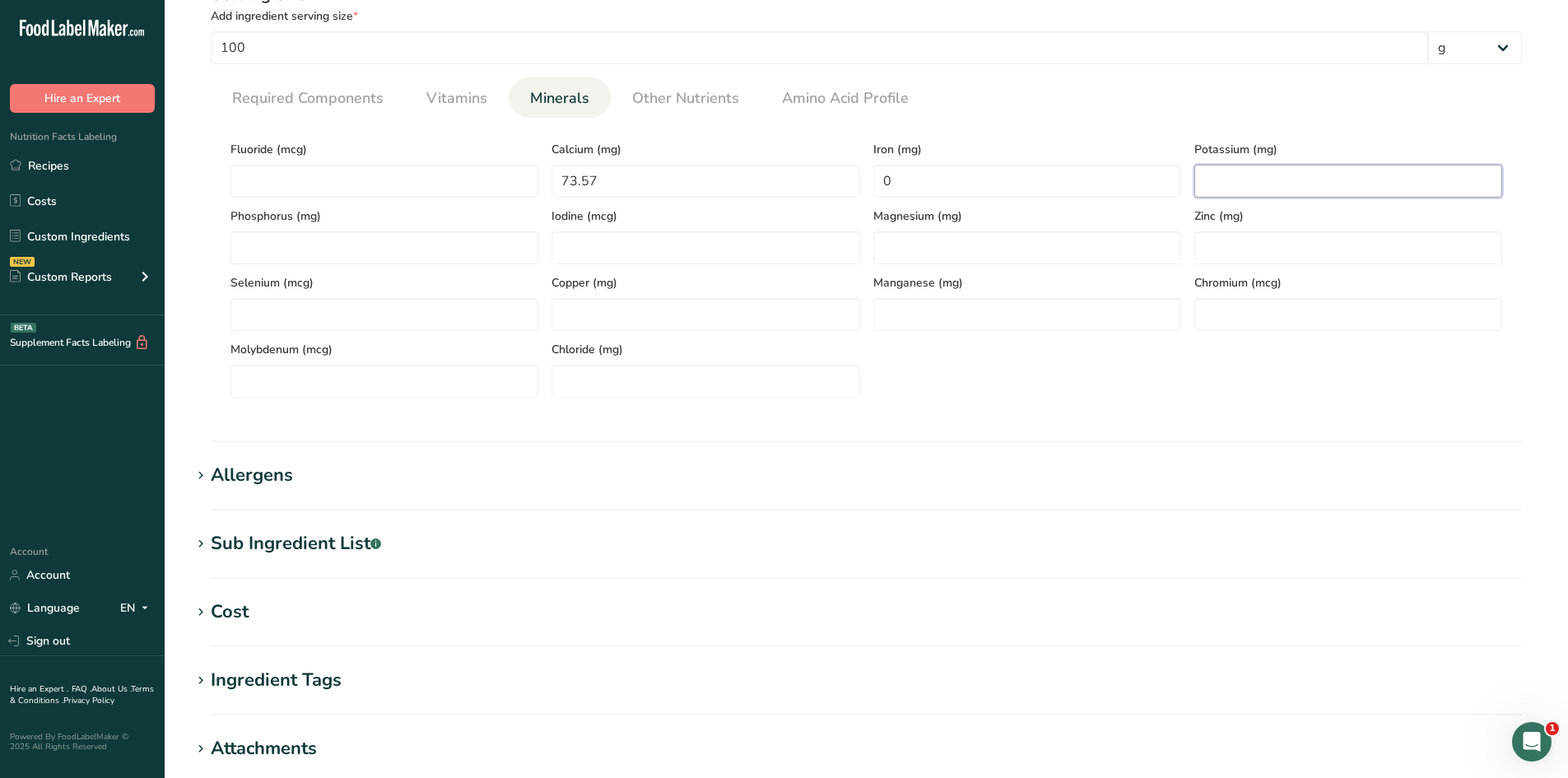
paste input "288.7"
type input "288.7"
click at [1187, 144] on div "Potassium (mg) 288.7" at bounding box center [1348, 164] width 321 height 67
click at [508, 96] on li "Minerals" at bounding box center [559, 98] width 102 height 40
click at [485, 96] on span "Vitamins" at bounding box center [456, 99] width 61 height 23
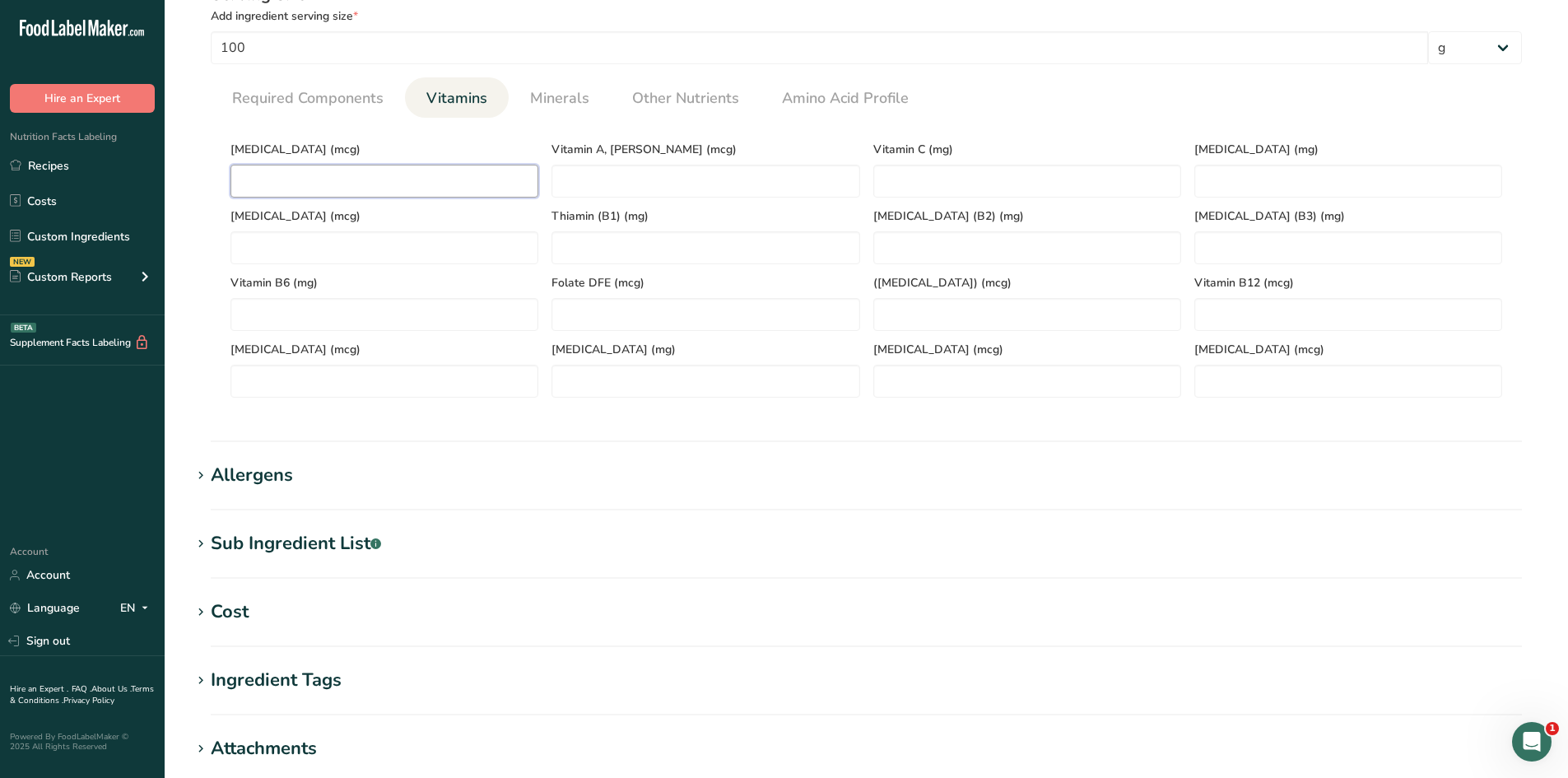
click at [316, 178] on D "number" at bounding box center [384, 180] width 308 height 33
type D "0"
click at [313, 106] on span "Required Components" at bounding box center [307, 99] width 151 height 23
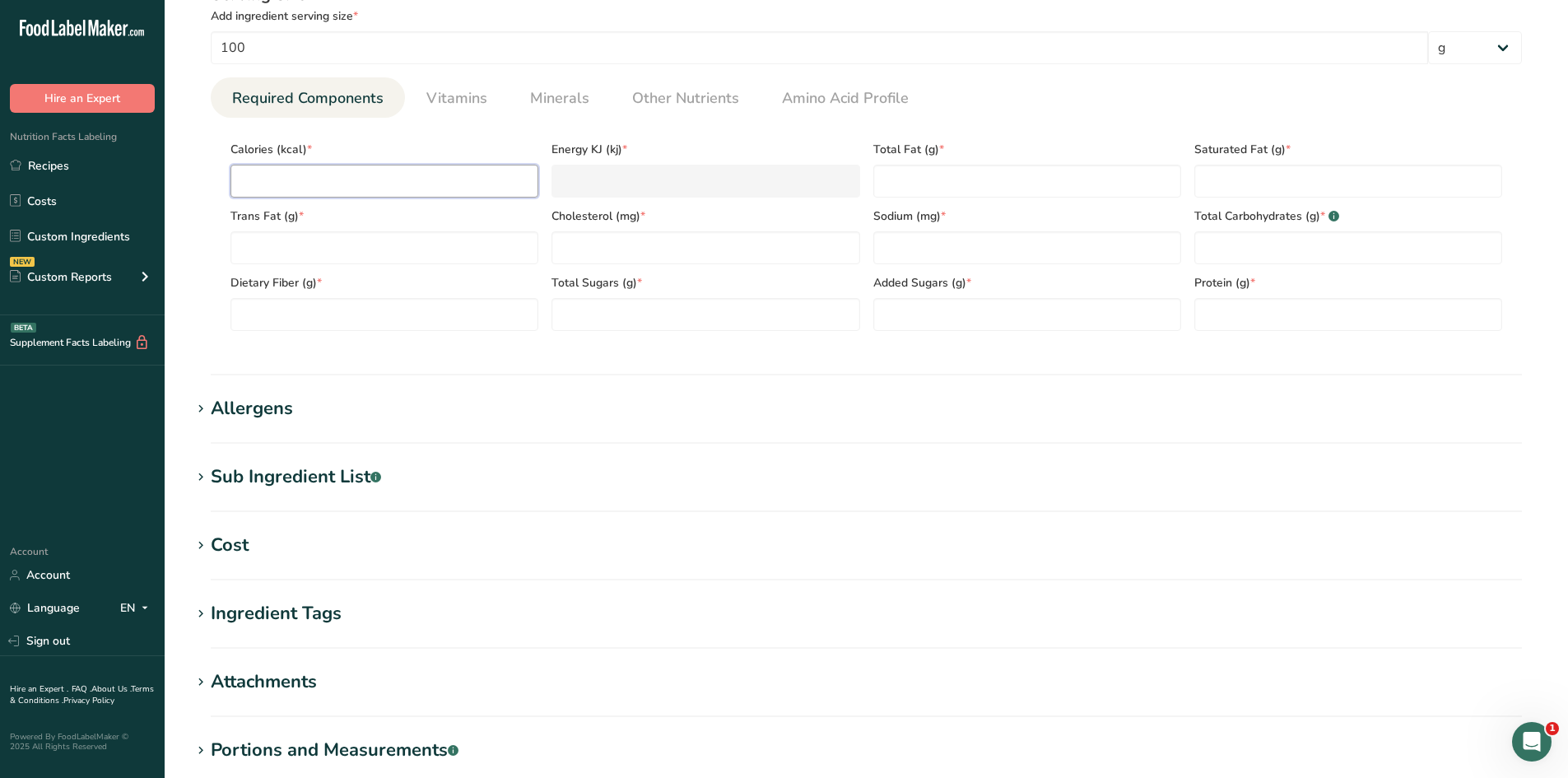
paste input "324.5"
type input "324.5"
type KJ "1357.7"
type input "324.5"
click at [215, 236] on section "Calories (kcal) * 324.5 Energy KJ (kj) * 1357.7 Total Fat (g) * Saturated Fat (…" at bounding box center [865, 230] width 1311 height 226
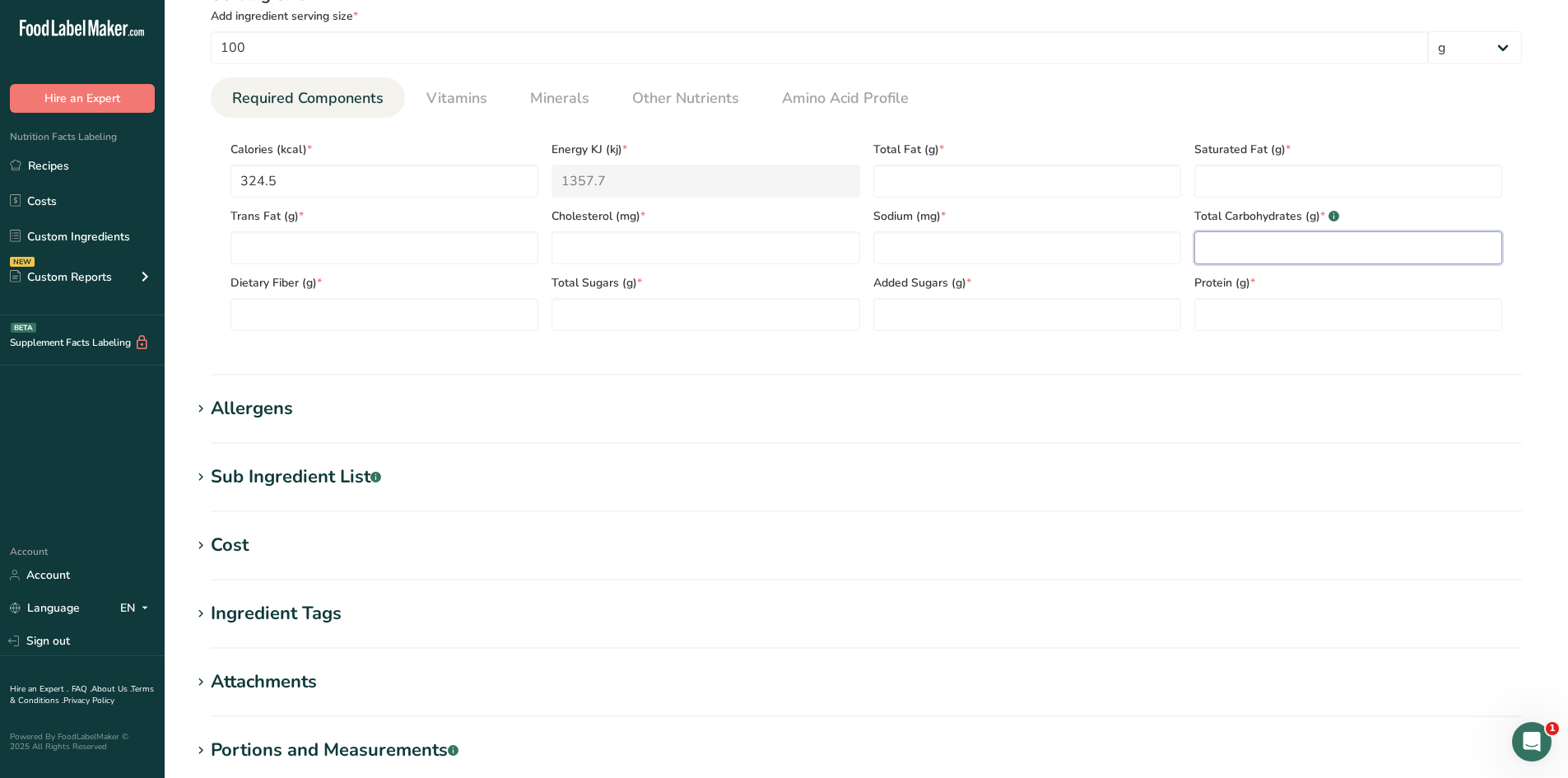
paste Carbohydrates "29.82"
type Carbohydrates "29.82"
click at [1313, 350] on div "Serving Size .a-a{fill:#347362;}.b-a{fill:#fff;} Add ingredient serving size * …" at bounding box center [866, 163] width 1350 height 381
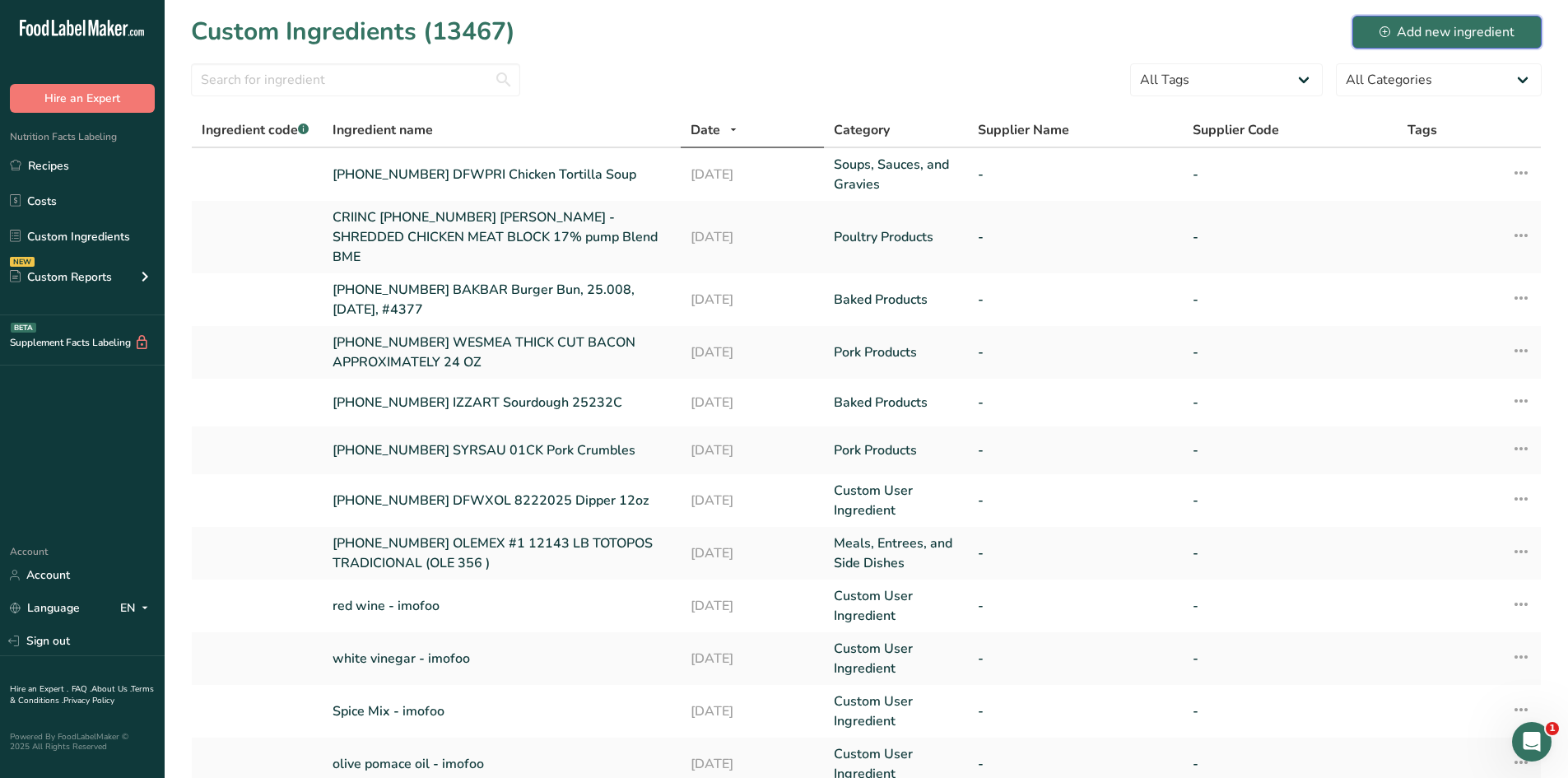
click at [1419, 37] on div "Add new ingredient" at bounding box center [1447, 33] width 135 height 20
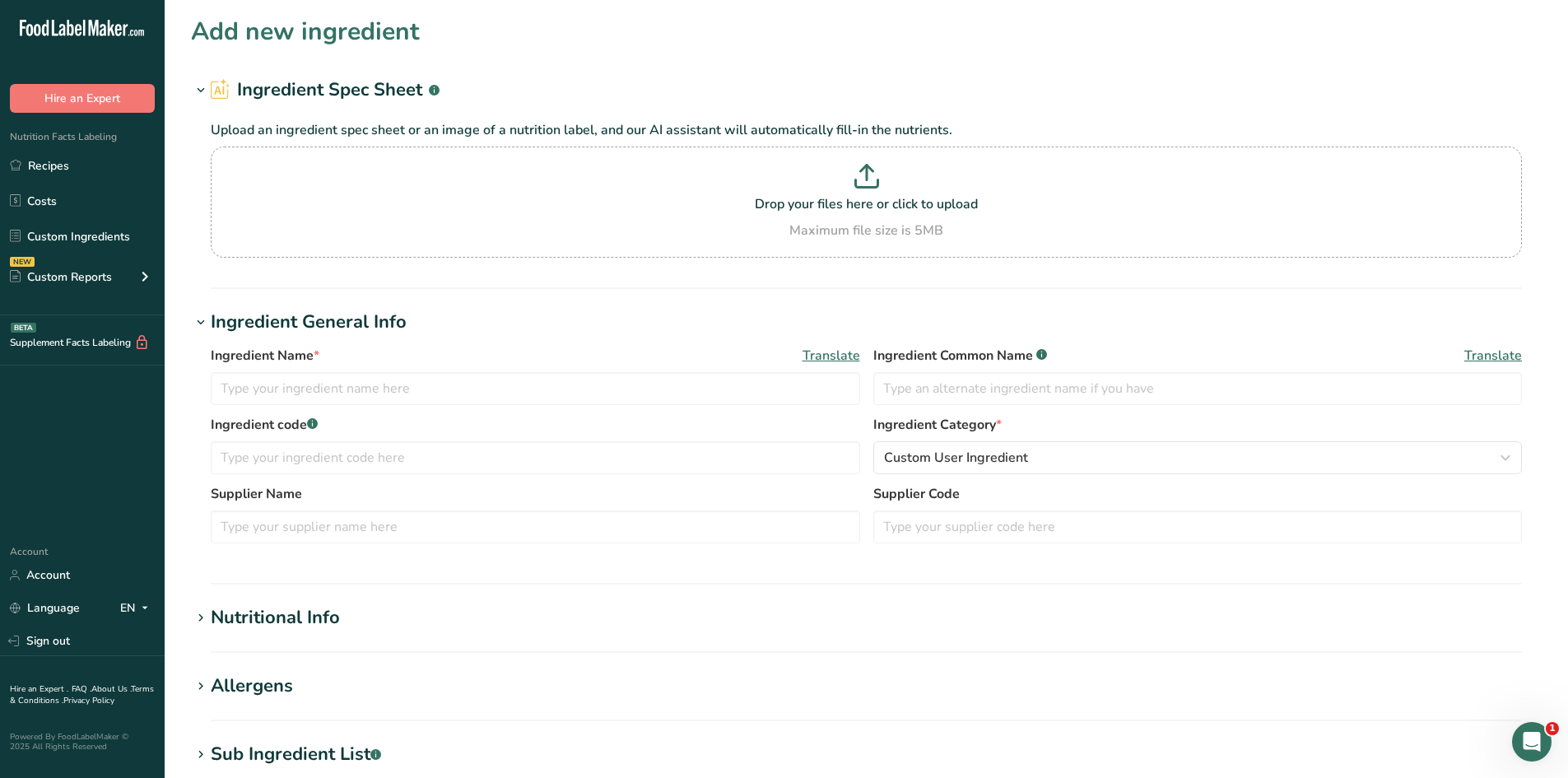
click at [481, 407] on div "Ingredient Name * Translate Ingredient Common Name .a-a{fill:#347362;}.b-a{fill…" at bounding box center [865, 380] width 1311 height 69
click at [492, 385] on input "text" at bounding box center [535, 388] width 649 height 33
paste input "Frutero/Retail Version"
type input "[PHONE_NUMBER] DULFOO Frutero/Retail Version"
click at [684, 342] on div "Ingredient Name * Translate [PHONE_NUMBER] DULFOO Frutero/Retail Version Ingred…" at bounding box center [866, 449] width 1350 height 227
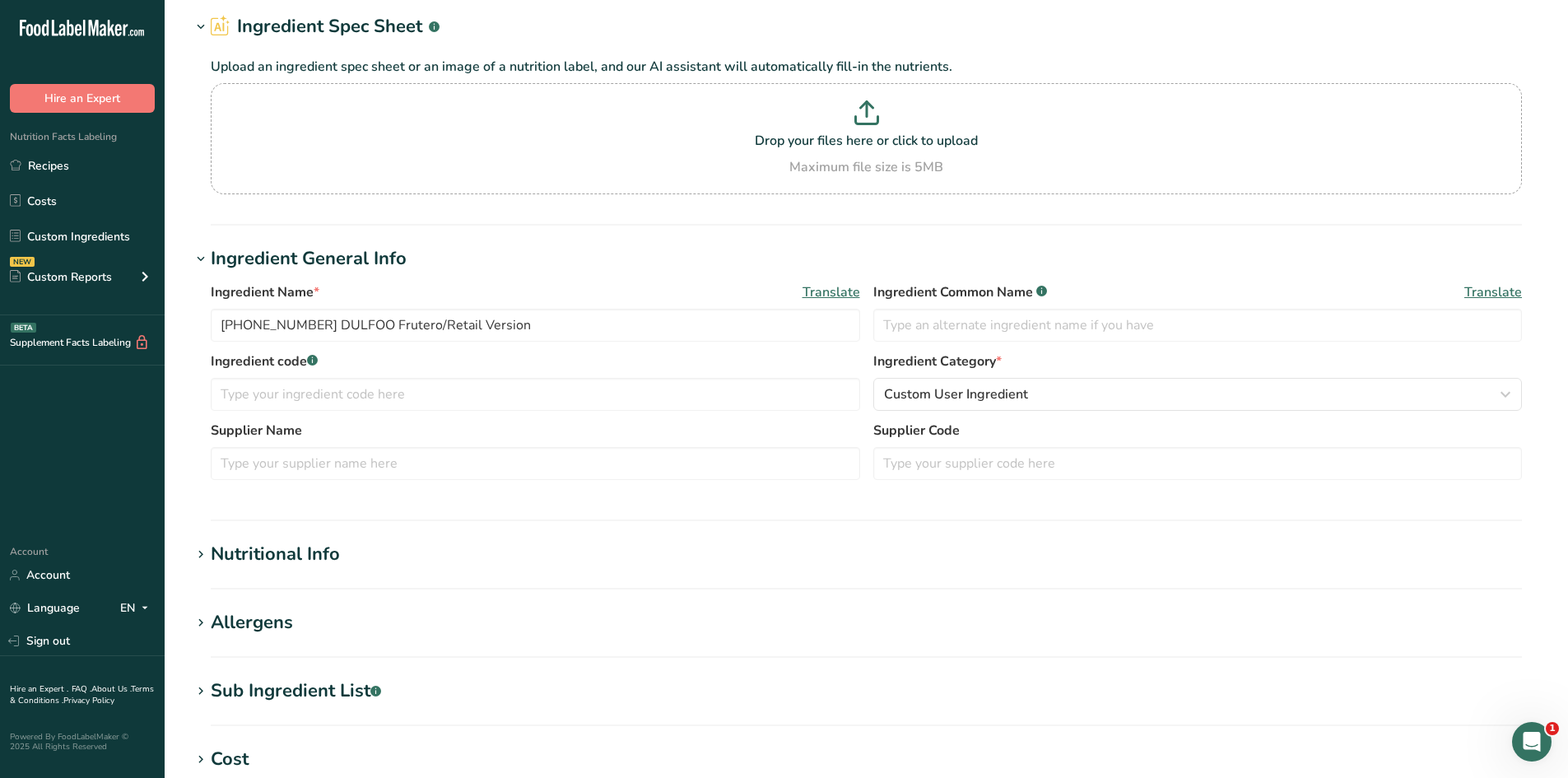
scroll to position [164, 0]
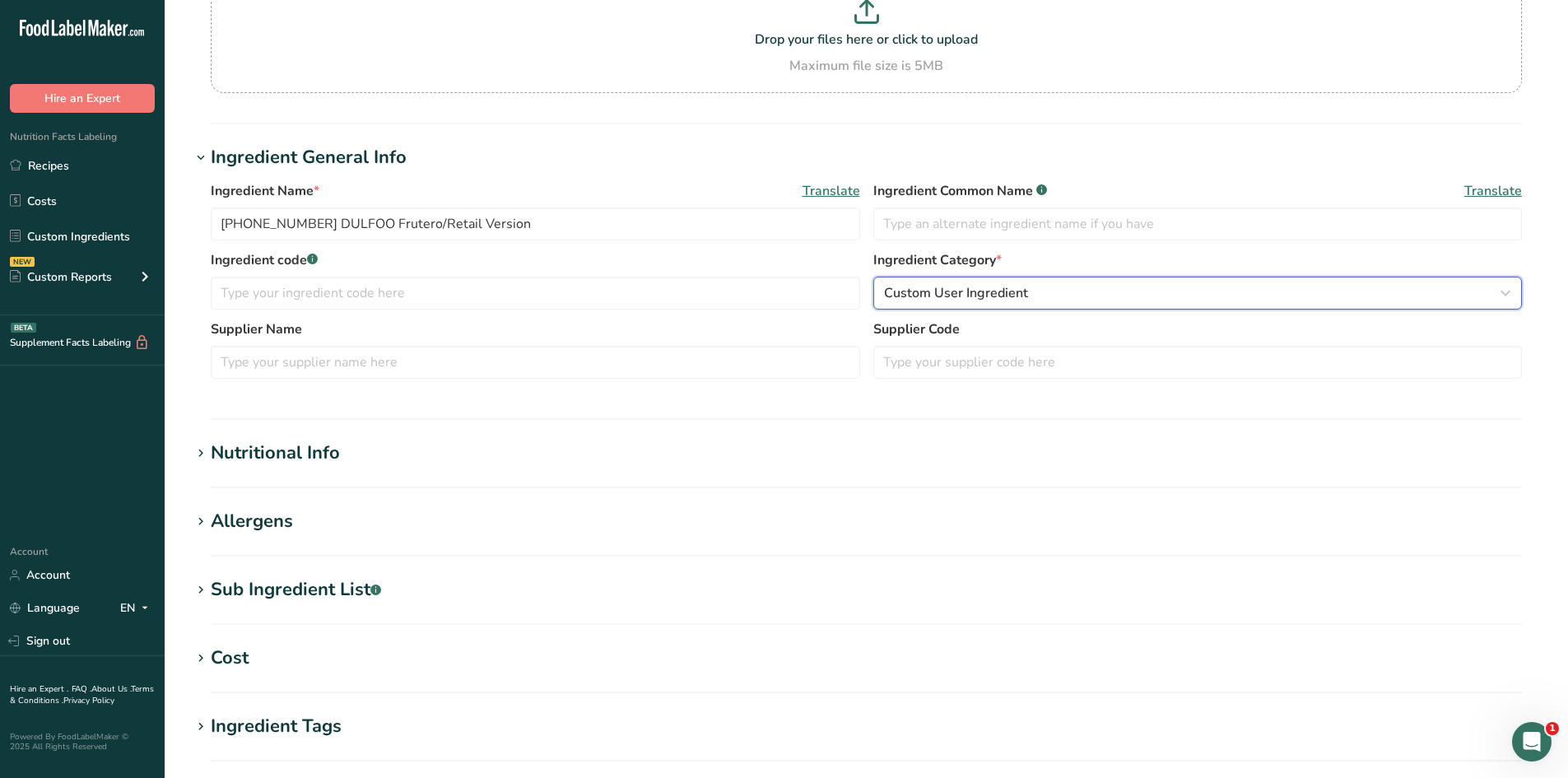
click at [1013, 302] on span "Custom User Ingredient" at bounding box center [955, 293] width 144 height 20
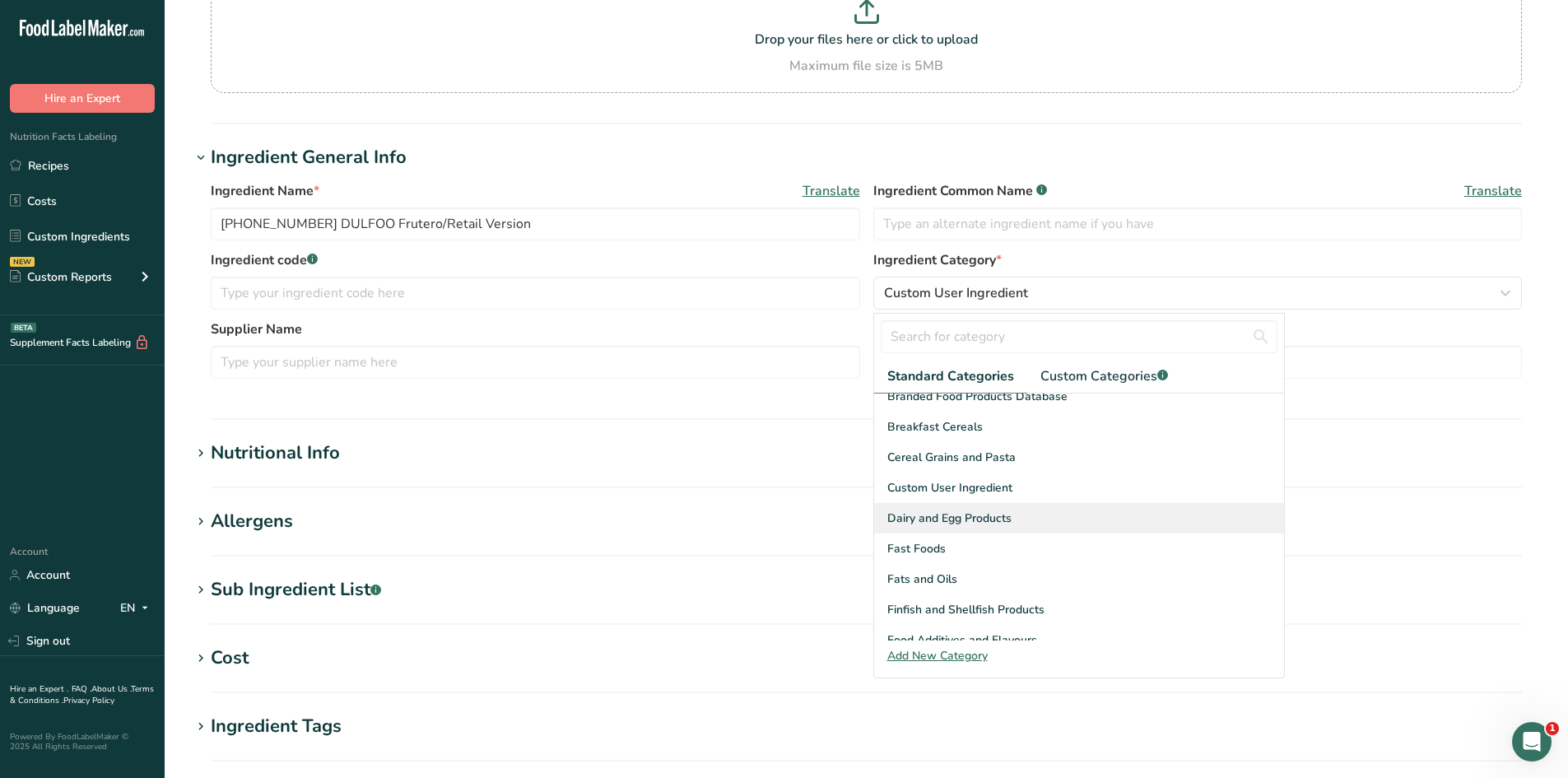
click at [946, 510] on span "Dairy and Egg Products" at bounding box center [949, 518] width 124 height 18
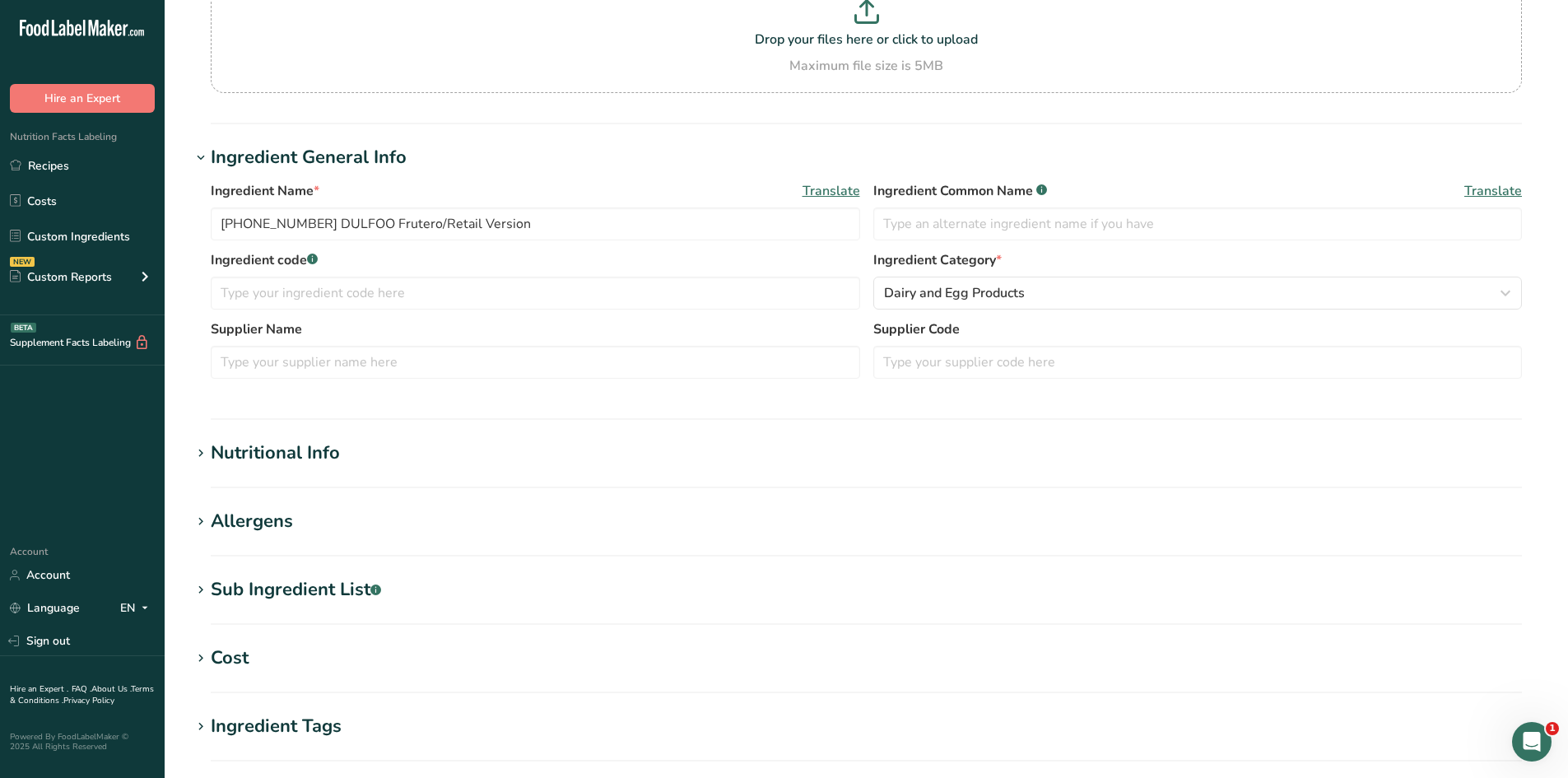
click at [803, 404] on section "Ingredient General Info Ingredient Name * Translate [PHONE_NUMBER] DULFOO Frute…" at bounding box center [866, 282] width 1350 height 275
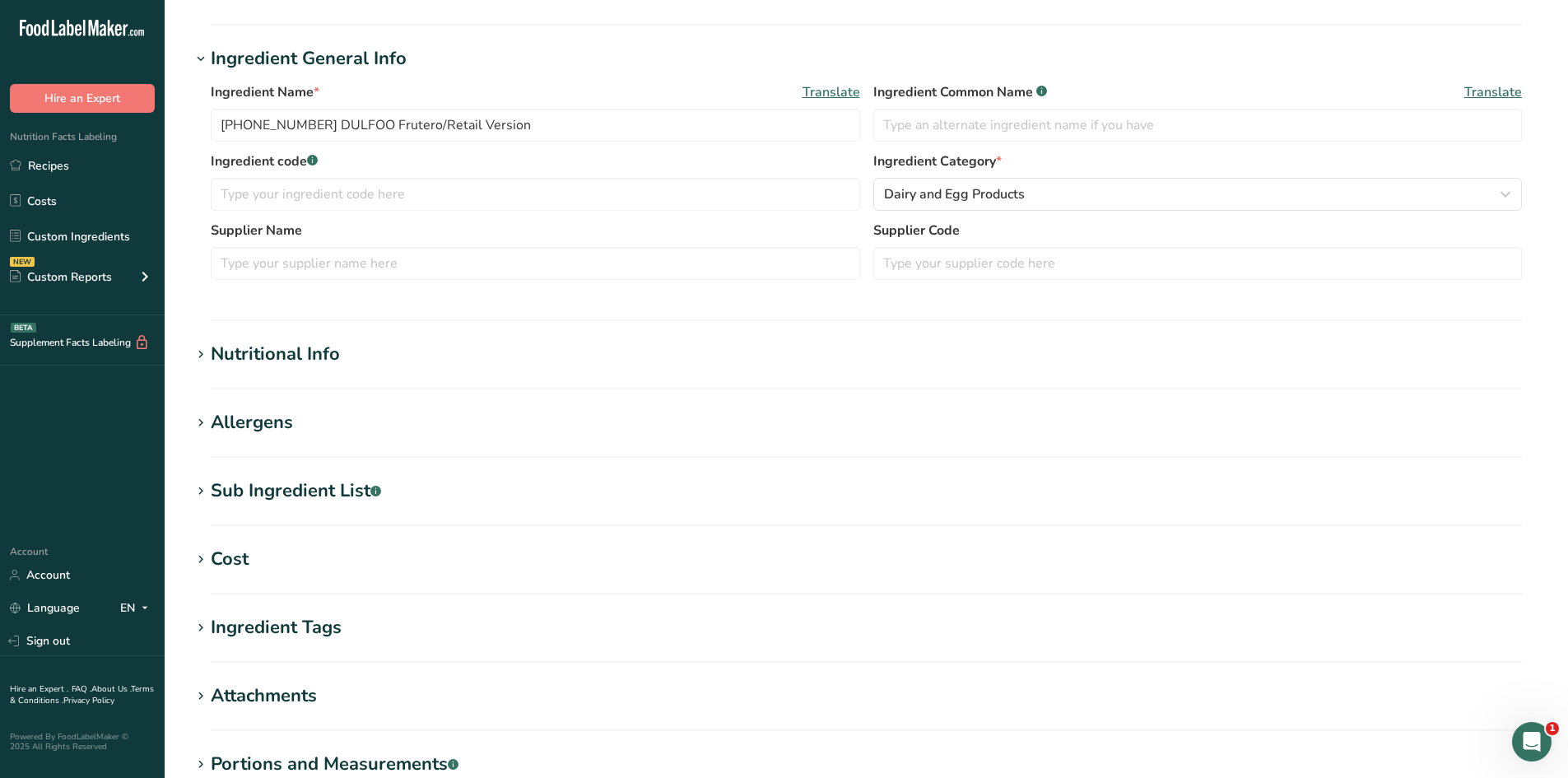
scroll to position [484, 0]
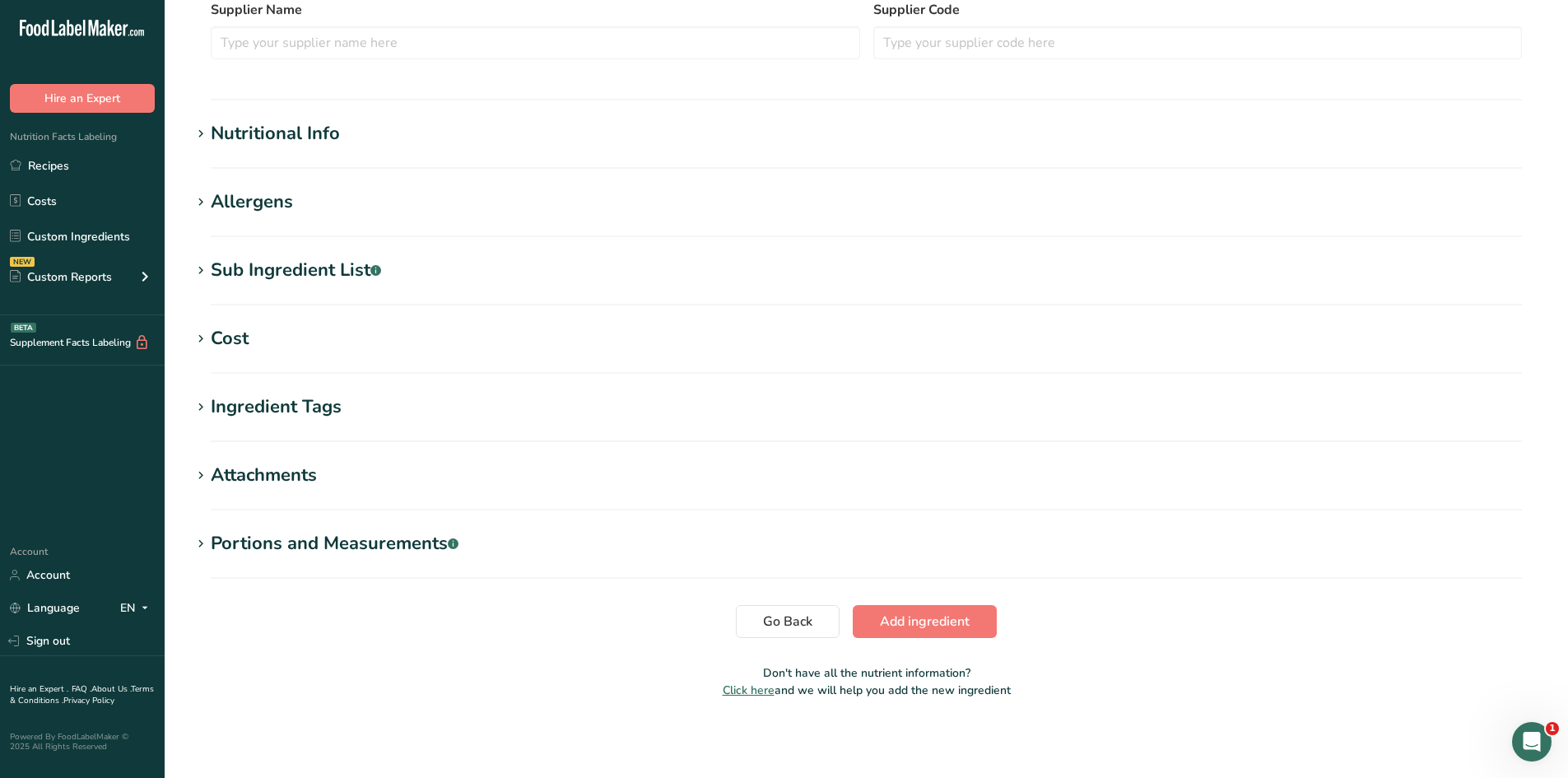
click at [345, 131] on h1 "Nutritional Info" at bounding box center [866, 134] width 1350 height 28
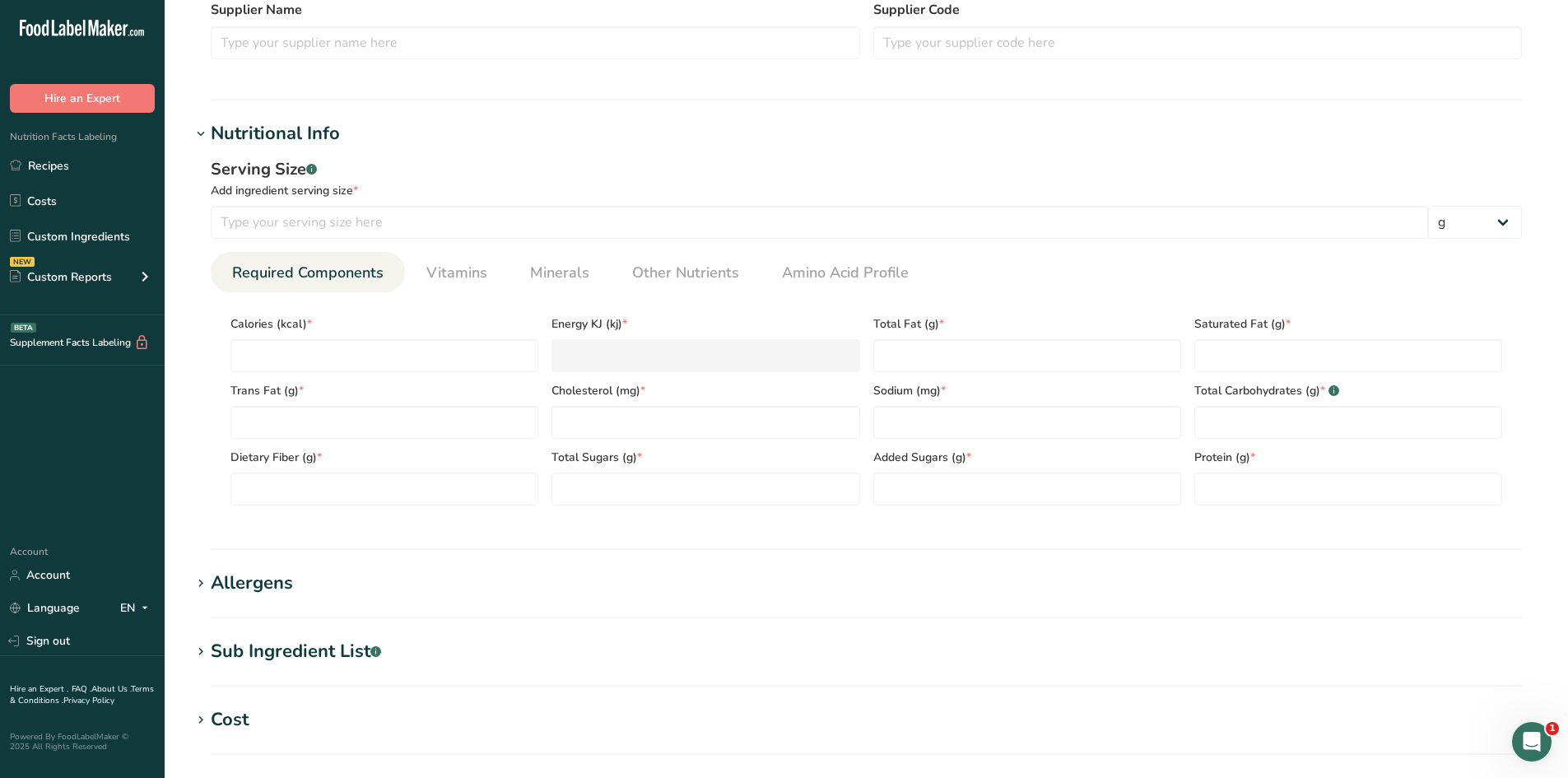
scroll to position [566, 0]
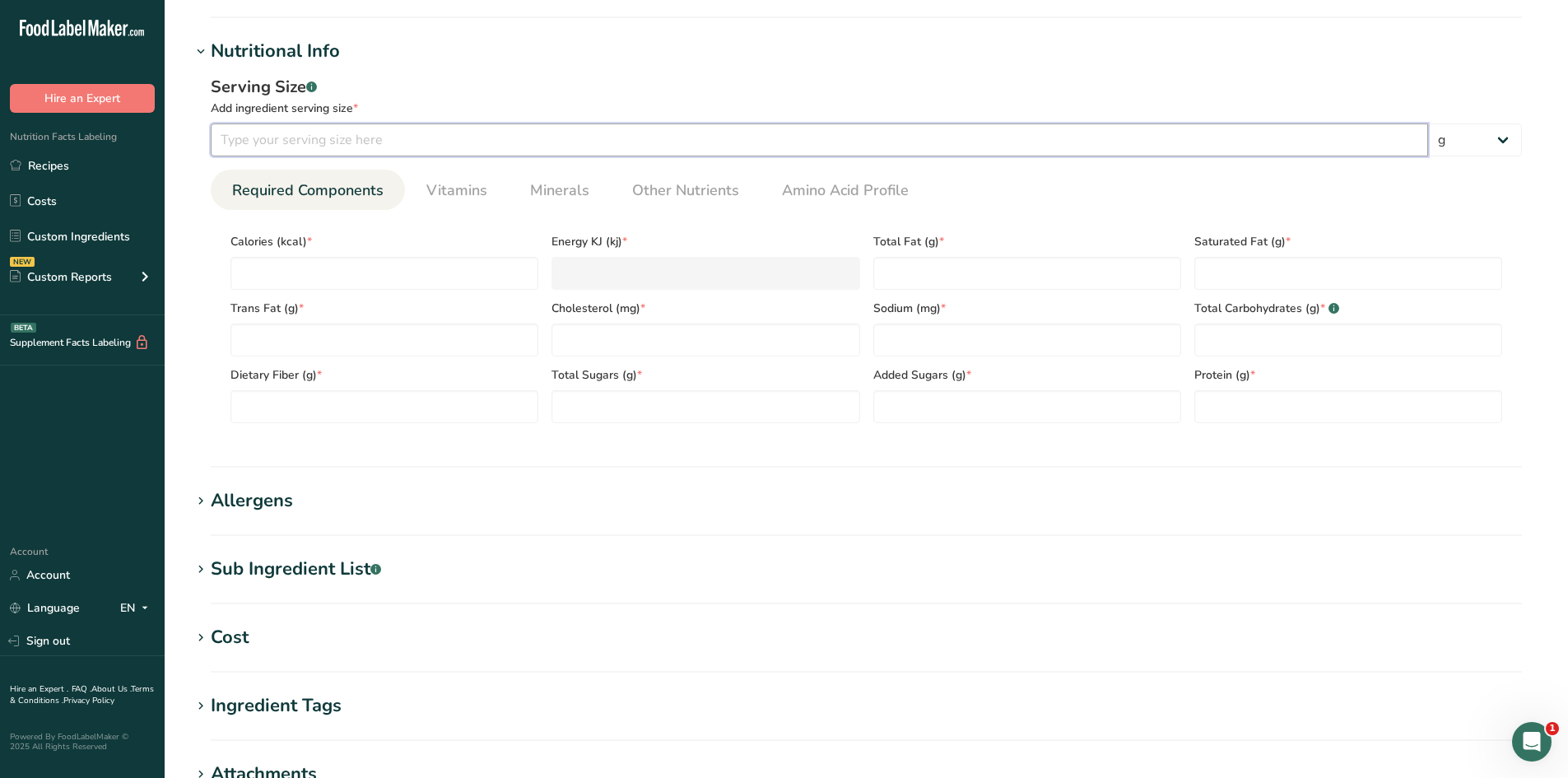
click at [390, 143] on input "number" at bounding box center [819, 139] width 1217 height 33
type input "100"
click at [456, 103] on div "Add ingredient serving size *" at bounding box center [865, 108] width 1311 height 18
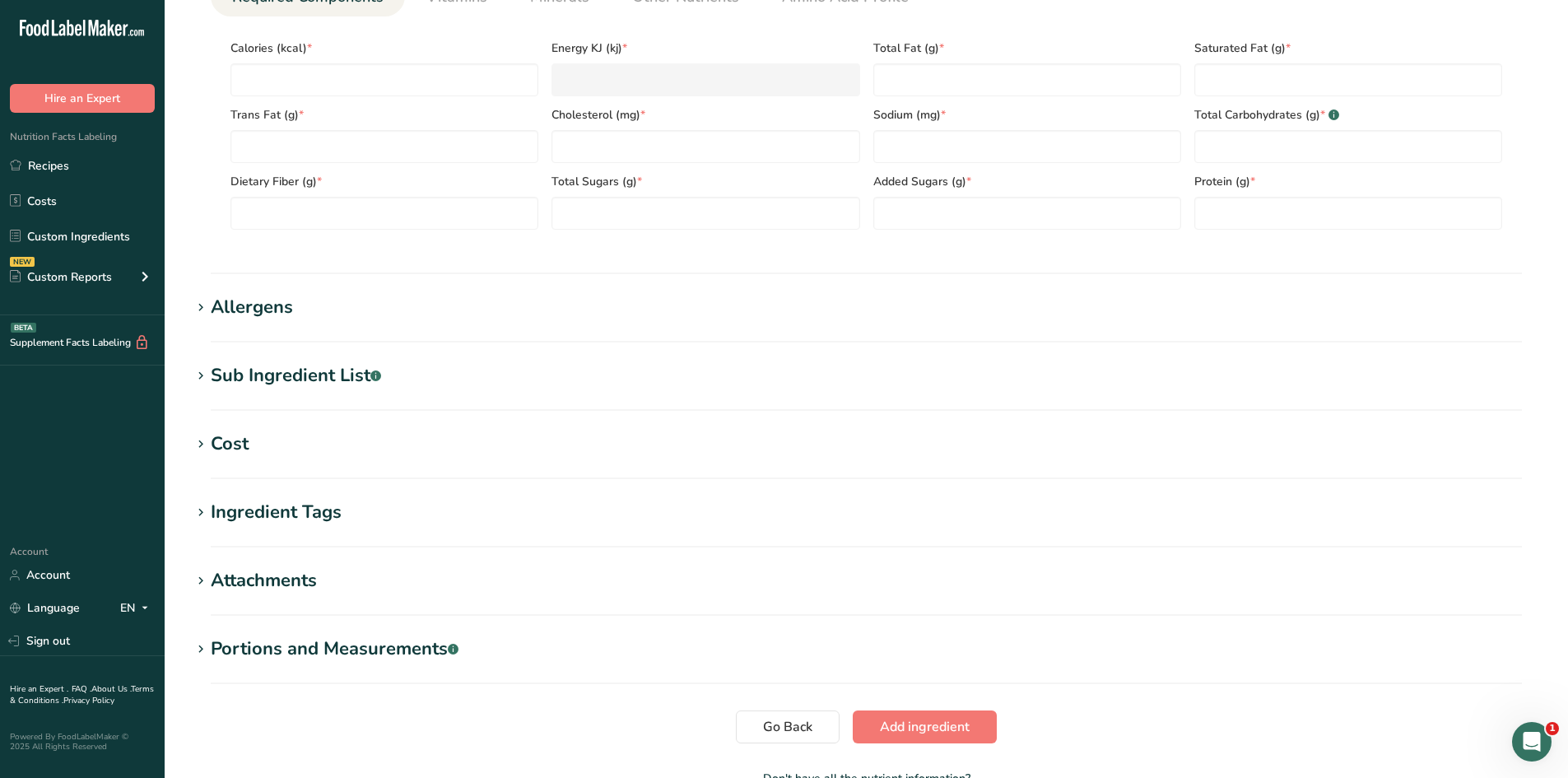
scroll to position [731, 0]
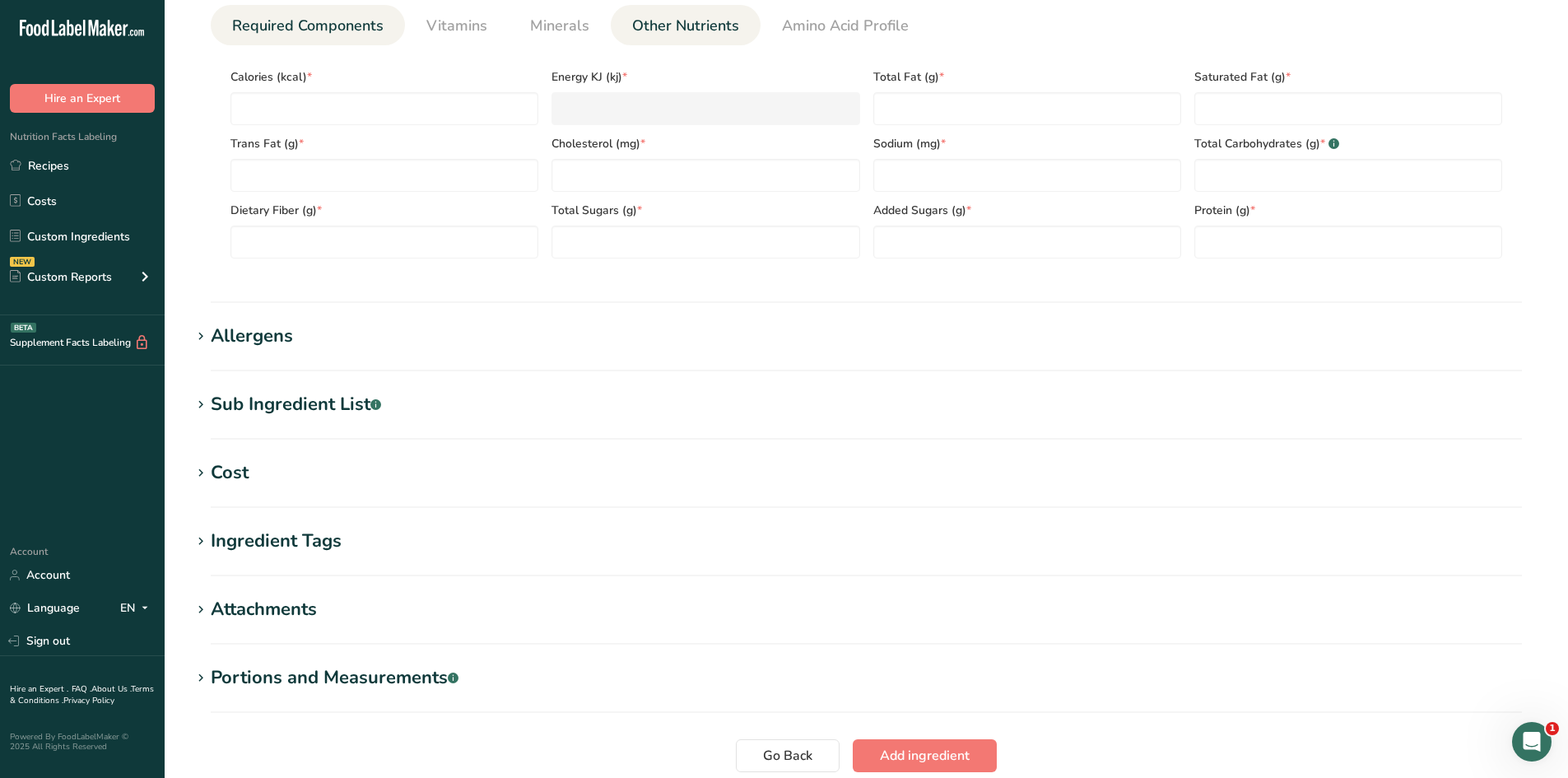
click at [704, 35] on span "Other Nutrients" at bounding box center [685, 26] width 107 height 23
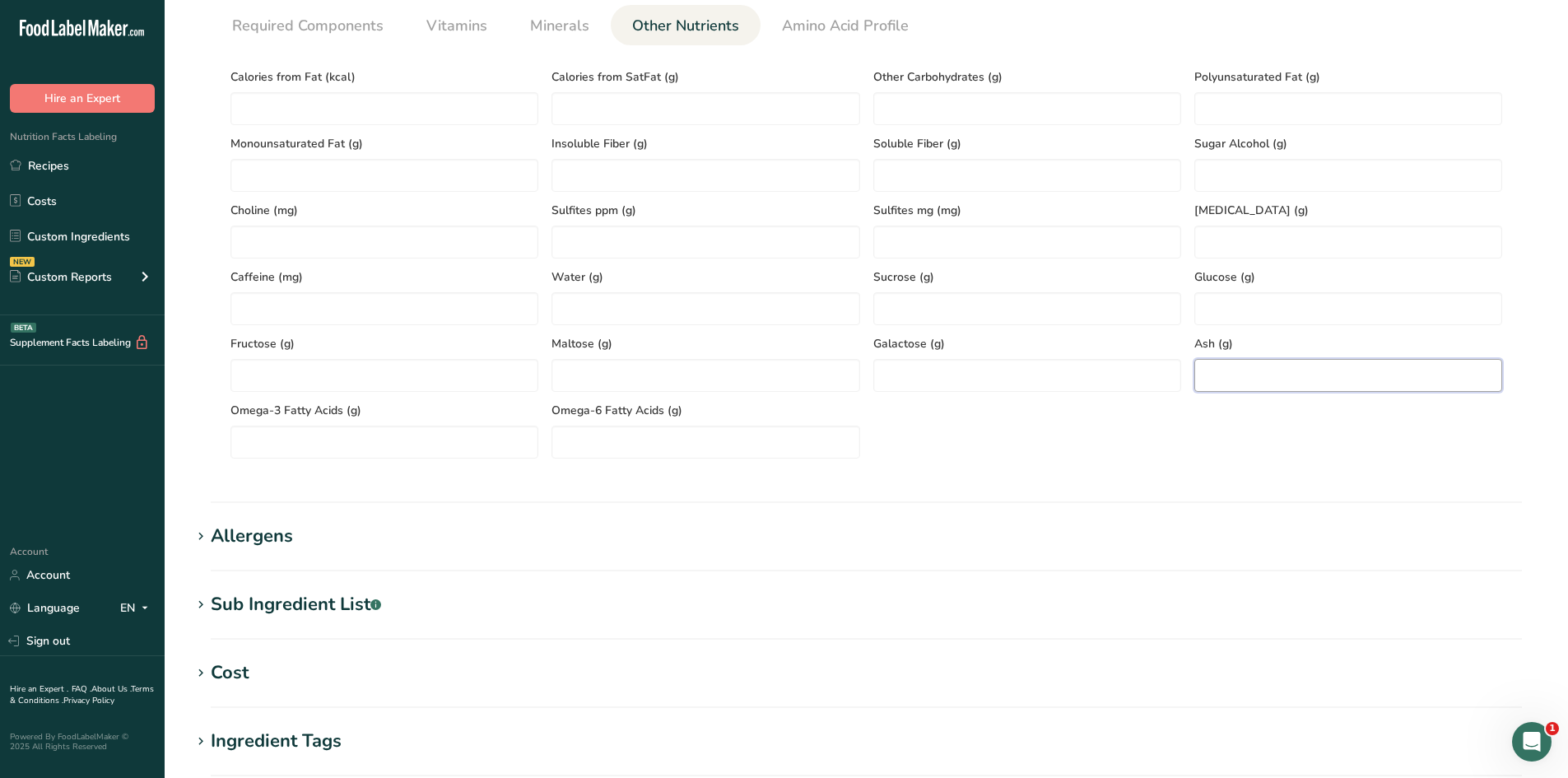
paste input "0.95"
type input "0.95"
click at [1248, 437] on div "Calories from Fat (kcal) Calories from SatFat (g) Other Carbohydrates (g) Polyu…" at bounding box center [865, 258] width 1284 height 400
paste Fat "194.31"
type Fat "194.31"
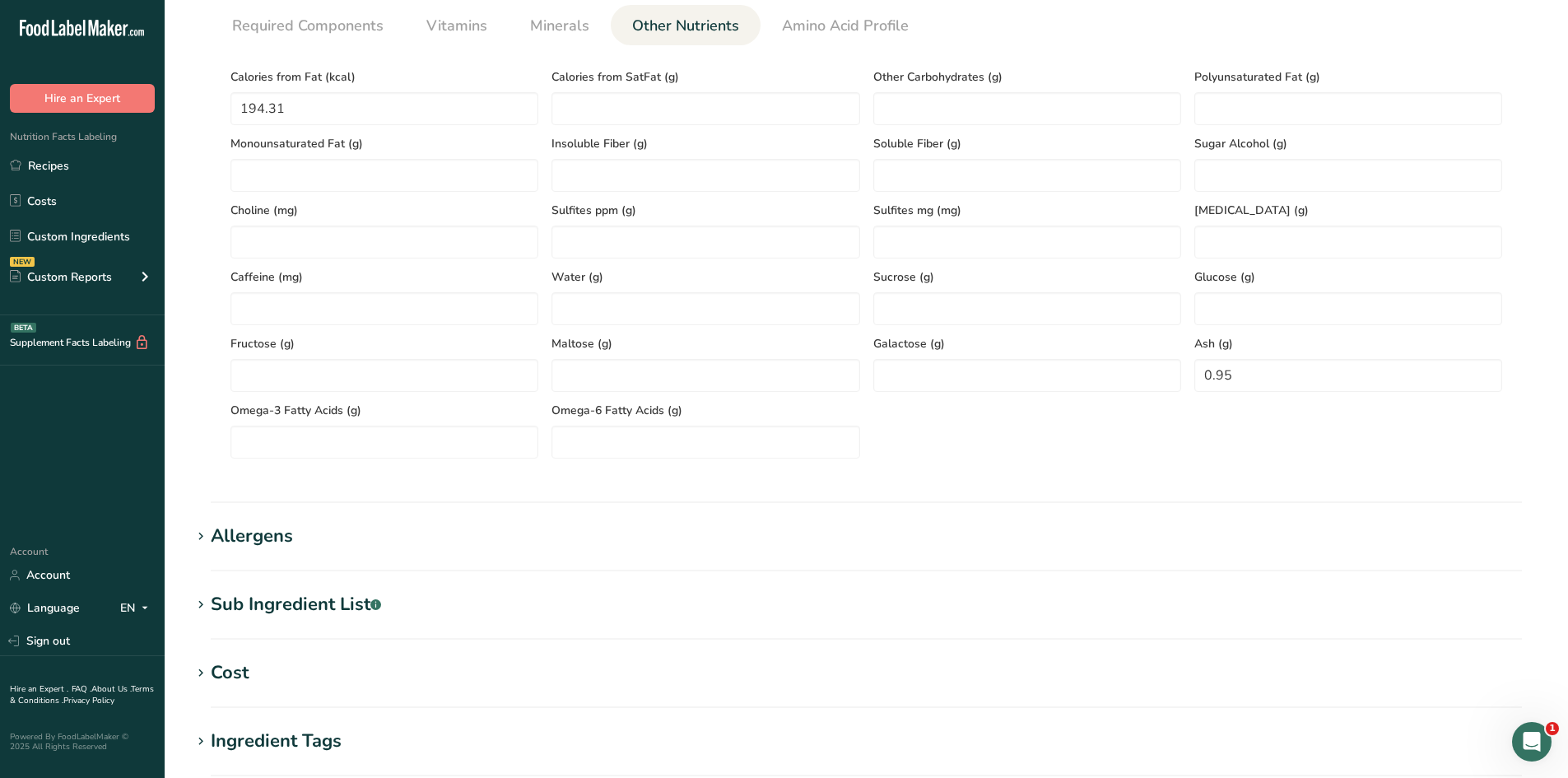
click at [217, 203] on section "Calories (kcal) * Energy KJ (kj) * Total Fat (g) * Saturated Fat (g) * Trans Fa…" at bounding box center [865, 258] width 1311 height 427
paste Fat "1.59"
type Fat "1.59"
click at [219, 235] on section "Calories (kcal) * Energy KJ (kj) * Total Fat (g) * Saturated Fat (g) * Trans Fa…" at bounding box center [865, 258] width 1311 height 427
paste Fat "0.7"
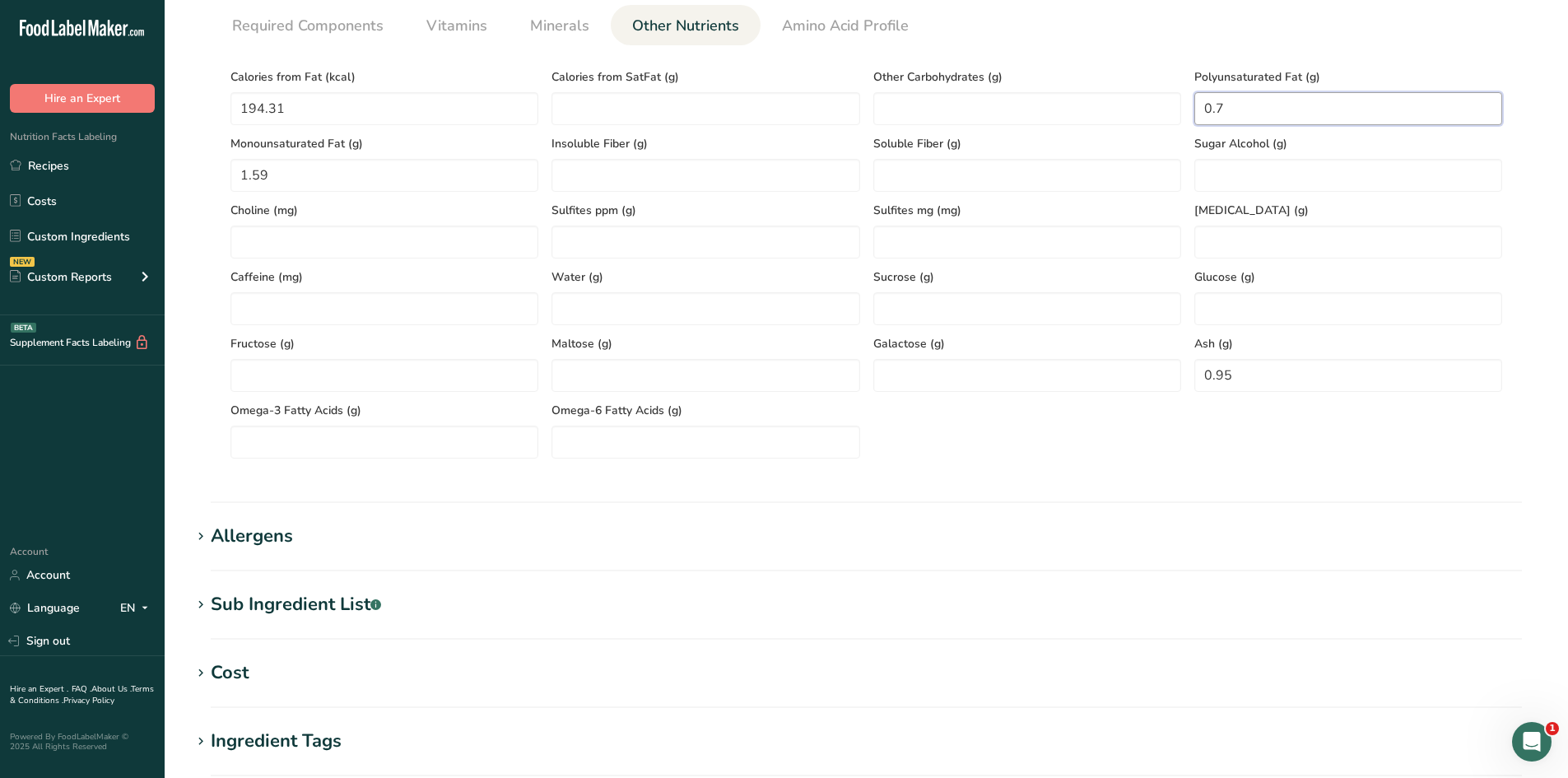
type Fat "0.7"
click at [1055, 38] on ul "Required Components Vitamins Minerals Other Nutrients Amino Acid Profile" at bounding box center [865, 25] width 1311 height 40
click at [558, 23] on span "Minerals" at bounding box center [559, 26] width 59 height 23
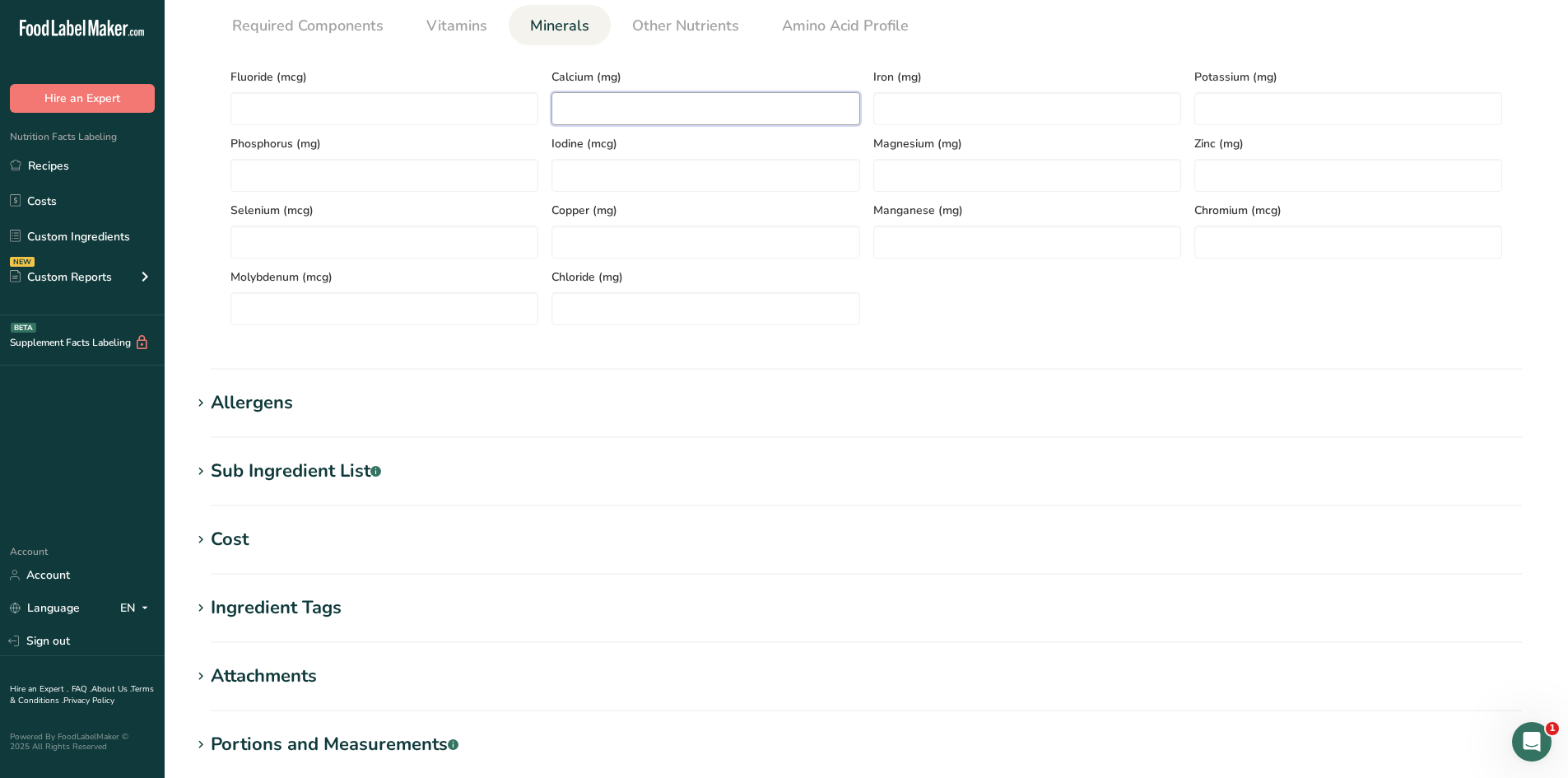
paste input "73.57"
type input "73.57"
click at [607, 366] on section "Nutritional Info Serving Size .a-a{fill:#347362;}.b-a{fill:#fff;} Add ingredien…" at bounding box center [866, 121] width 1350 height 497
click at [921, 109] on input "number" at bounding box center [1026, 108] width 308 height 33
type input "0"
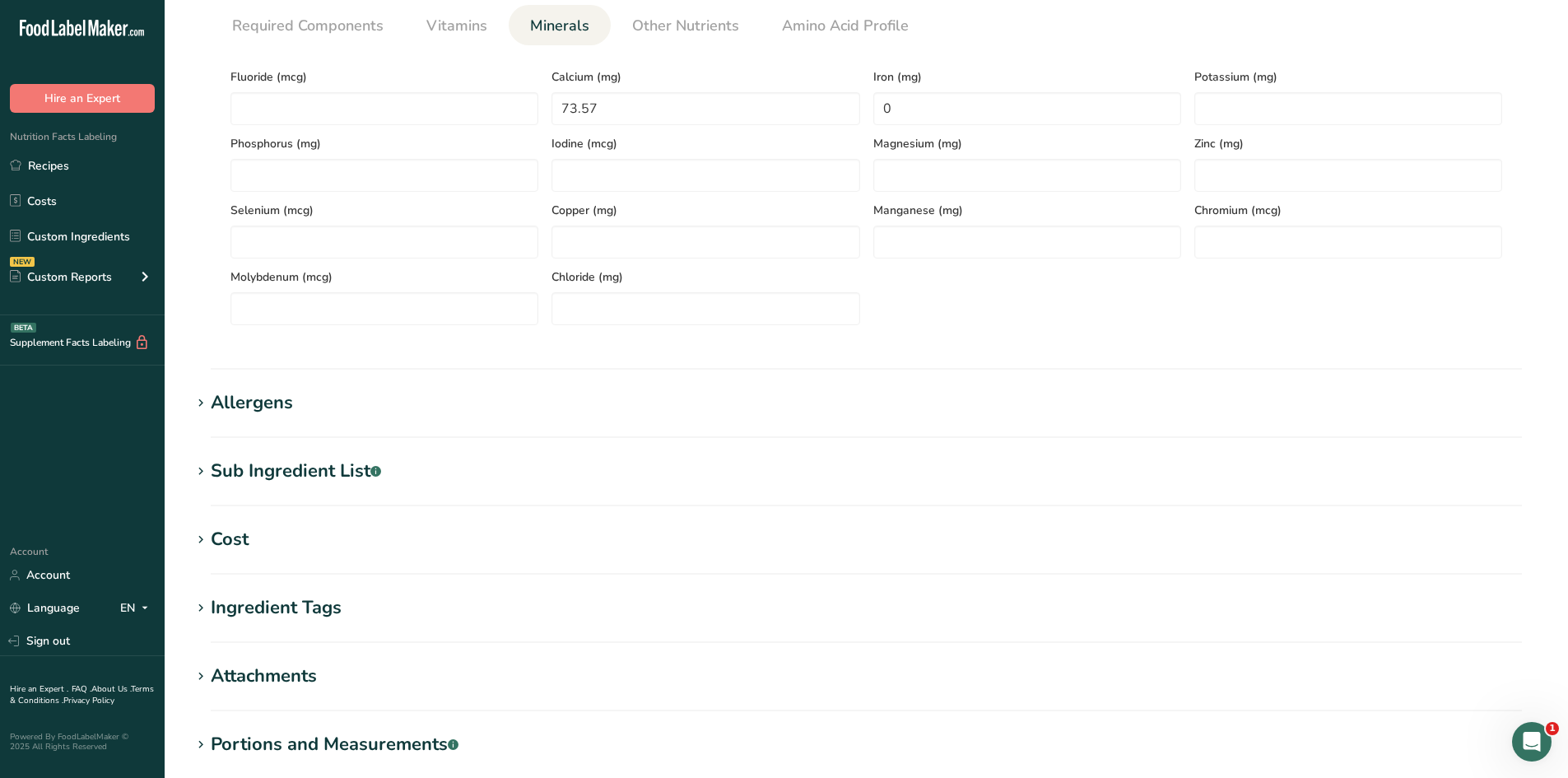
click at [979, 52] on section "Calories (kcal) * Energy KJ (kj) * Total Fat (g) * Saturated Fat (g) * Trans Fa…" at bounding box center [865, 191] width 1311 height 293
paste input "288.7"
type input "288.7"
click at [1270, 321] on div "Fluoride (mcg) Calcium (mg) 73.57 Iron (mg) 0 Potassium (mg) 288.7 Phosphorus (…" at bounding box center [865, 192] width 1284 height 267
click at [492, 23] on link "Vitamins" at bounding box center [456, 26] width 74 height 42
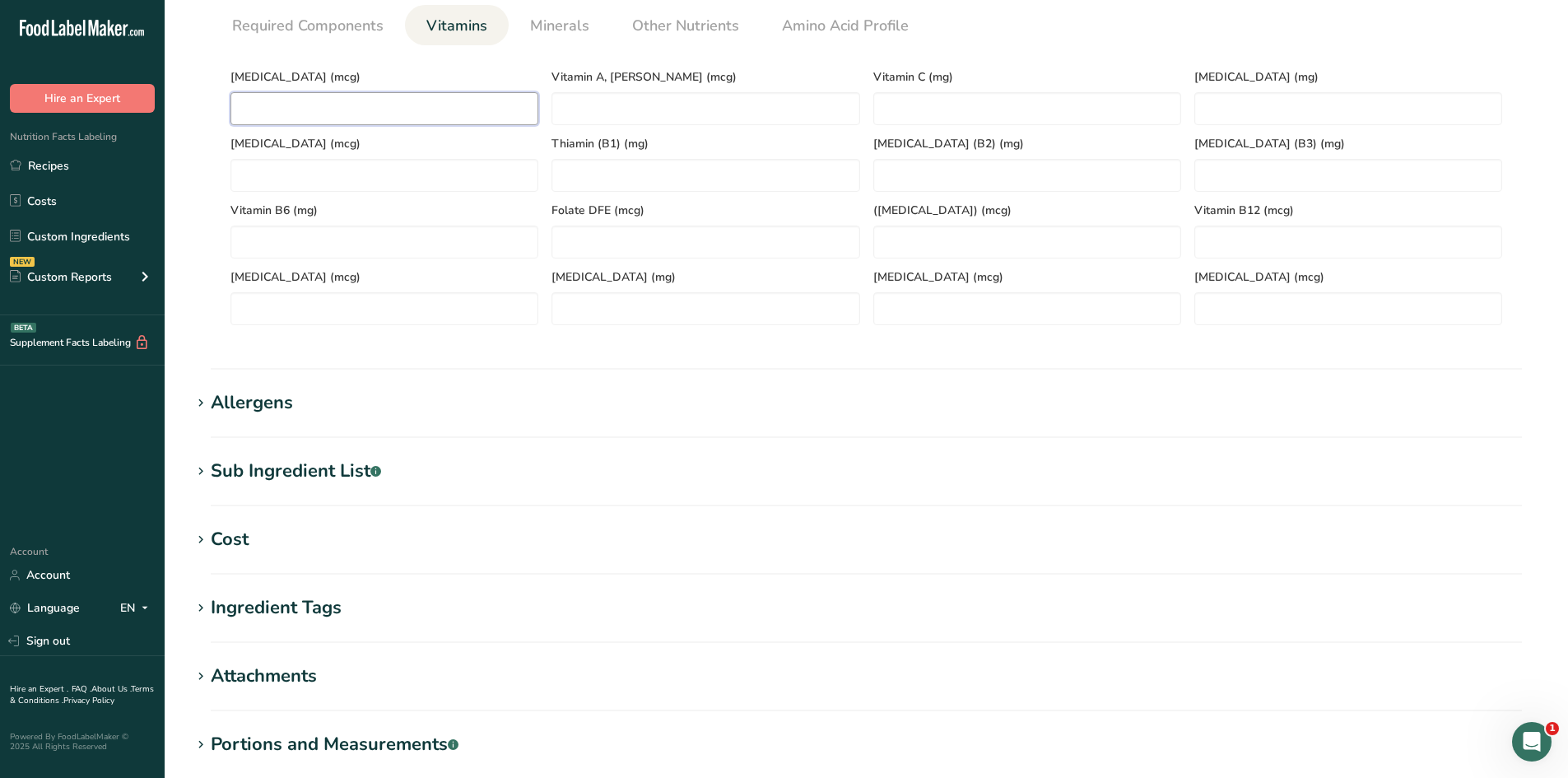
click at [410, 103] on D "number" at bounding box center [384, 108] width 308 height 33
type D "0"
click at [391, 69] on span "[MEDICAL_DATA] (mcg)" at bounding box center [384, 77] width 308 height 18
click at [335, 18] on span "Required Components" at bounding box center [307, 26] width 151 height 23
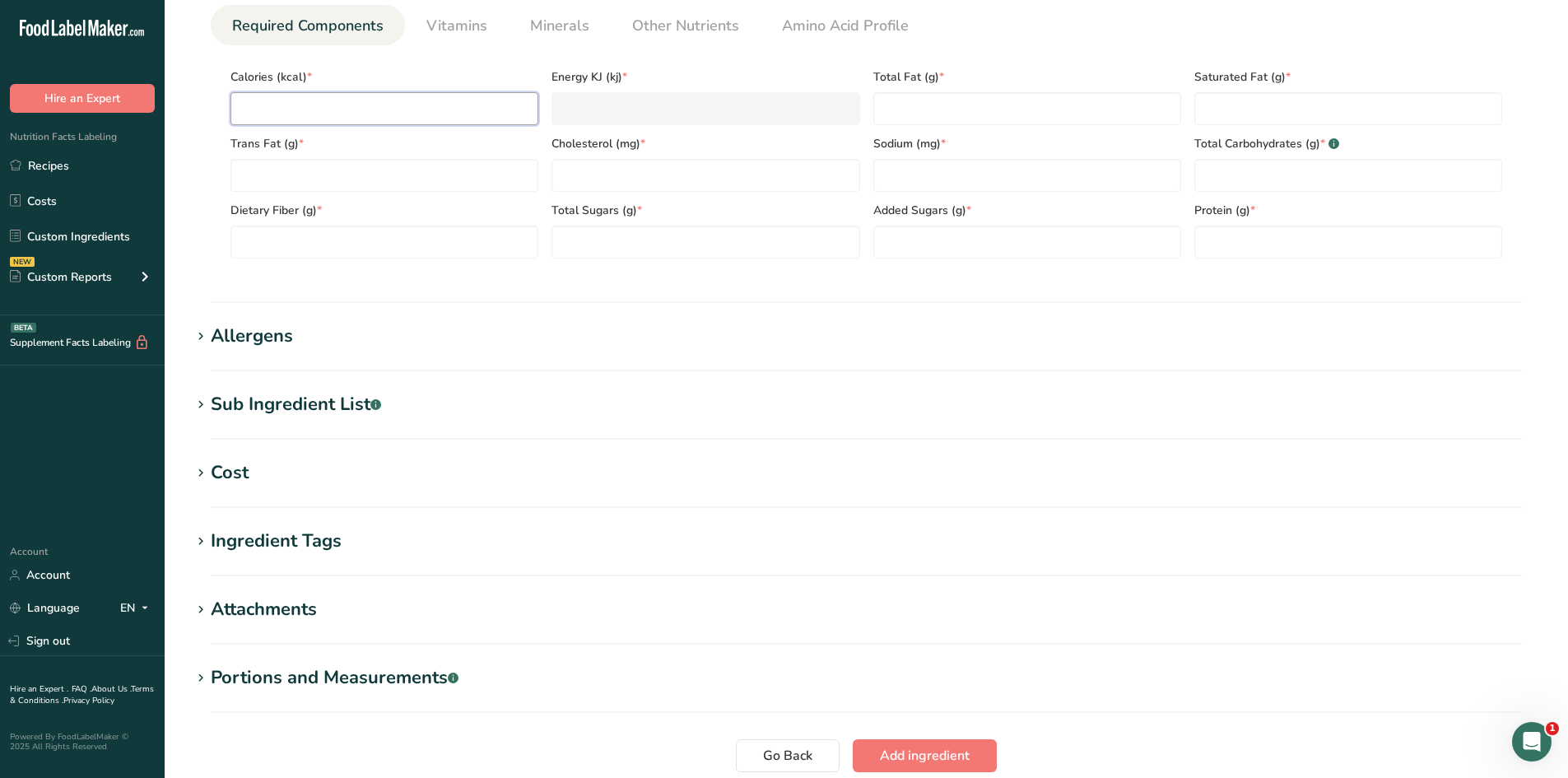
paste input "324.5"
type input "324.5"
type KJ "1357.7"
type input "324.5"
click at [229, 138] on div "Trans Fat (g) *" at bounding box center [384, 159] width 321 height 67
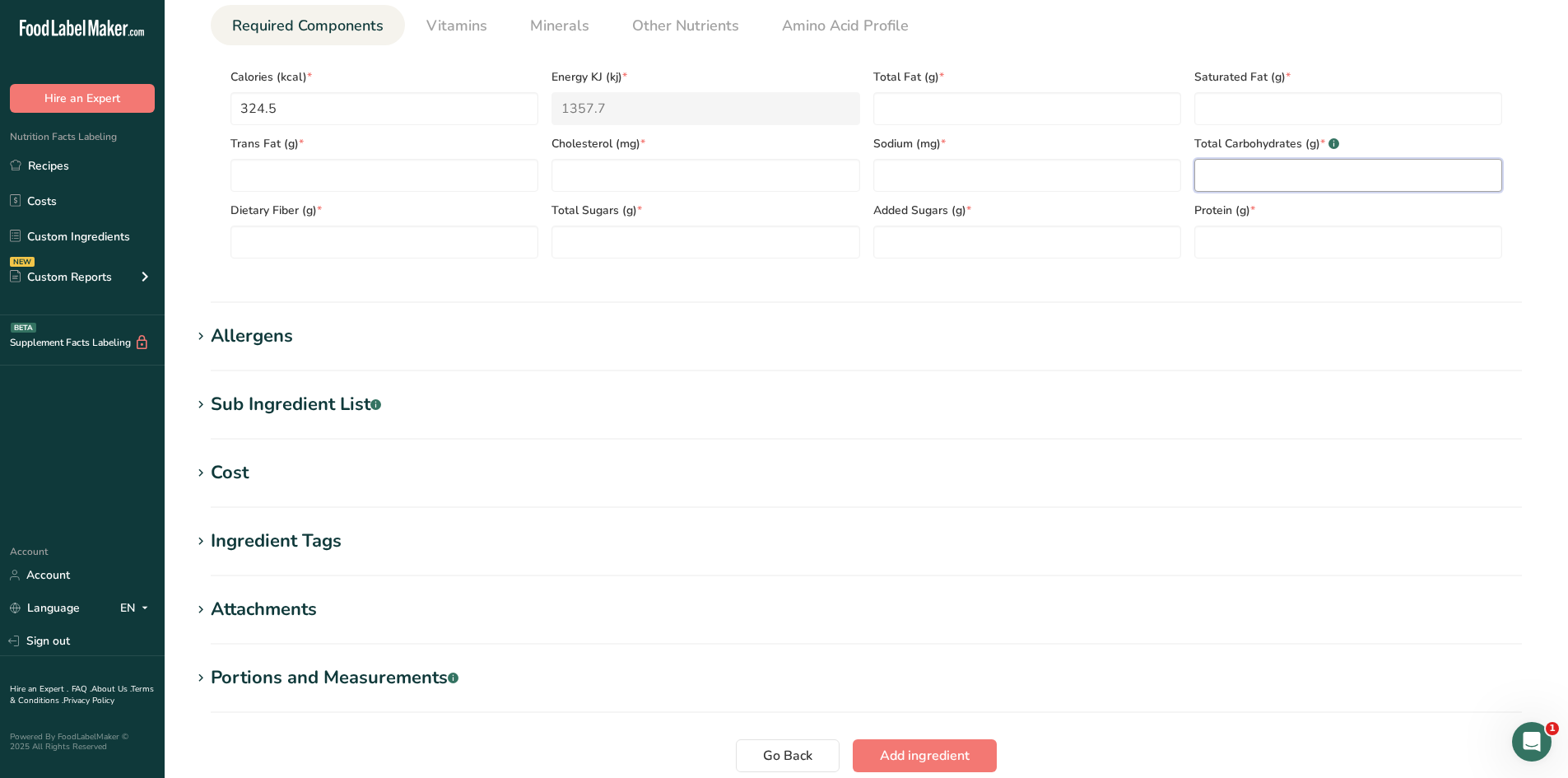
paste Carbohydrates "29.82"
type Carbohydrates "29.82"
click at [1258, 276] on div "Serving Size .a-a{fill:#347362;}.b-a{fill:#fff;} Add ingredient serving size * …" at bounding box center [866, 91] width 1350 height 381
paste input "10.87"
type input "10.87"
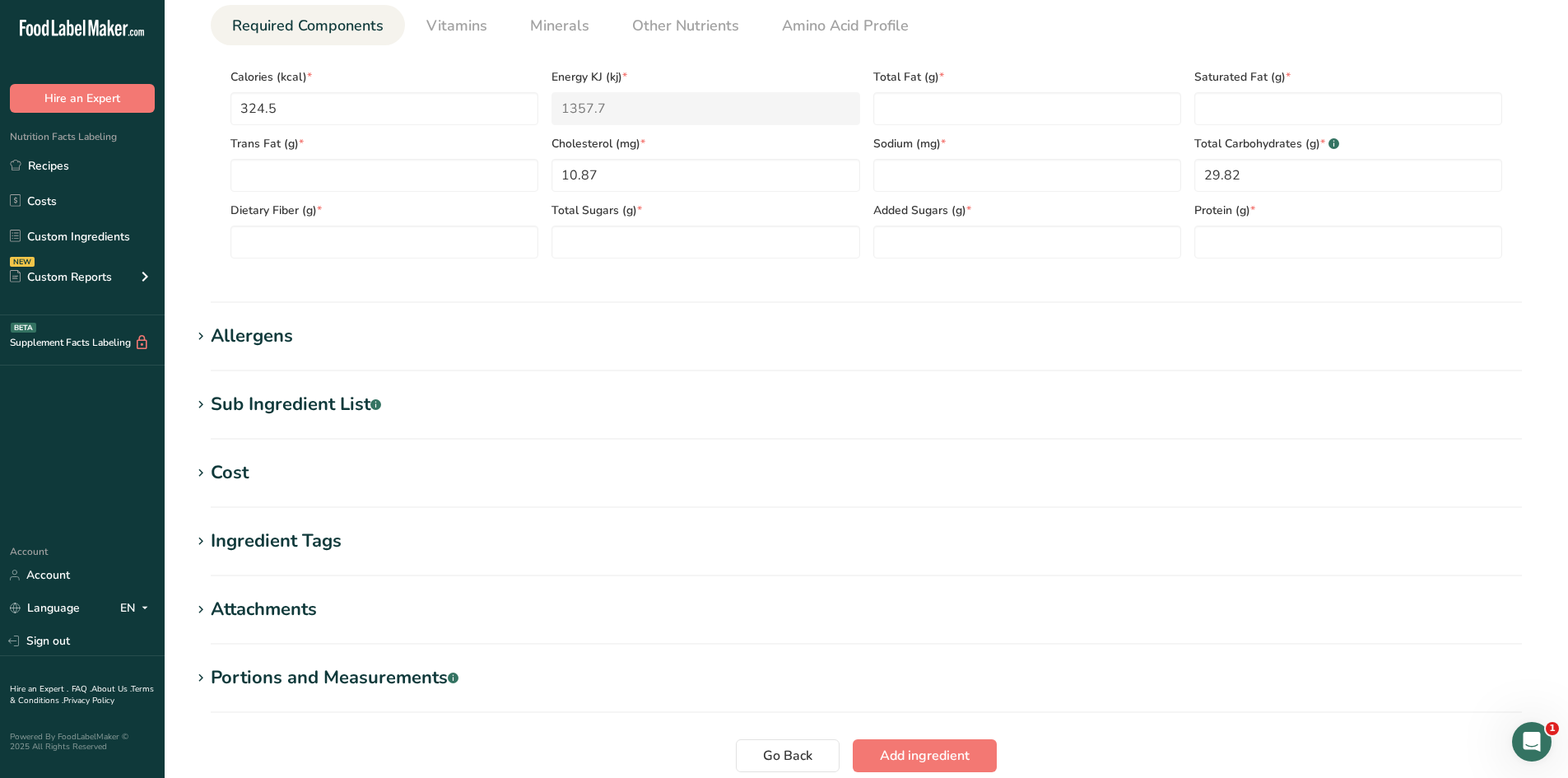
click at [658, 270] on section "Calories (kcal) * 324.5 Energy KJ (kj) * 1357.7 Total Fat (g) * Saturated Fat (…" at bounding box center [865, 158] width 1311 height 226
paste Fiber "1.82"
type Fiber "1.82"
click at [330, 263] on section "Calories (kcal) * 324.5 Energy KJ (kj) * 1357.7 Total Fat (g) * Saturated Fat (…" at bounding box center [865, 158] width 1311 height 226
paste Fat "21.59"
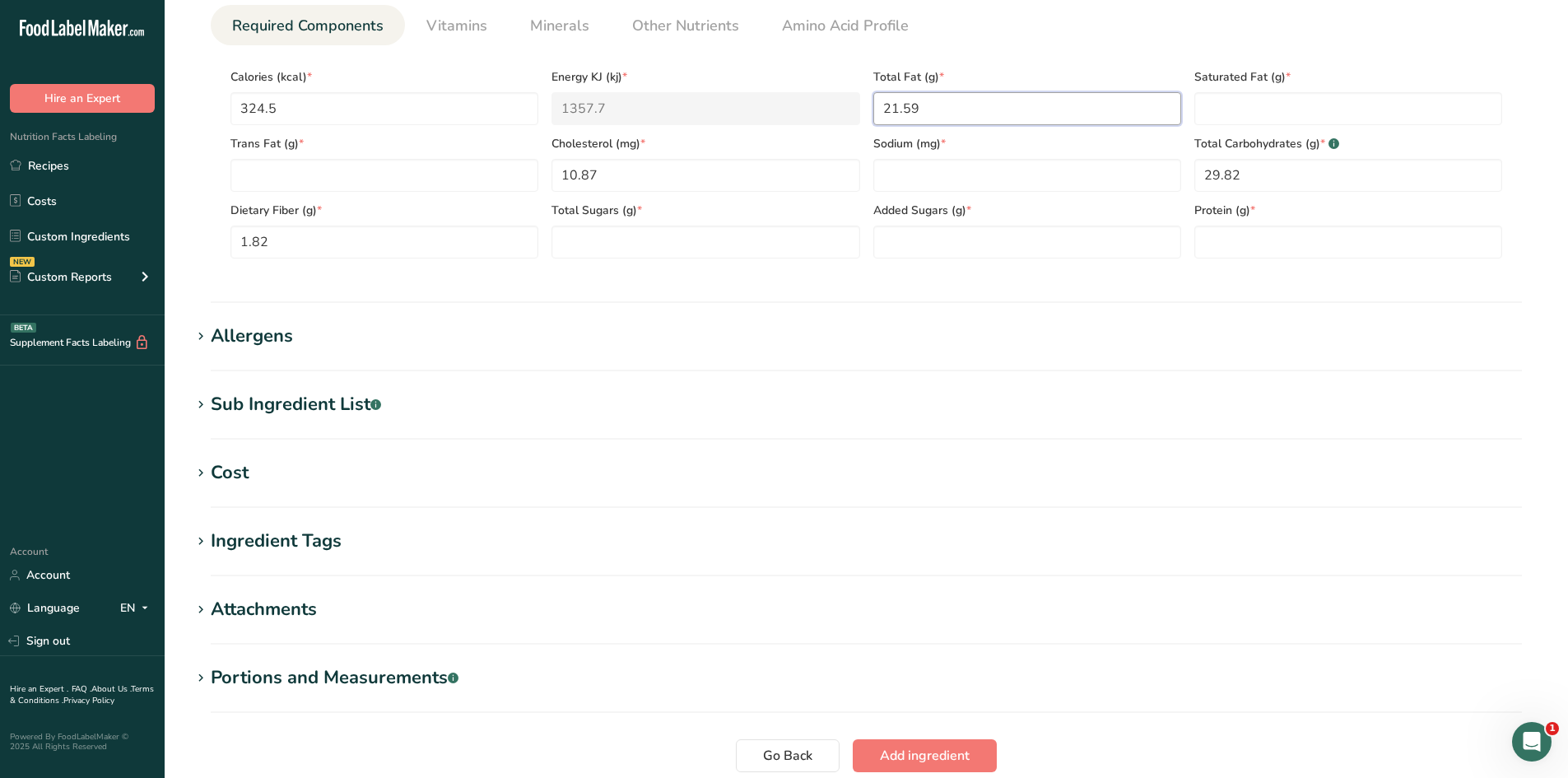
type Fat "21.59"
click at [941, 287] on section "Nutritional Info Serving Size .a-a{fill:#347362;}.b-a{fill:#fff;} Add ingredien…" at bounding box center [866, 88] width 1350 height 430
paste input "38.3"
type input "38.3"
click at [922, 290] on section "Nutritional Info Serving Size .a-a{fill:#347362;}.b-a{fill:#fff;} Add ingredien…" at bounding box center [866, 88] width 1350 height 430
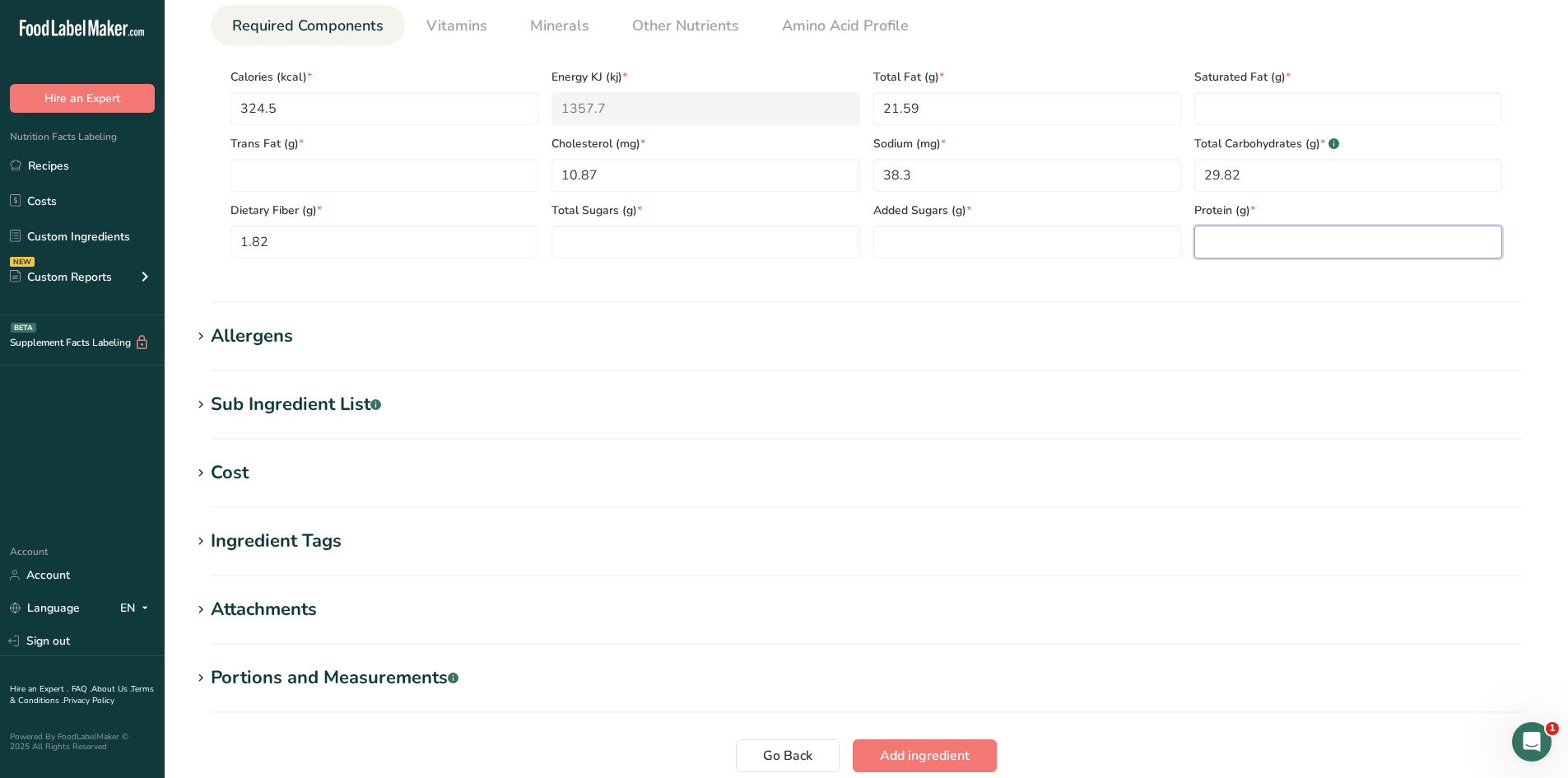
paste input "2.73"
type input "2.73"
click at [1251, 288] on section "Nutritional Info Serving Size .a-a{fill:#347362;}.b-a{fill:#fff;} Add ingredien…" at bounding box center [866, 88] width 1350 height 430
paste Fat "19.31"
type Fat "19.31"
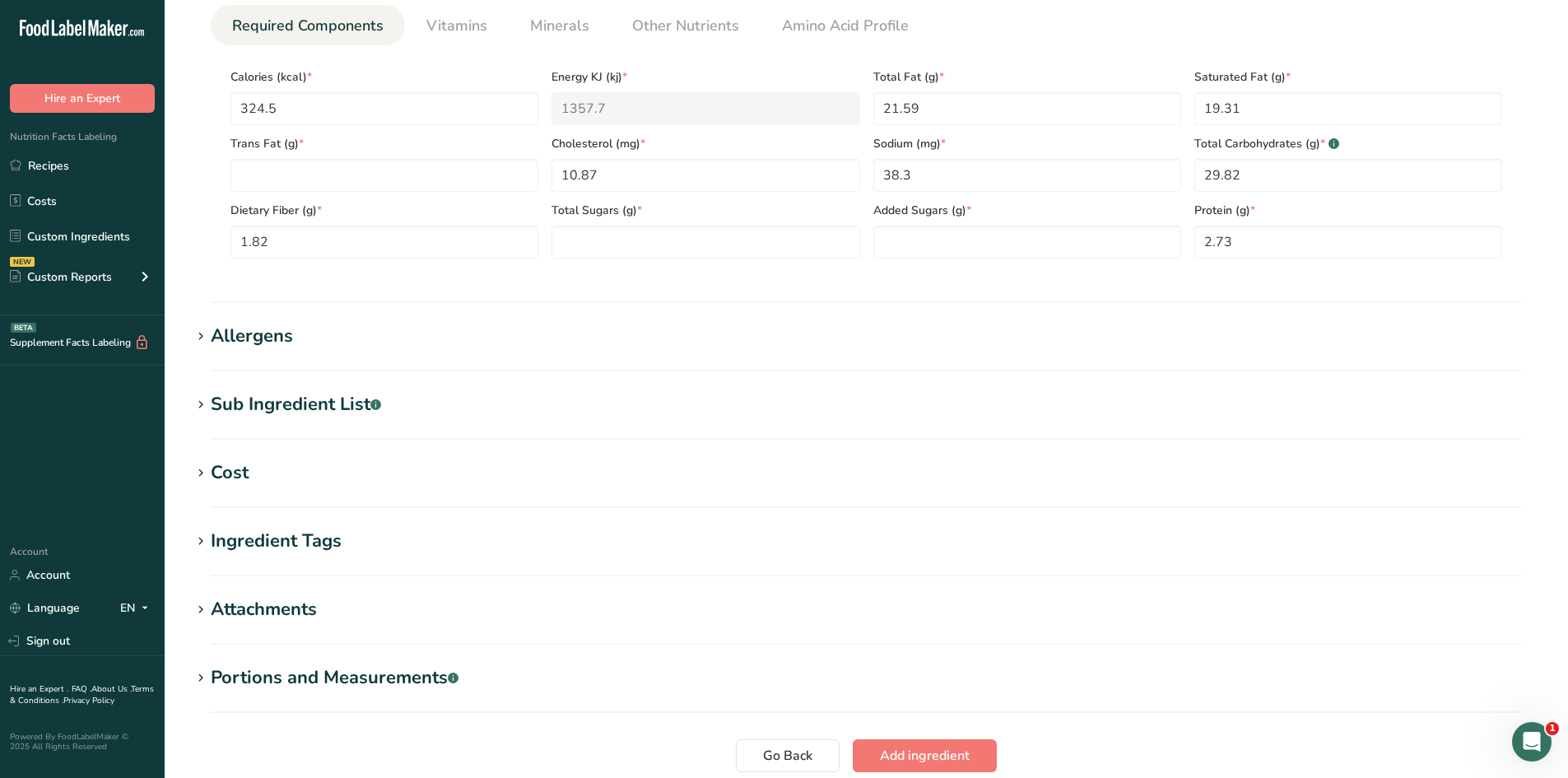
click at [1187, 300] on section "Nutritional Info Serving Size .a-a{fill:#347362;}.b-a{fill:#fff;} Add ingredien…" at bounding box center [866, 88] width 1350 height 430
paste Sugars "21.52"
type Sugars "21.52"
click at [643, 296] on section "Nutritional Info Serving Size .a-a{fill:#347362;}.b-a{fill:#fff;} Add ingredien…" at bounding box center [866, 88] width 1350 height 430
paste Sugars "21.52"
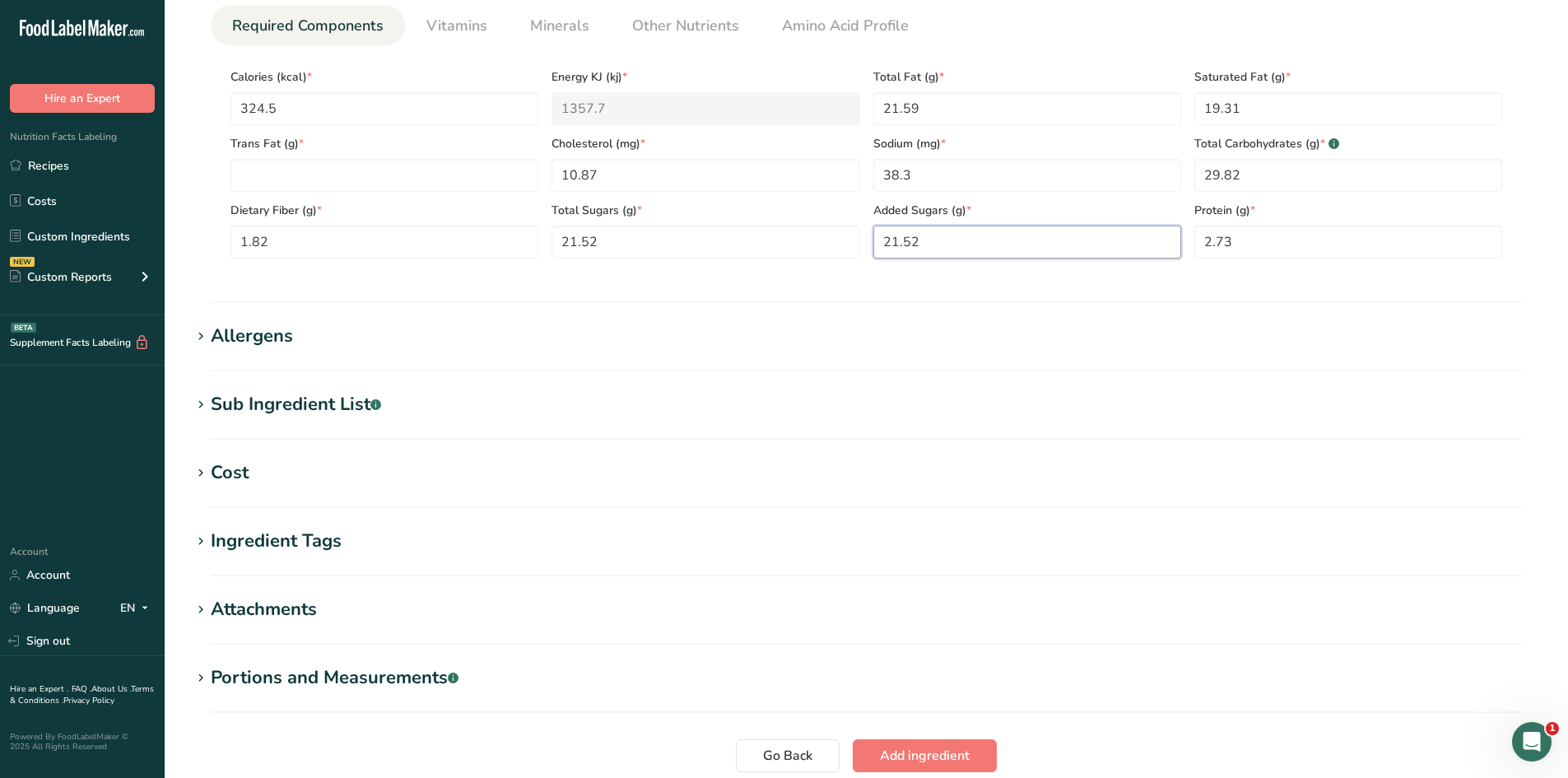
type Sugars "21.52"
click at [937, 284] on section "Nutritional Info Serving Size .a-a{fill:#347362;}.b-a{fill:#fff;} Add ingredien…" at bounding box center [866, 88] width 1350 height 430
click at [312, 173] on Fat "number" at bounding box center [384, 174] width 308 height 33
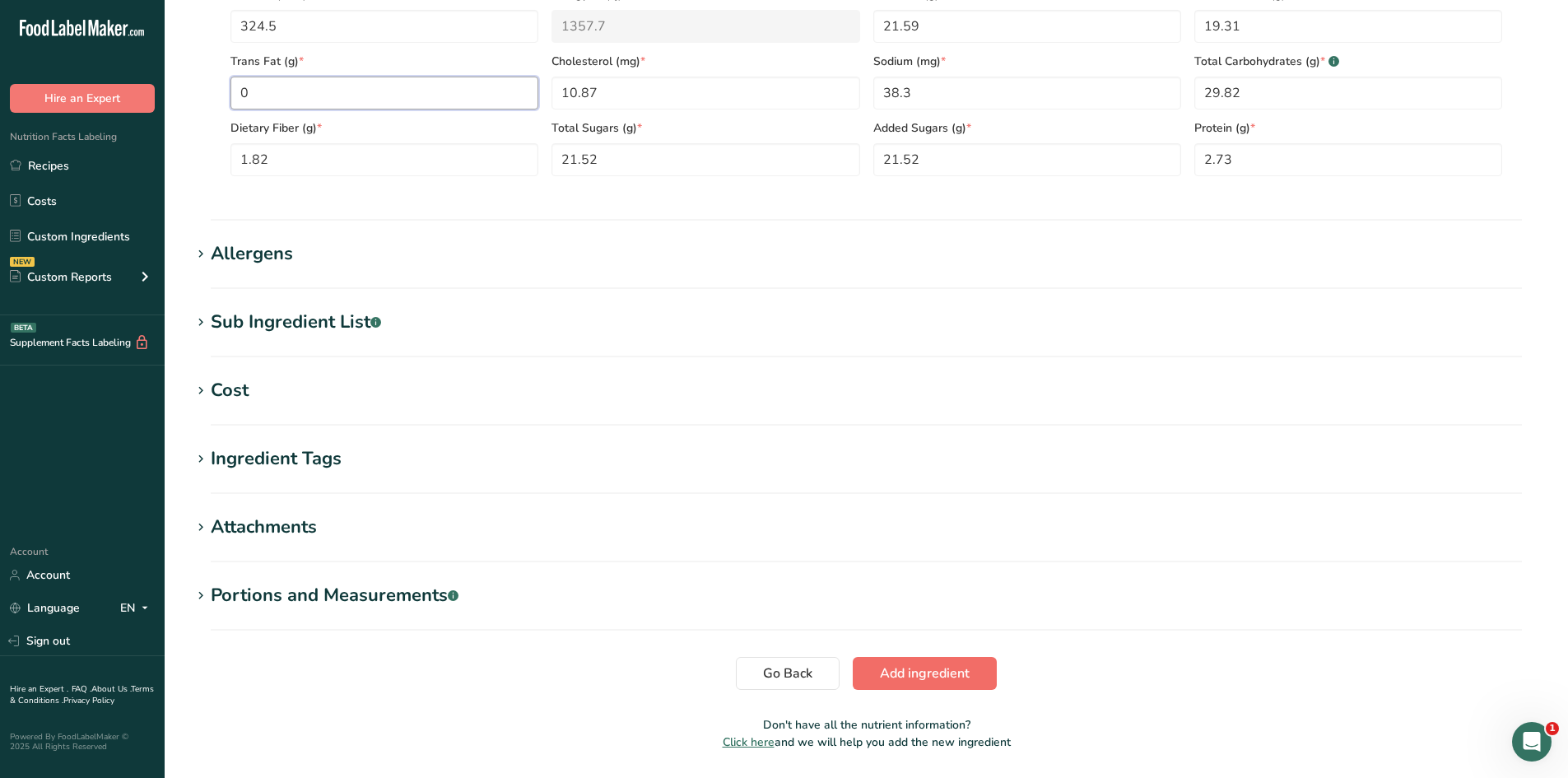
type Fat "0"
click at [905, 678] on span "Add ingredient" at bounding box center [924, 674] width 89 height 20
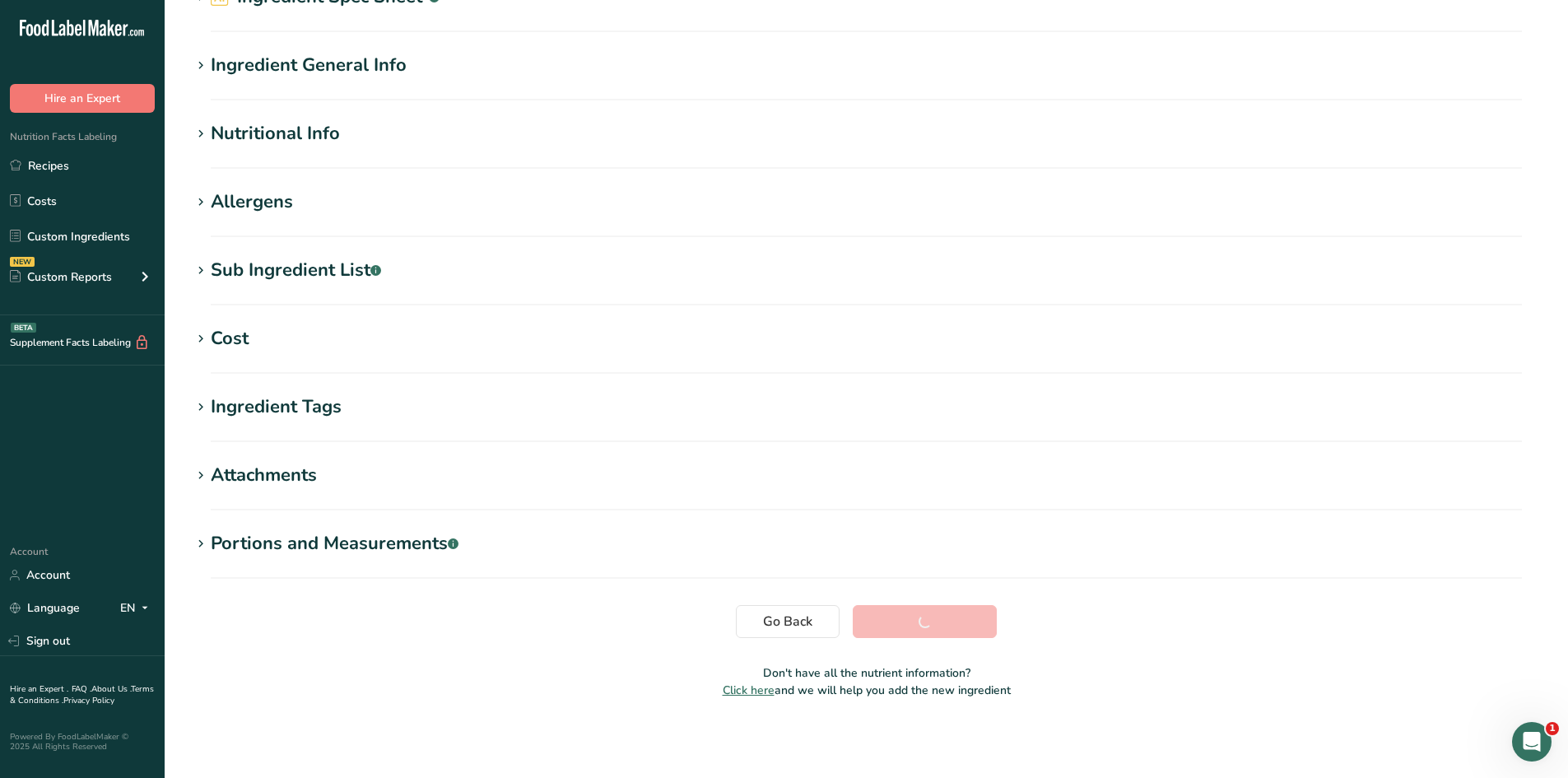
scroll to position [93, 0]
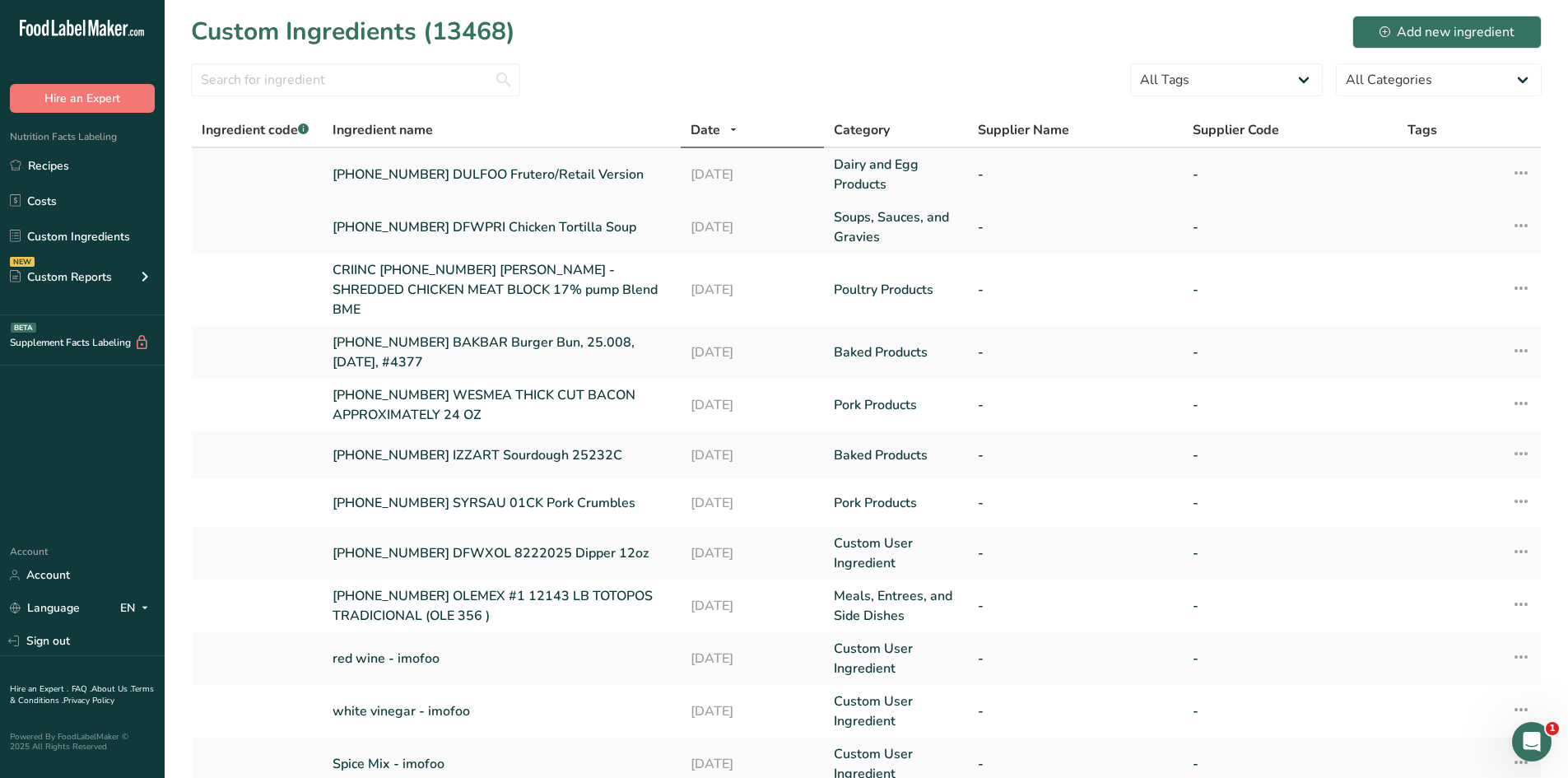
drag, startPoint x: 331, startPoint y: 174, endPoint x: 631, endPoint y: 171, distance: 300.0
click at [631, 171] on td "[PHONE_NUMBER] DULFOO Frutero/Retail Version" at bounding box center [502, 174] width 358 height 53
copy link "[PHONE_NUMBER] DULFOO Frutero/Retail Version"
click at [82, 164] on link "Recipes" at bounding box center [82, 164] width 164 height 31
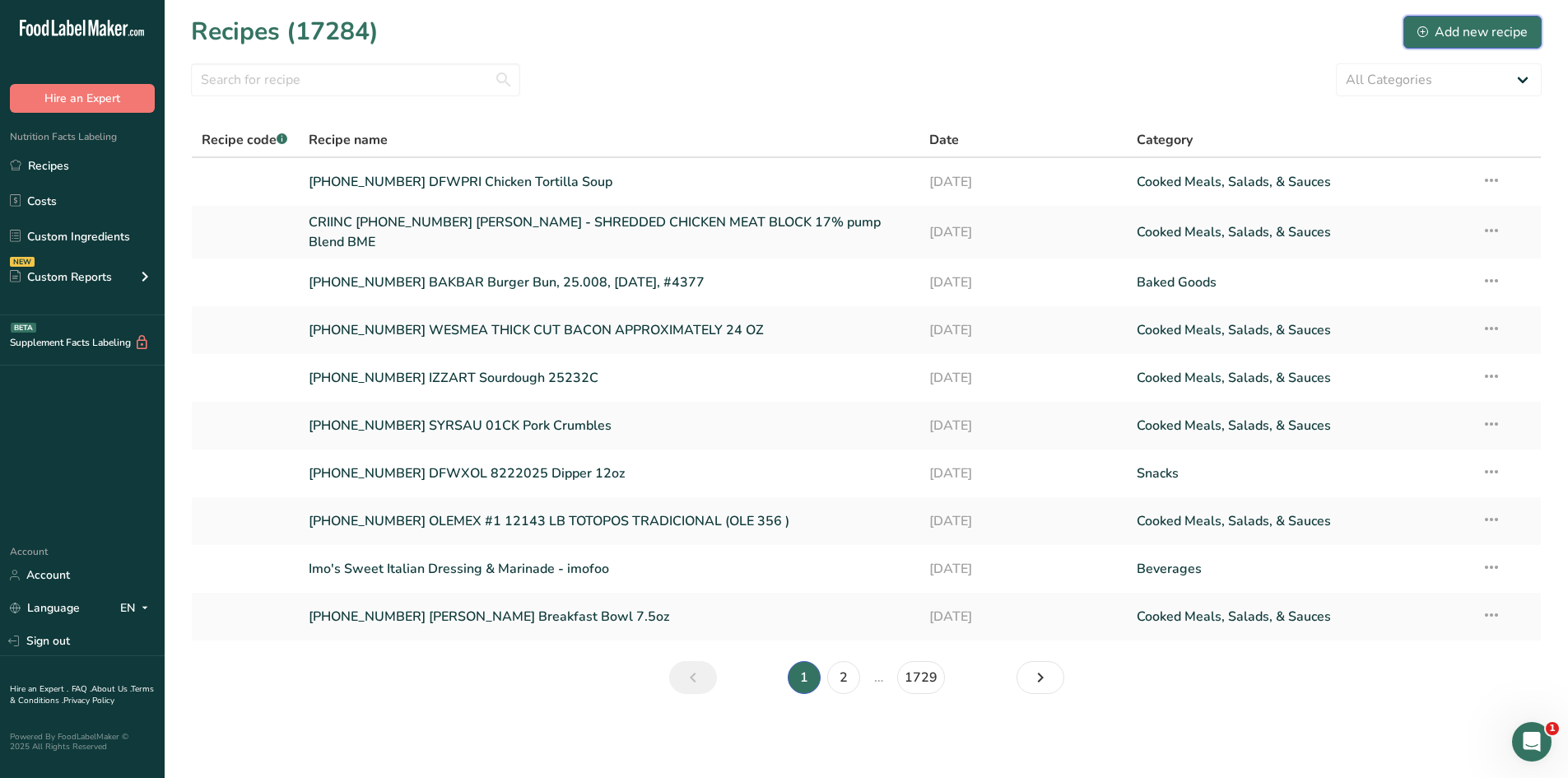
click at [1500, 29] on div "Add new recipe" at bounding box center [1472, 33] width 110 height 20
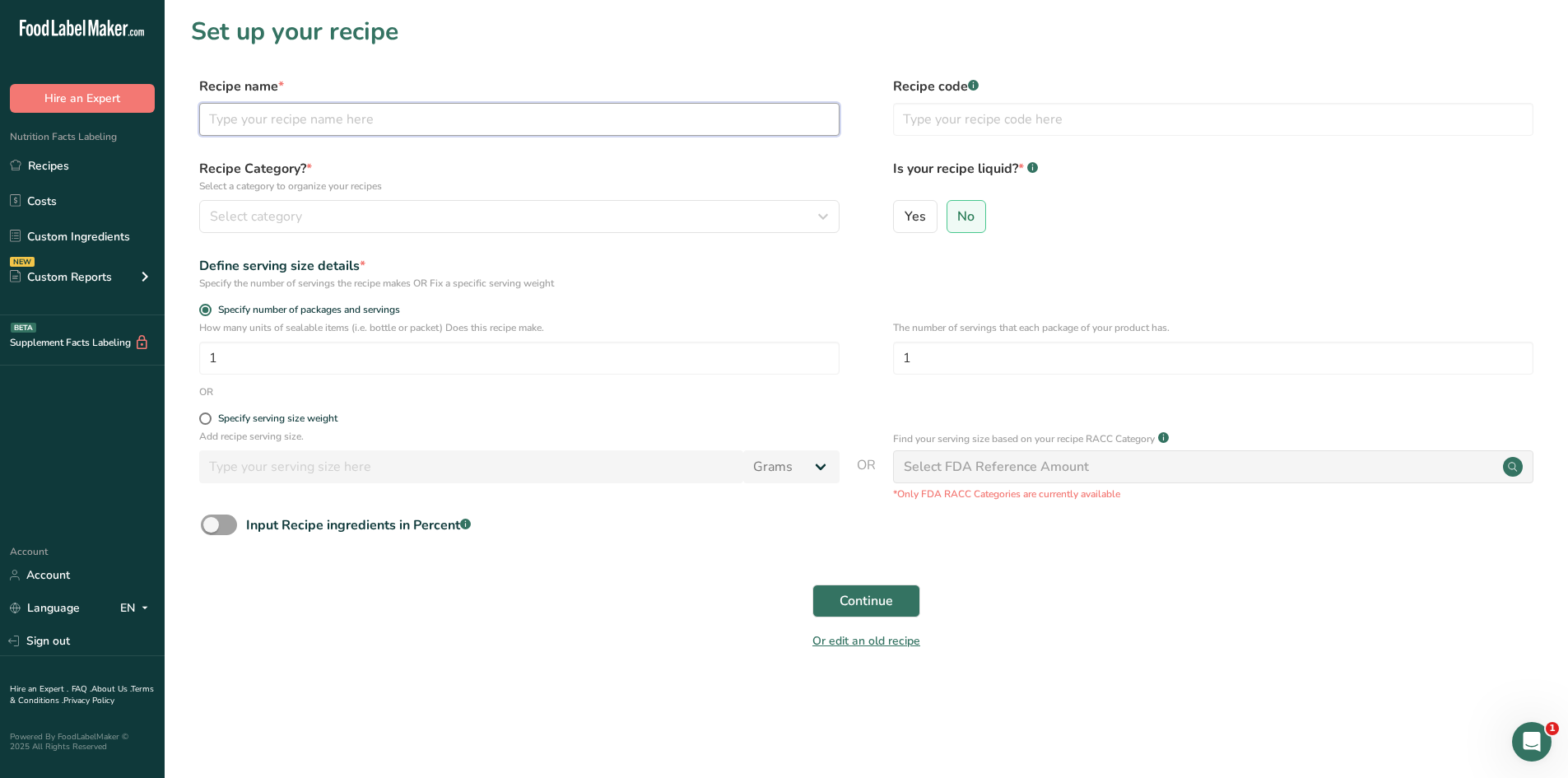
paste input "[PHONE_NUMBER] DULFOO Frutero/Retail Version"
type input "[PHONE_NUMBER] DULFOO Frutero/Retail Version"
click at [409, 233] on div "Recipe Category? * Select a category to organize your recipes Select category S…" at bounding box center [866, 200] width 1350 height 84
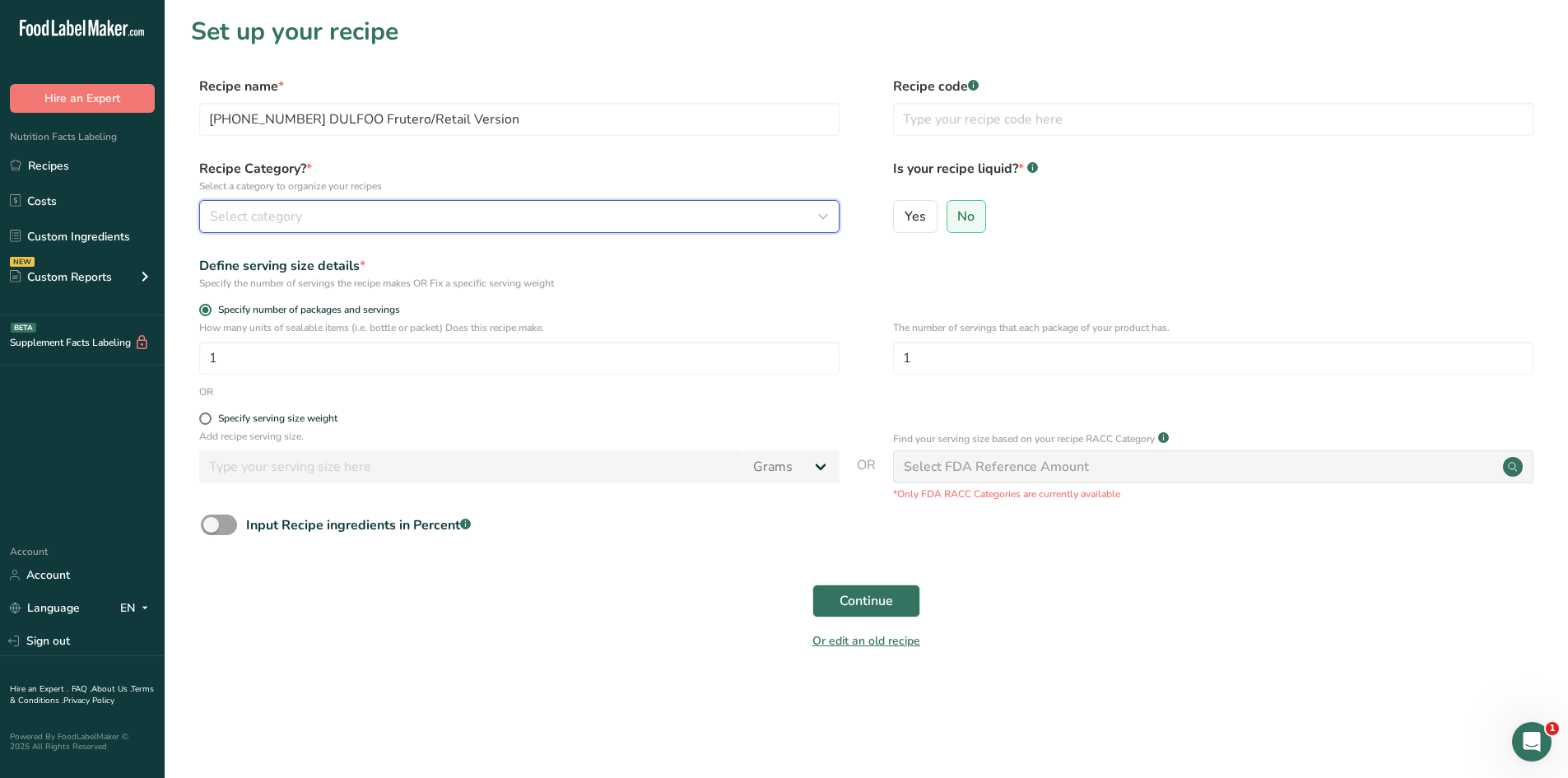
click at [421, 214] on div "Select category" at bounding box center [514, 217] width 609 height 20
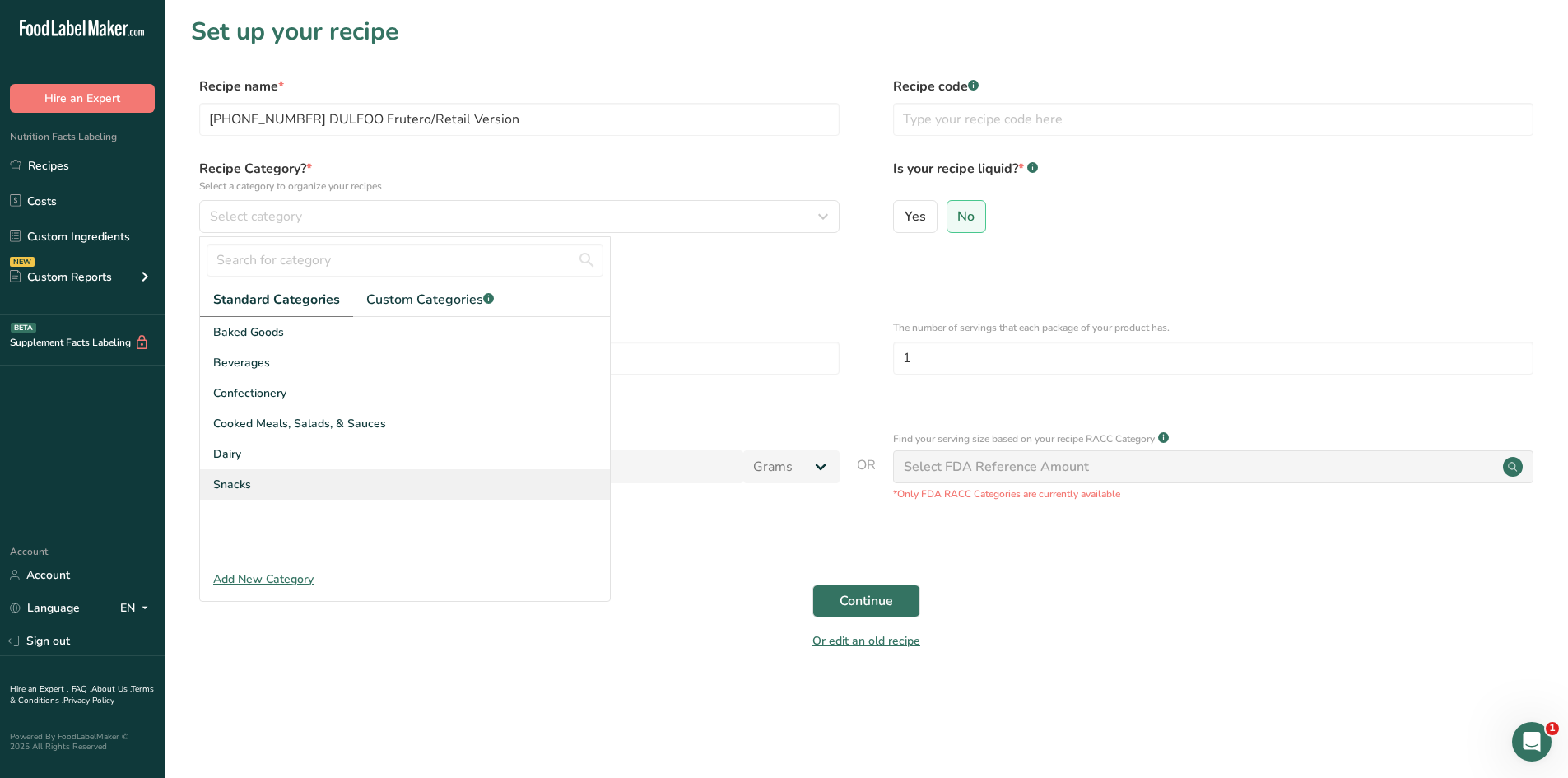
click at [386, 480] on div "Snacks" at bounding box center [405, 484] width 410 height 30
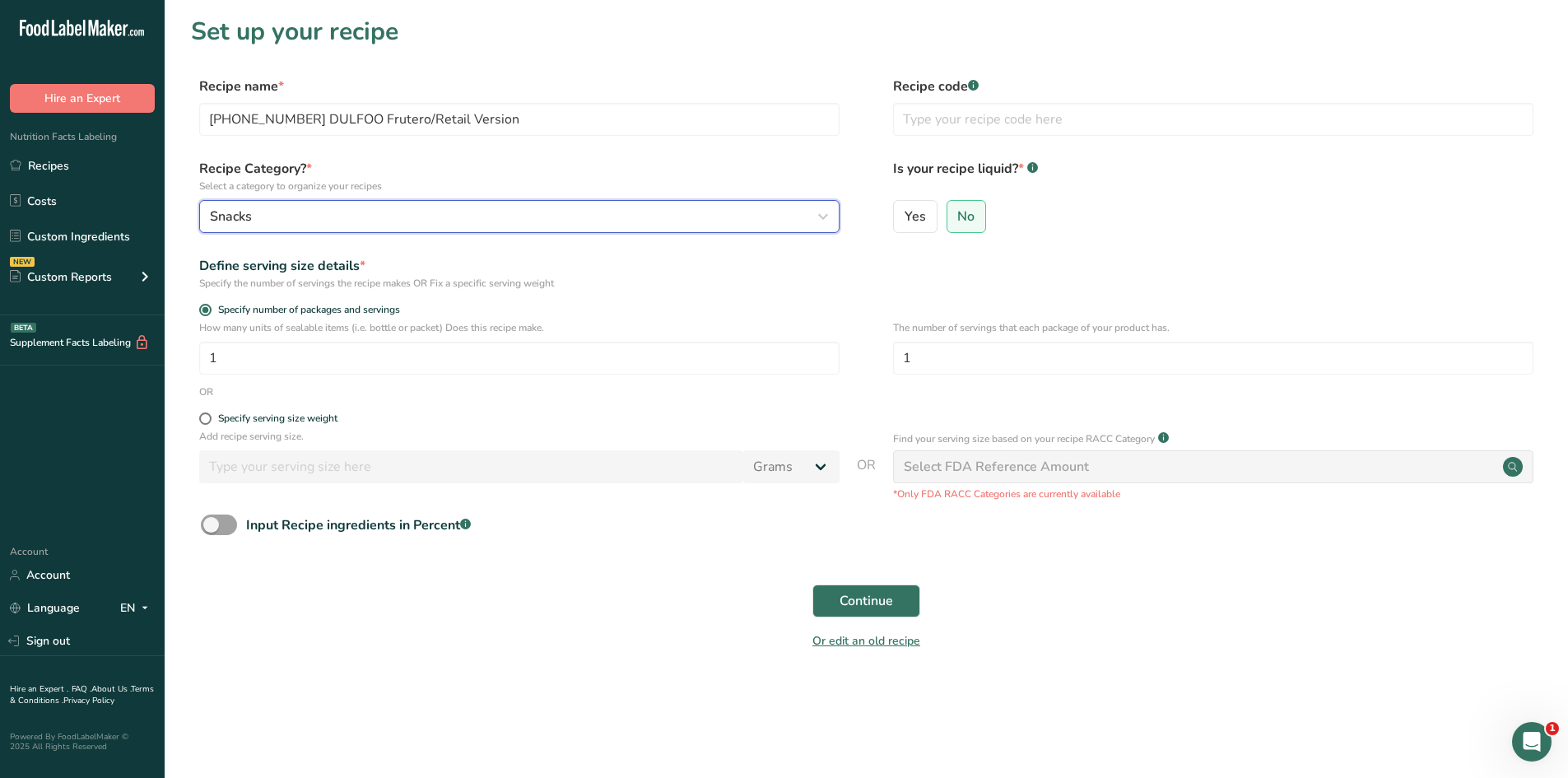
click at [368, 213] on div "Snacks" at bounding box center [514, 217] width 609 height 20
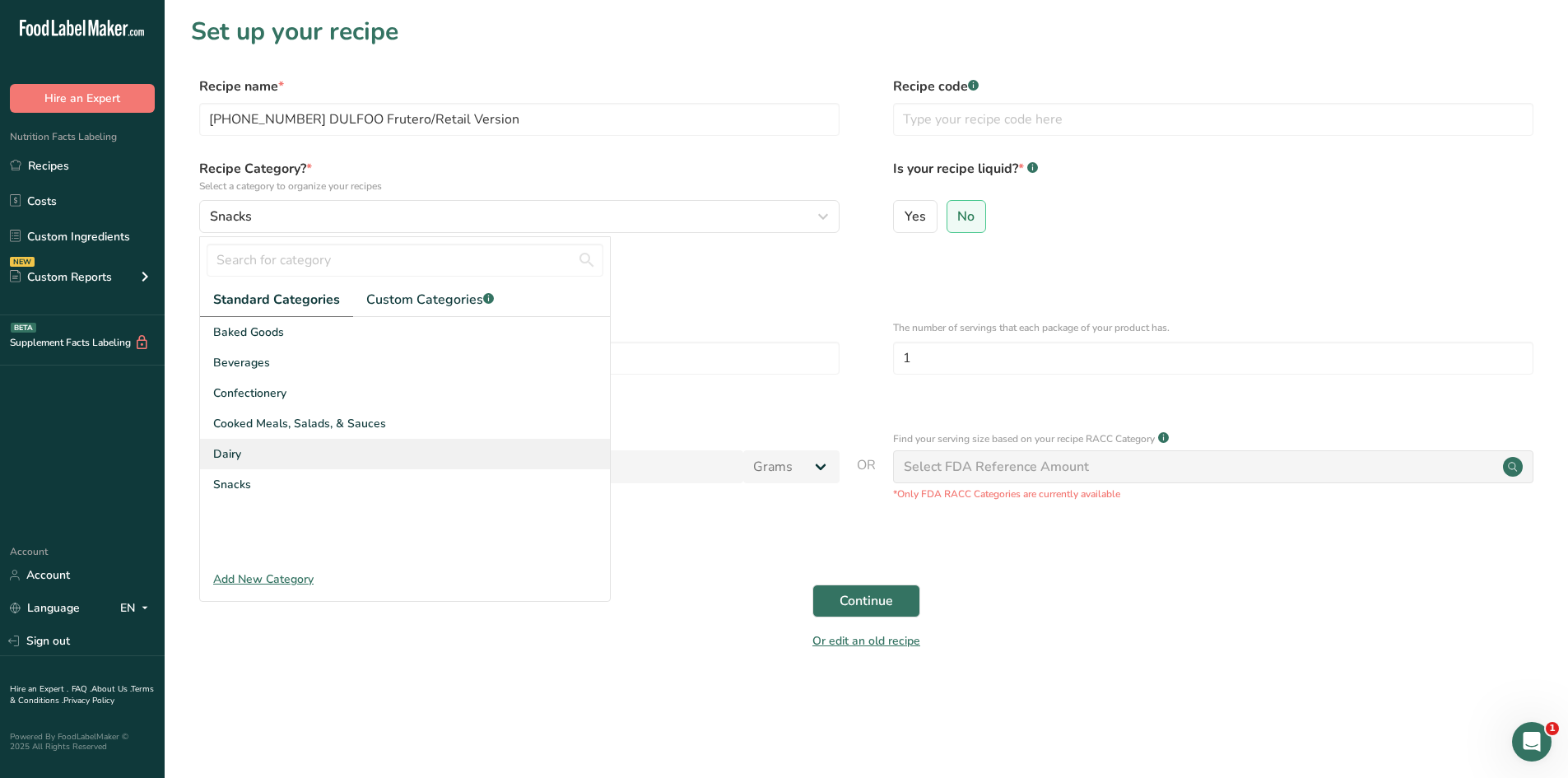
click at [288, 458] on div "Dairy" at bounding box center [405, 454] width 410 height 30
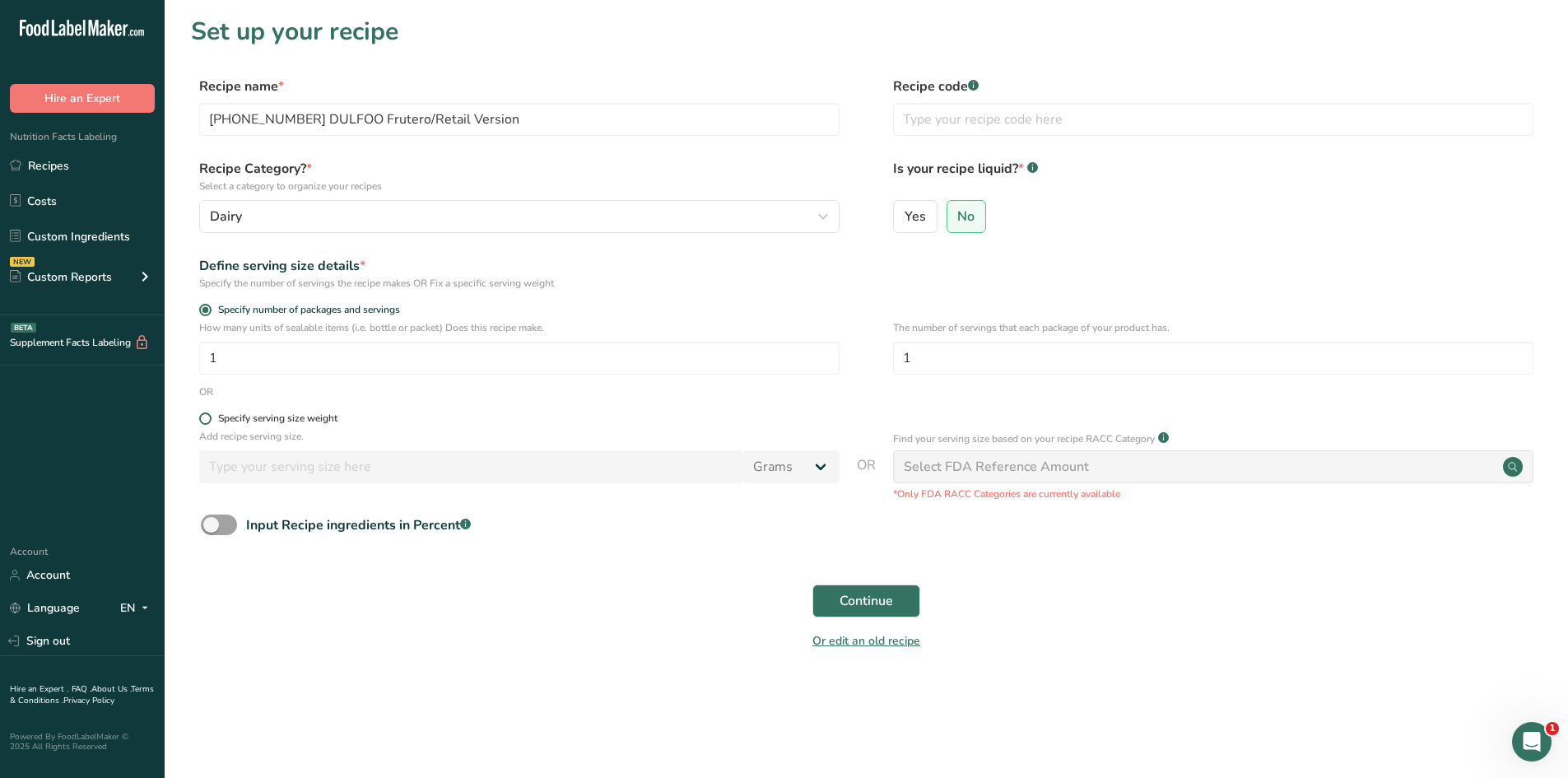
click at [204, 415] on span at bounding box center [205, 418] width 13 height 13
click at [204, 415] on input "Specify serving size weight" at bounding box center [204, 418] width 11 height 11
radio input "true"
radio input "false"
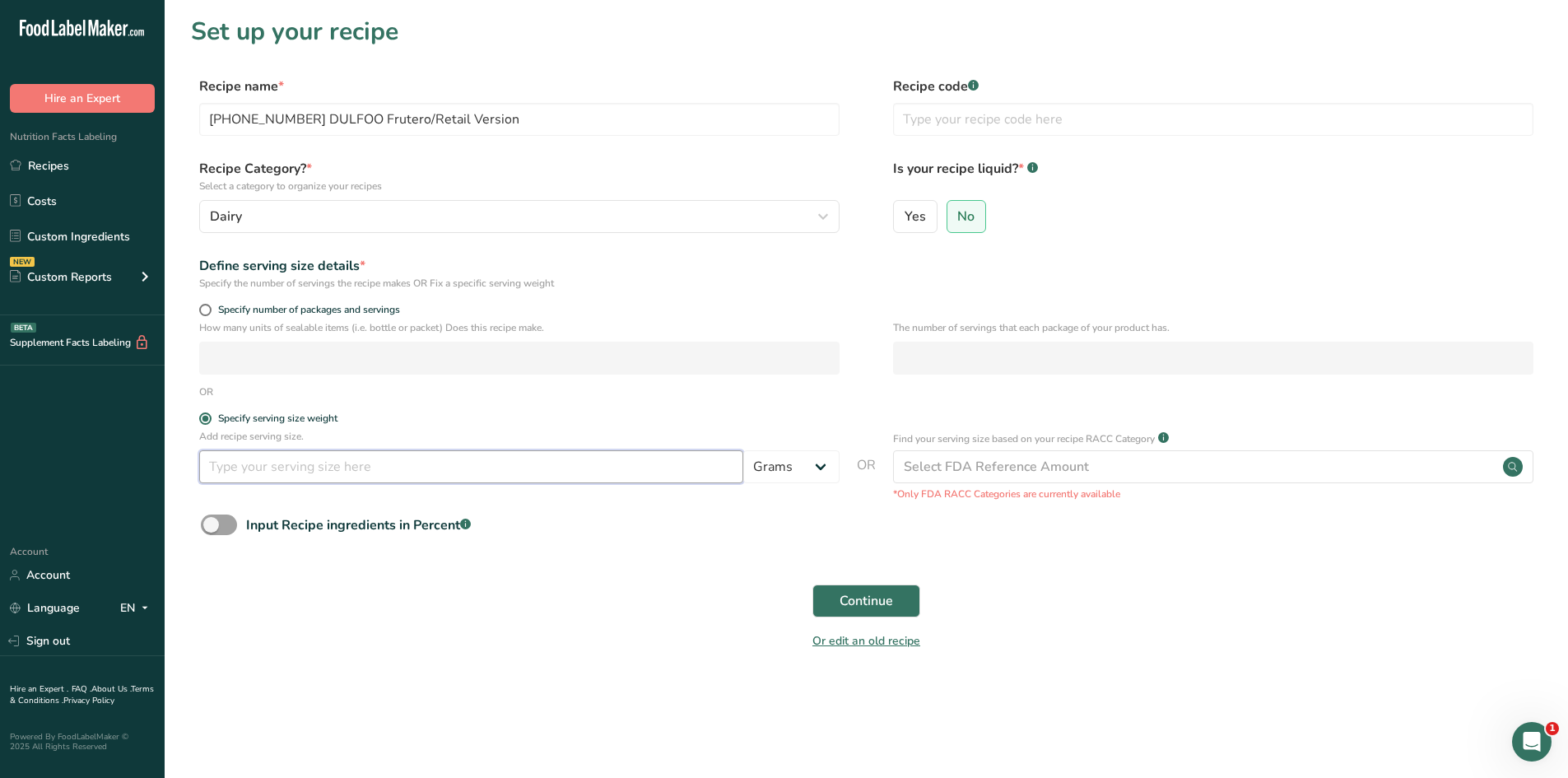
click at [414, 462] on input "number" at bounding box center [471, 466] width 544 height 33
type input "100"
click at [554, 617] on div "Continue" at bounding box center [866, 600] width 1350 height 53
click at [889, 592] on span "Continue" at bounding box center [866, 601] width 53 height 20
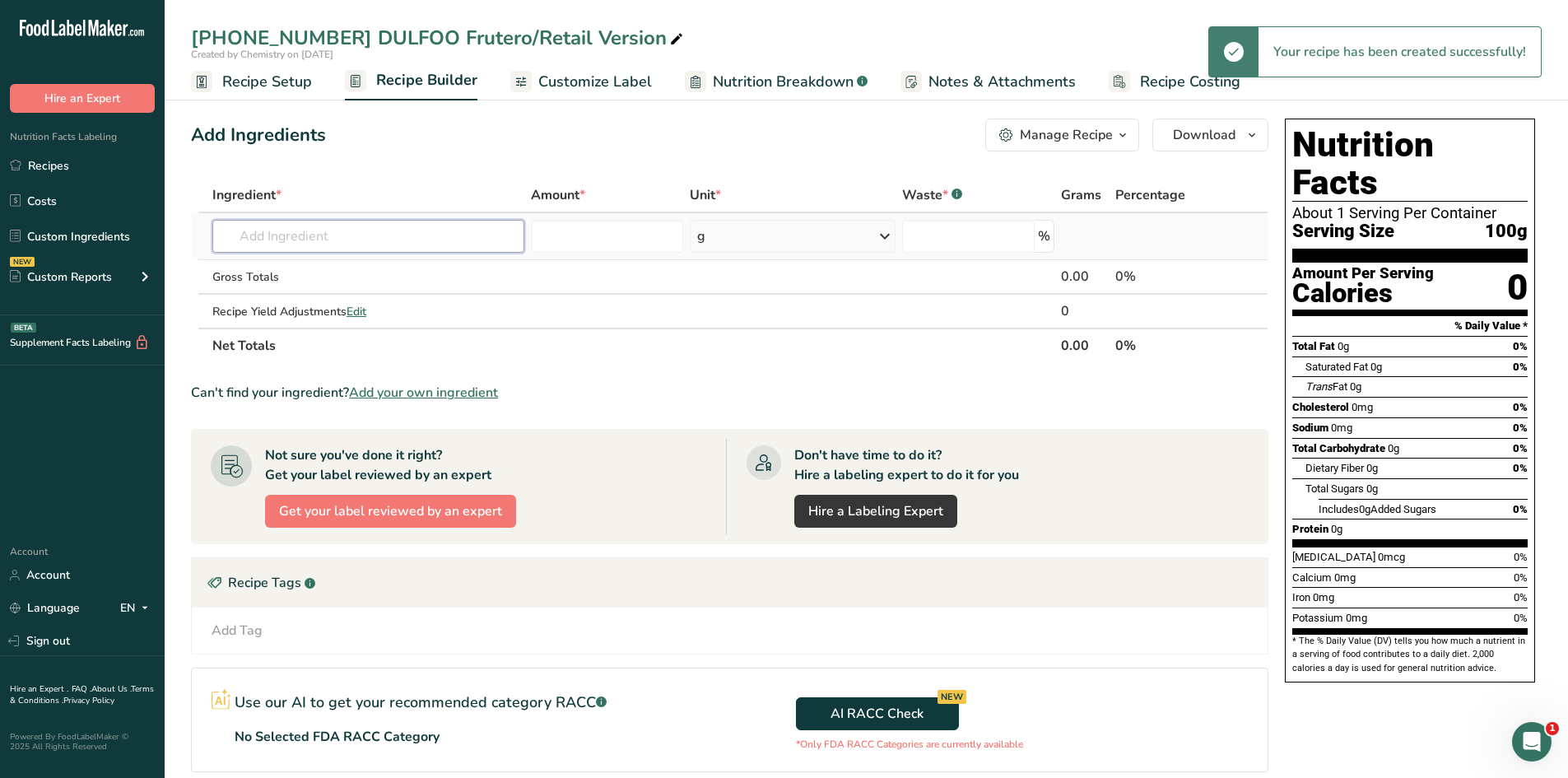
paste input "[PHONE_NUMBER] DULFOO Frutero/Retail Version"
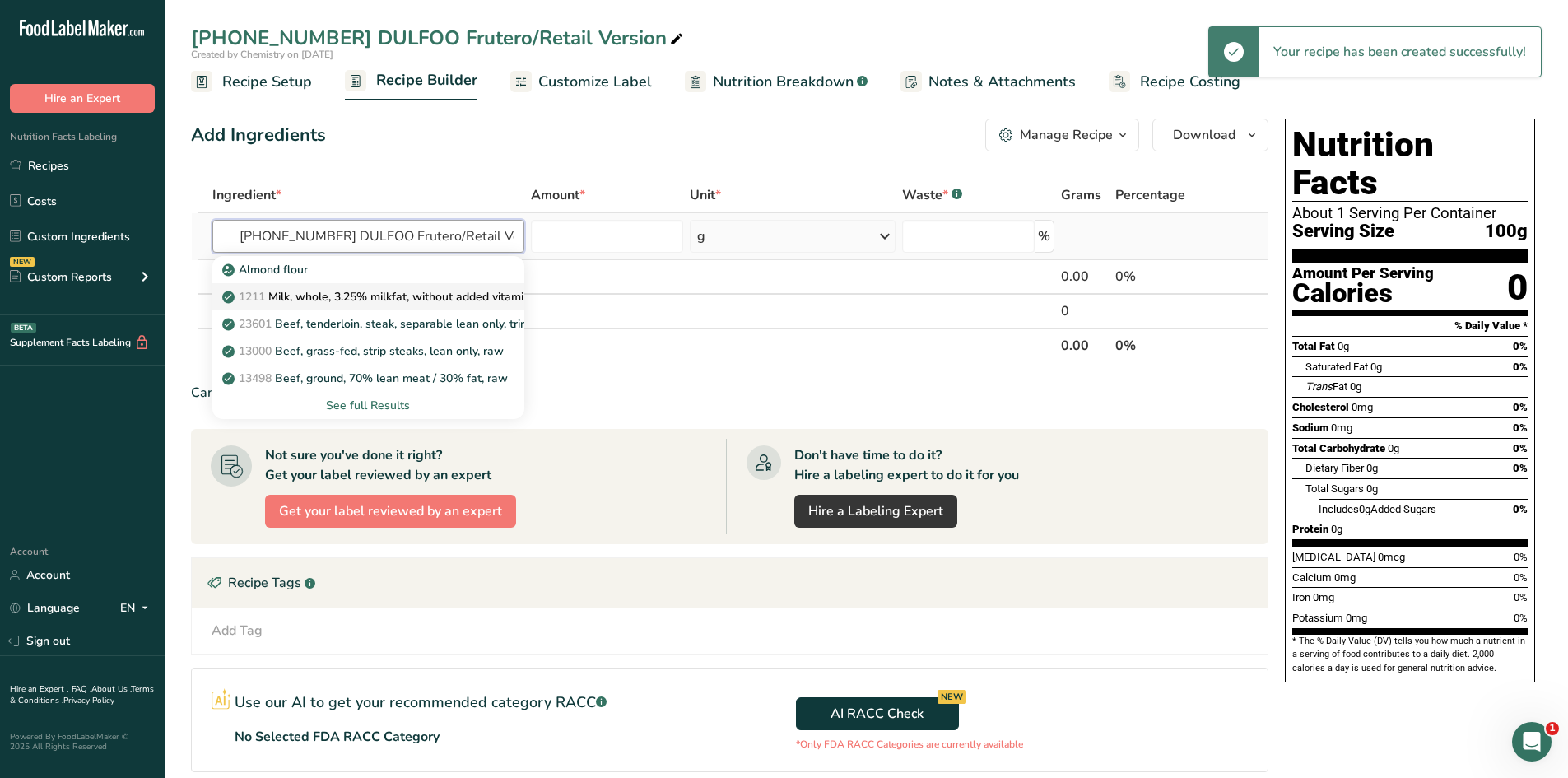
scroll to position [0, 13]
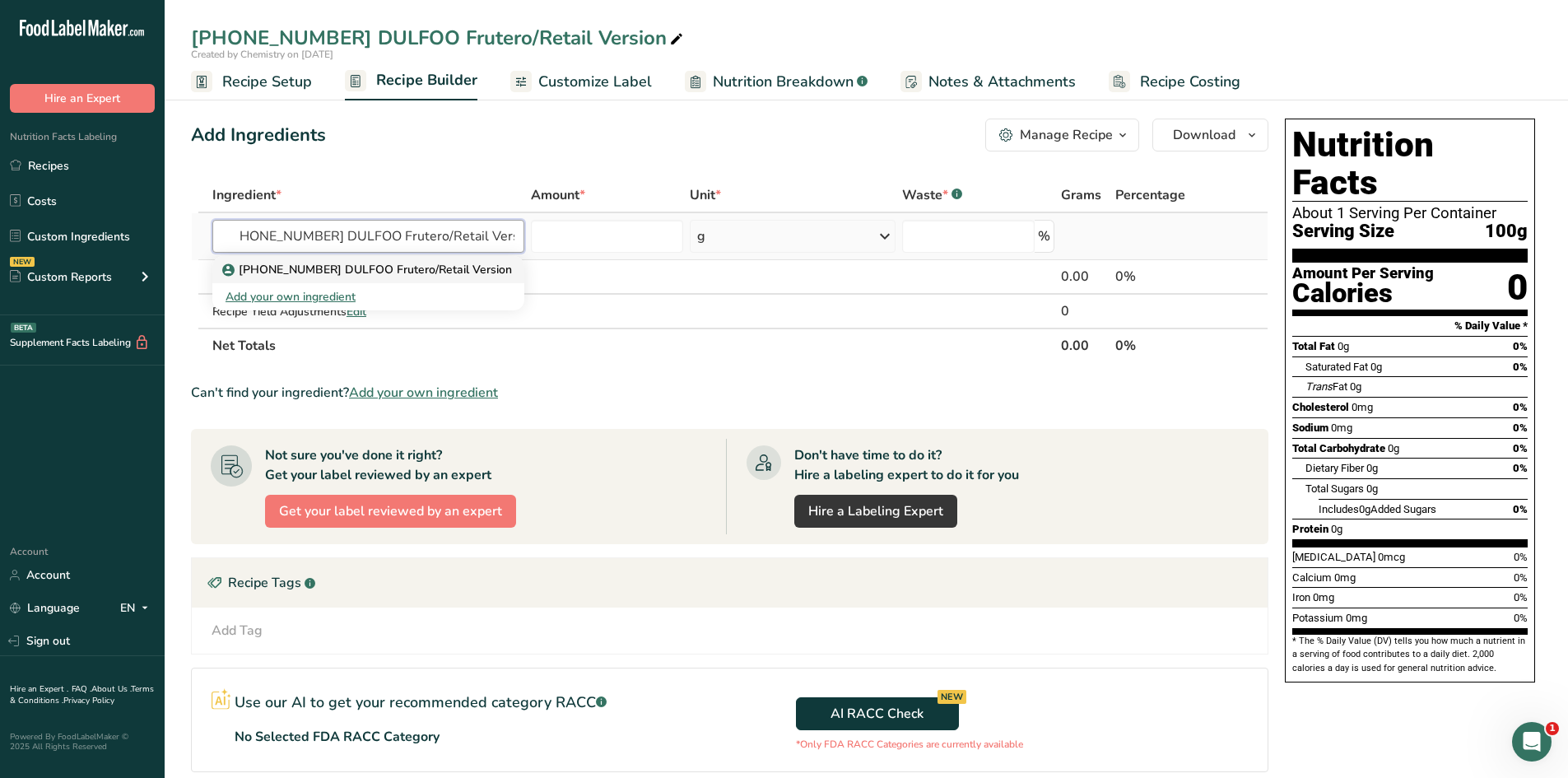
type input "[PHONE_NUMBER] DULFOO Frutero/Retail Version"
click at [427, 267] on p "[PHONE_NUMBER] DULFOO Frutero/Retail Version" at bounding box center [368, 270] width 286 height 18
type input "[PHONE_NUMBER] DULFOO Frutero/Retail Version"
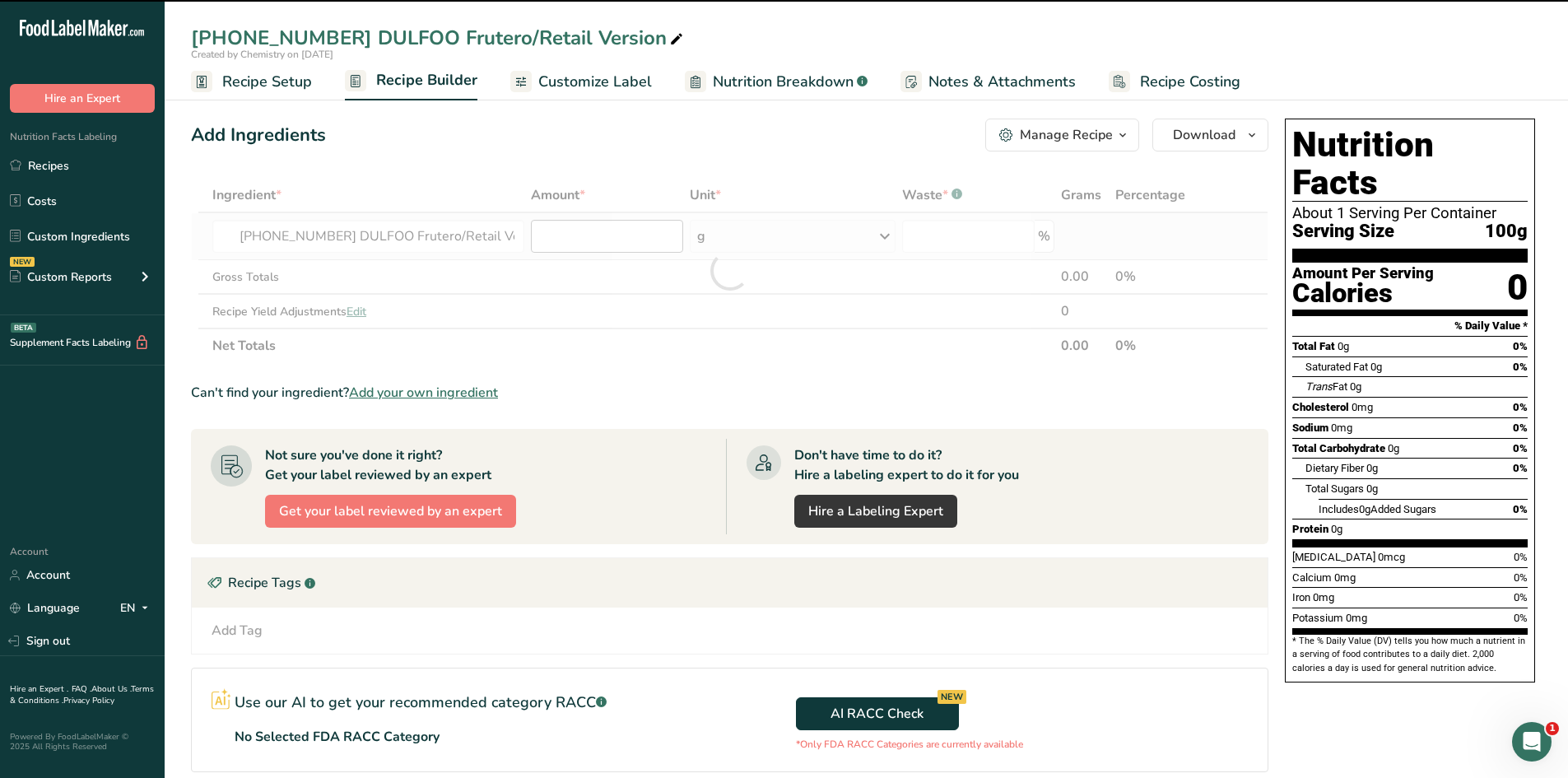
type input "0"
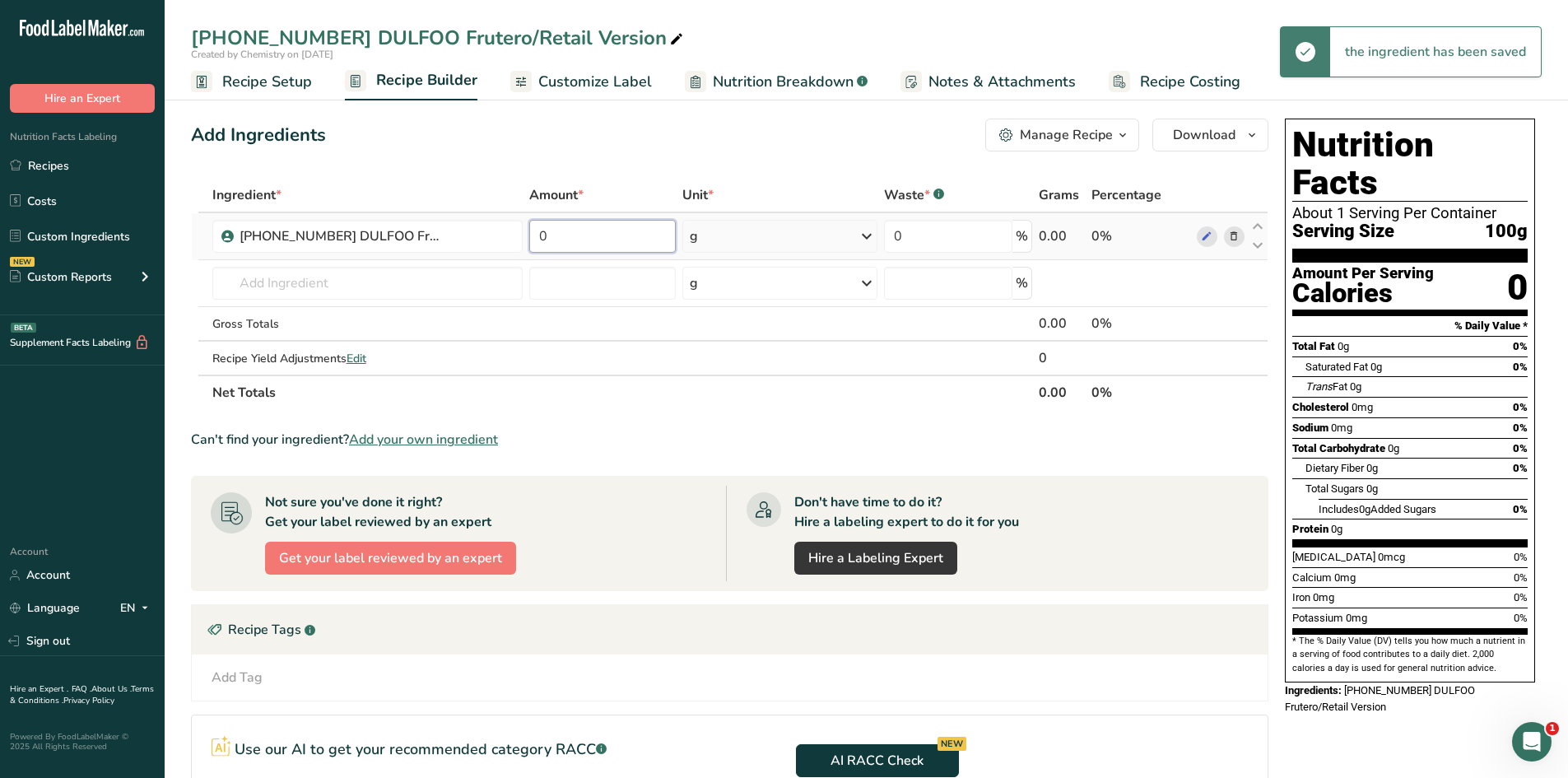
drag, startPoint x: 581, startPoint y: 240, endPoint x: 542, endPoint y: 245, distance: 39.3
click at [542, 245] on input "0" at bounding box center [602, 235] width 148 height 33
type input "100"
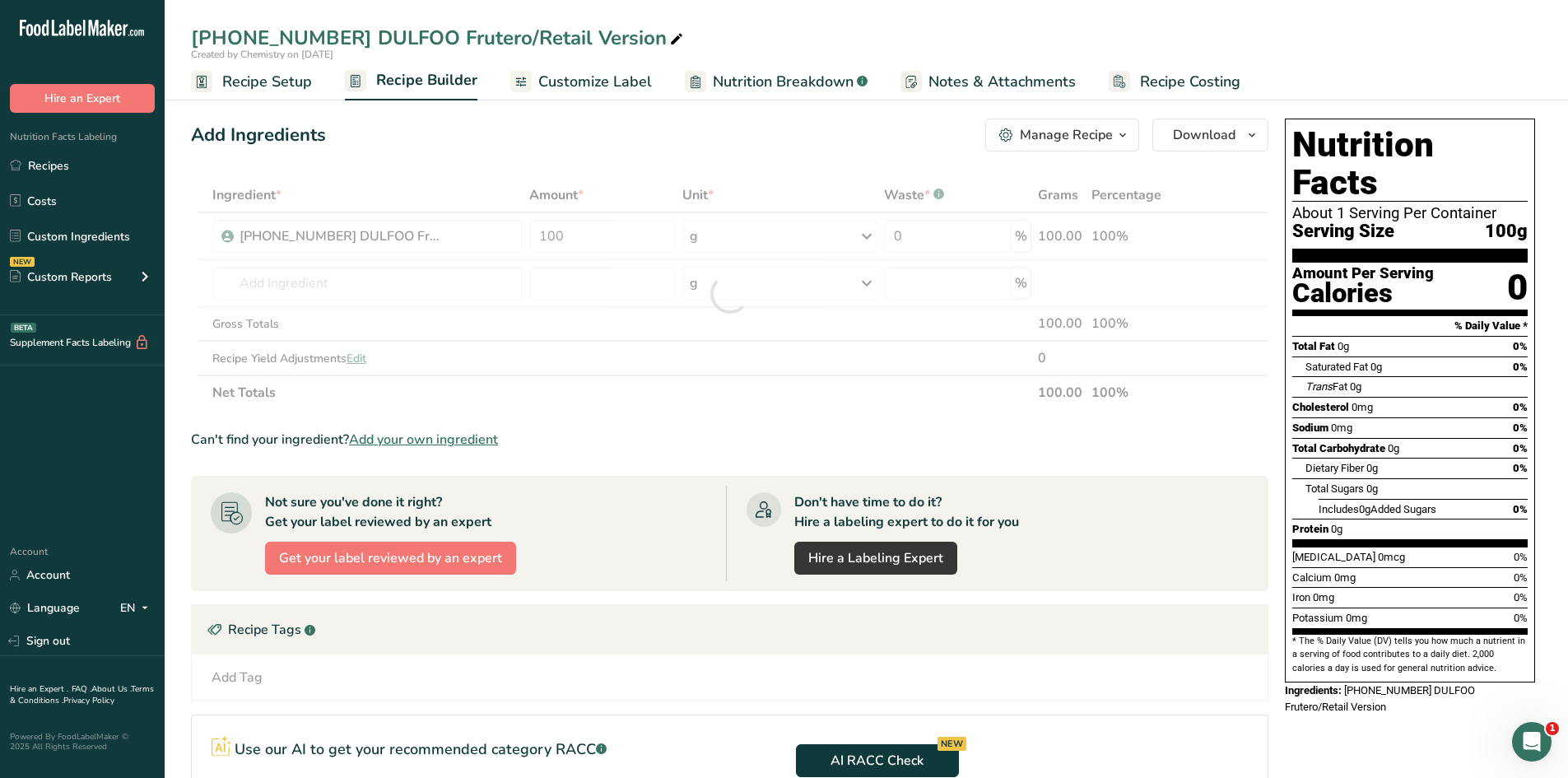
click at [561, 159] on div "Add Ingredients Manage Recipe Delete Recipe Duplicate Recipe Scale Recipe Save …" at bounding box center [734, 552] width 1087 height 881
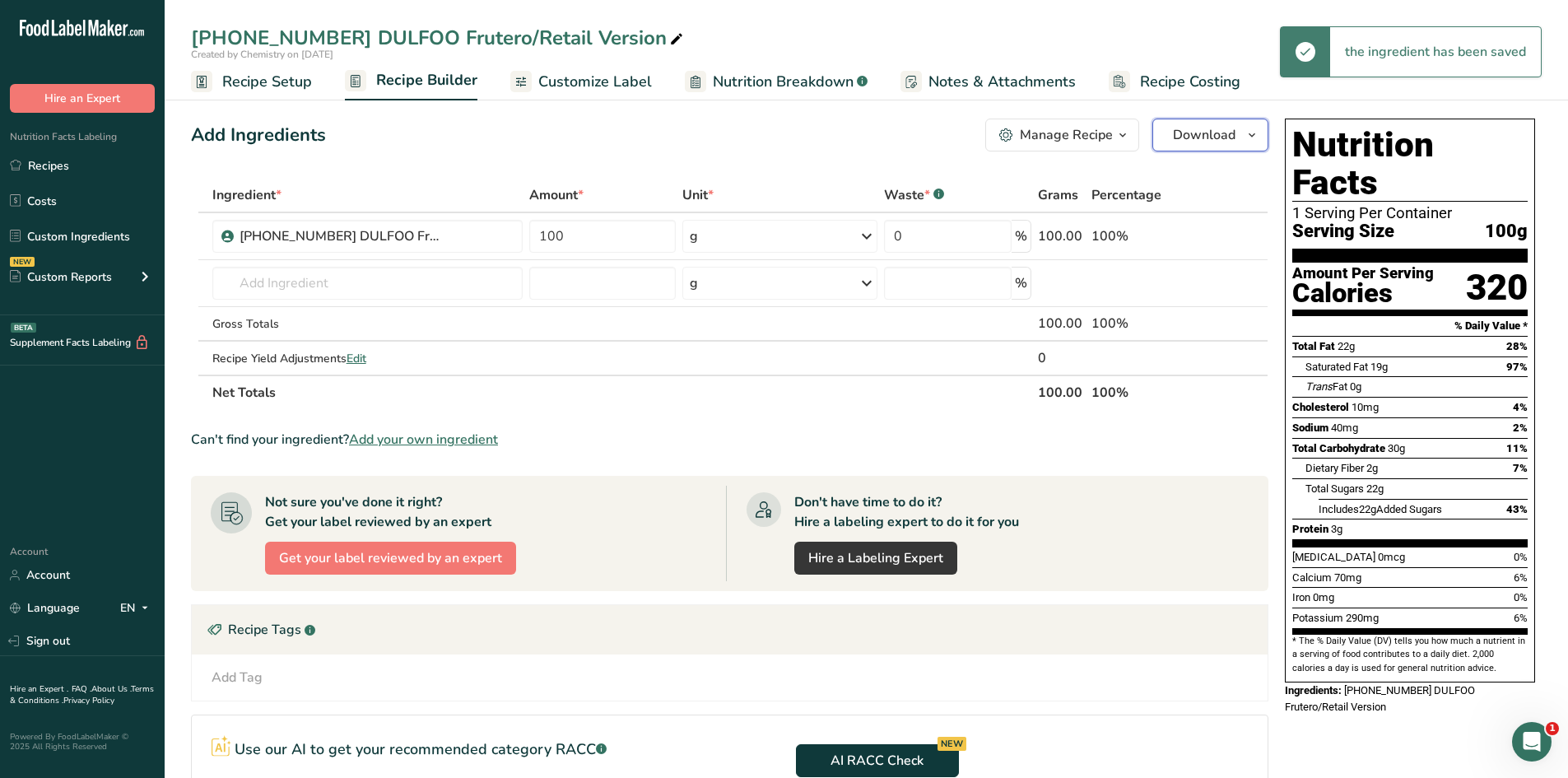
click at [1258, 134] on icon "button" at bounding box center [1252, 135] width 13 height 21
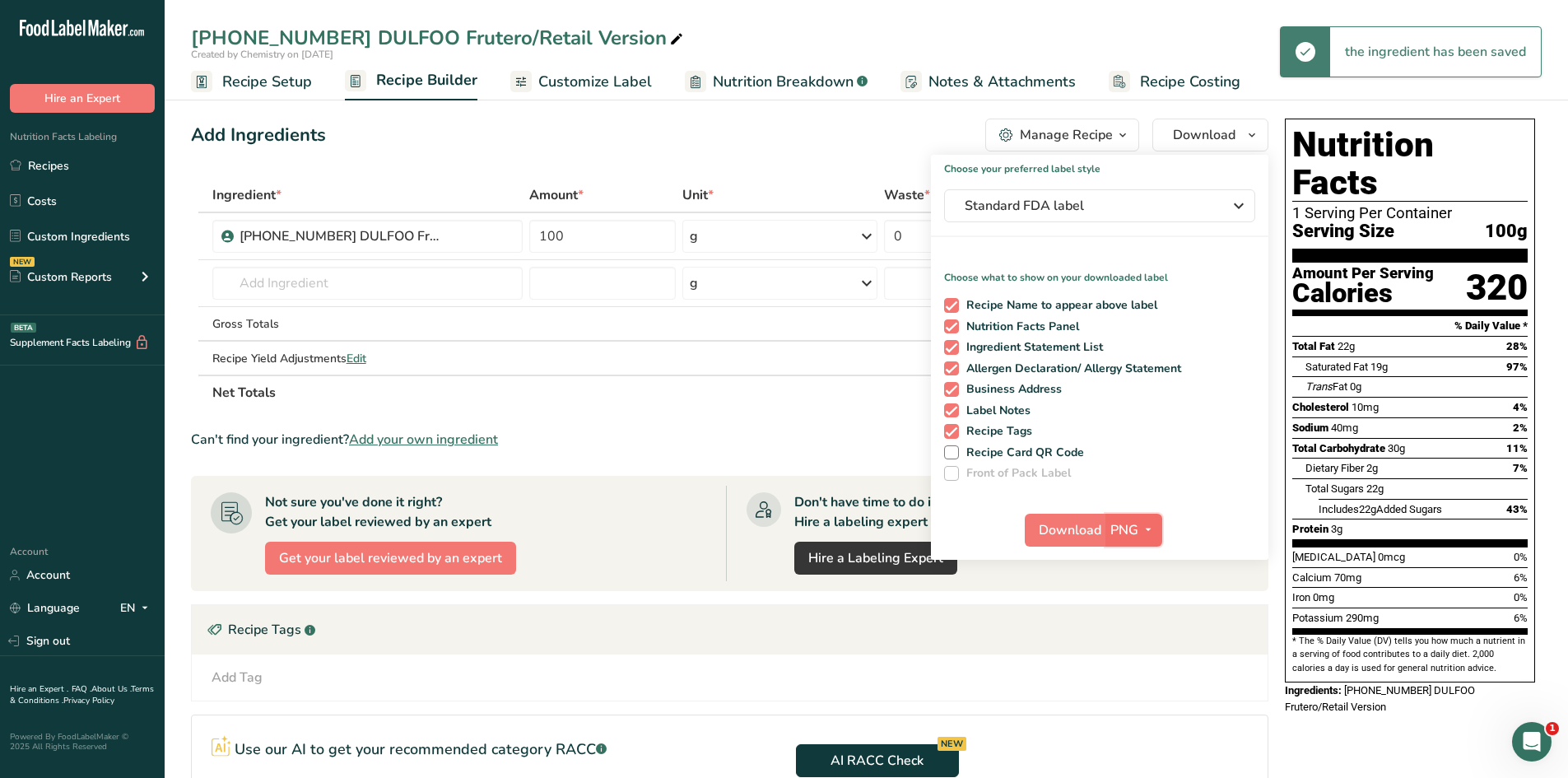
click at [1123, 520] on span "PNG" at bounding box center [1124, 530] width 28 height 20
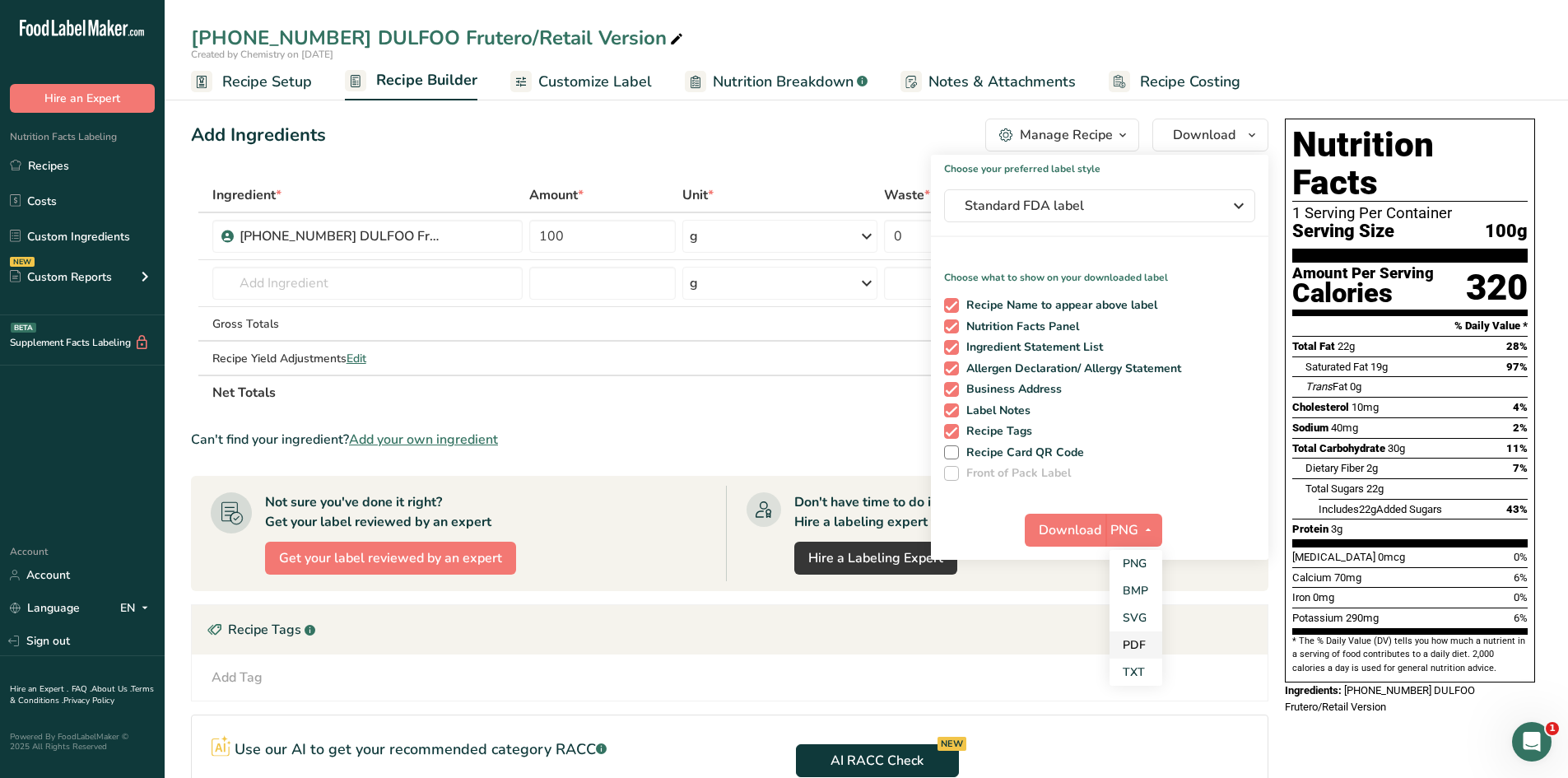
click at [1147, 638] on link "PDF" at bounding box center [1135, 644] width 53 height 28
click at [1078, 529] on span "Download" at bounding box center [1070, 530] width 63 height 20
click at [242, 89] on span "Recipe Setup" at bounding box center [266, 82] width 89 height 23
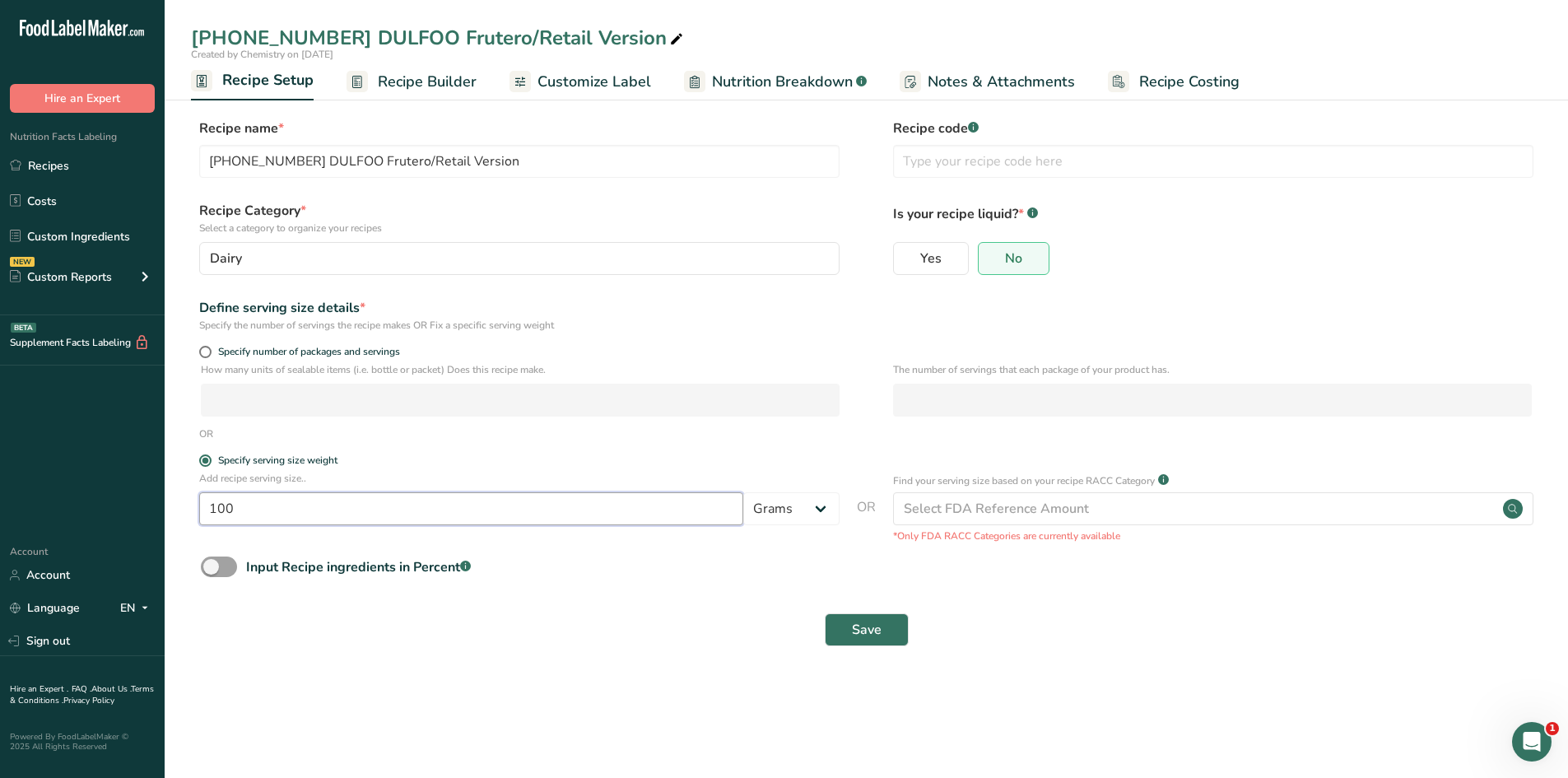
drag, startPoint x: 283, startPoint y: 513, endPoint x: 193, endPoint y: 504, distance: 90.4
click at [193, 504] on div "Add recipe serving size.. 100 Grams kg mg mcg lb oz l mL fl oz tbsp tsp cup qt …" at bounding box center [866, 507] width 1350 height 73
type input "38"
click at [552, 601] on form "Recipe name * [PHONE_NUMBER] DULFOO Frutero/Retail Version Recipe code .a-a{fil…" at bounding box center [866, 387] width 1350 height 538
click at [840, 631] on button "Save" at bounding box center [866, 629] width 84 height 33
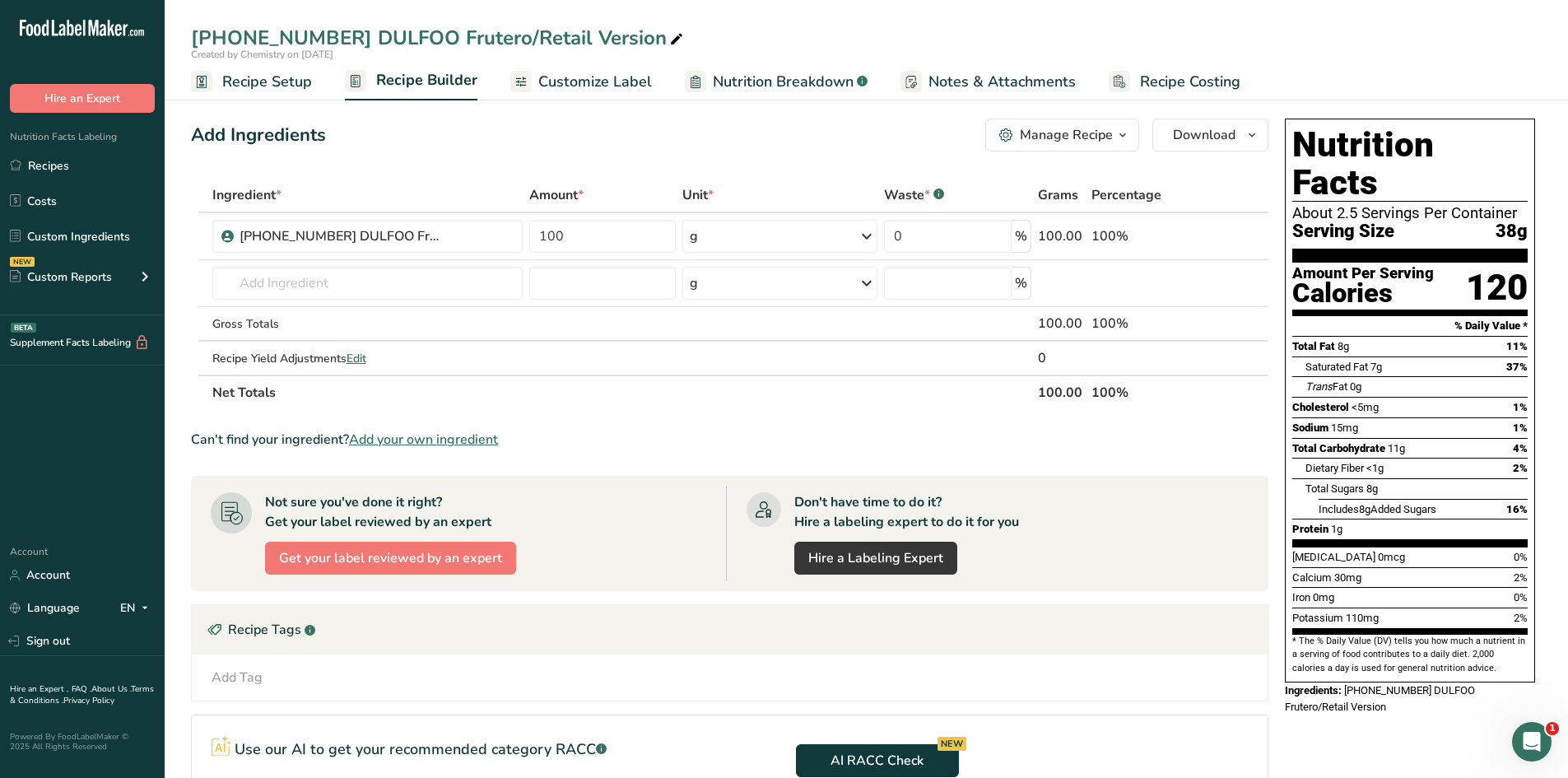
click at [669, 33] on icon at bounding box center [677, 40] width 15 height 23
type input "[PHONE_NUMBER] DULFOO Frutero/Retail Version 38g"
click at [673, 166] on div "Add Ingredients Manage Recipe Delete Recipe Duplicate Recipe Scale Recipe Save …" at bounding box center [734, 552] width 1087 height 881
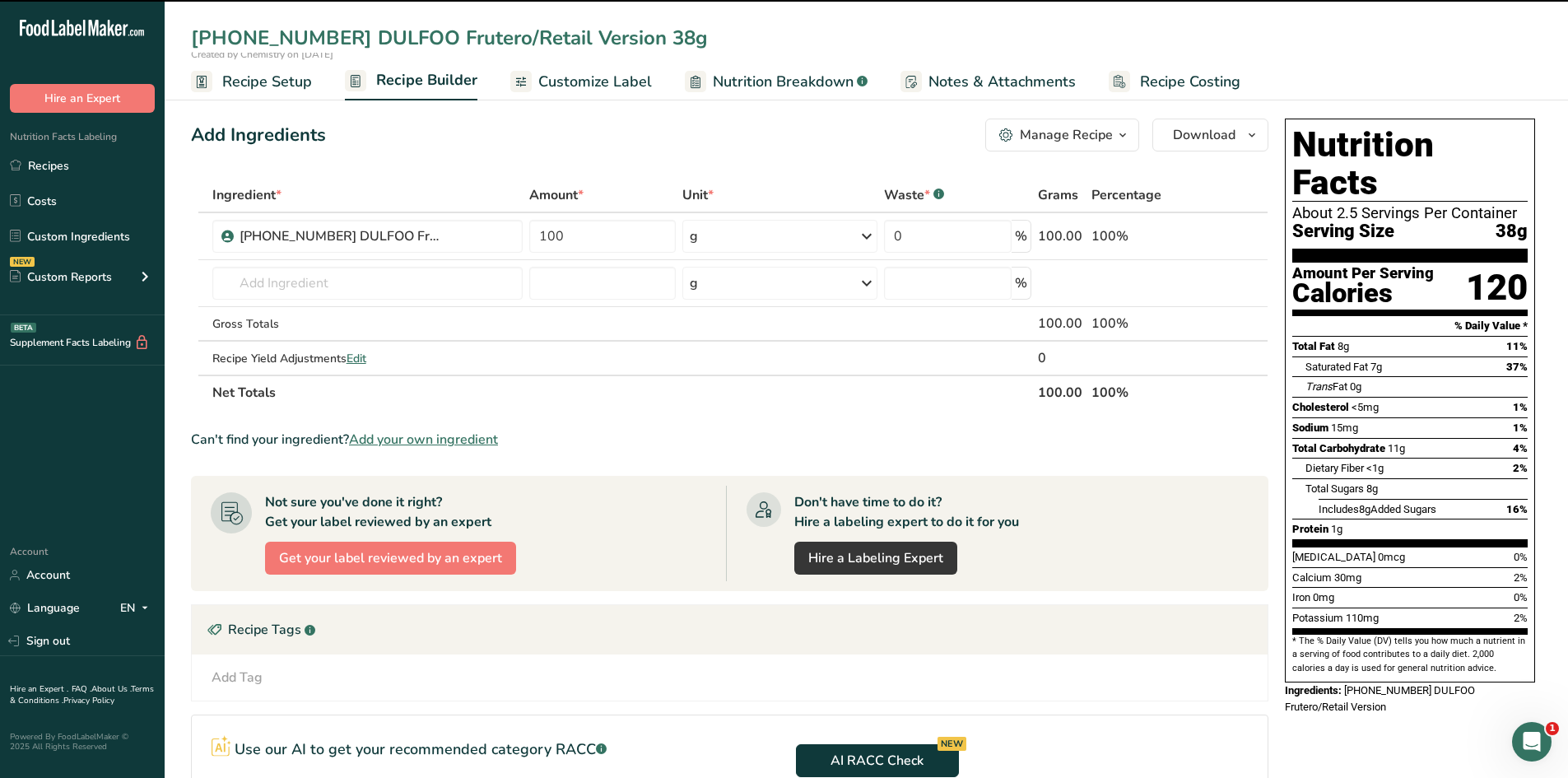
click at [596, 52] on input "[PHONE_NUMBER] DULFOO Frutero/Retail Version 38g" at bounding box center [866, 38] width 1350 height 30
click at [592, 79] on span "Customize Label" at bounding box center [595, 82] width 113 height 23
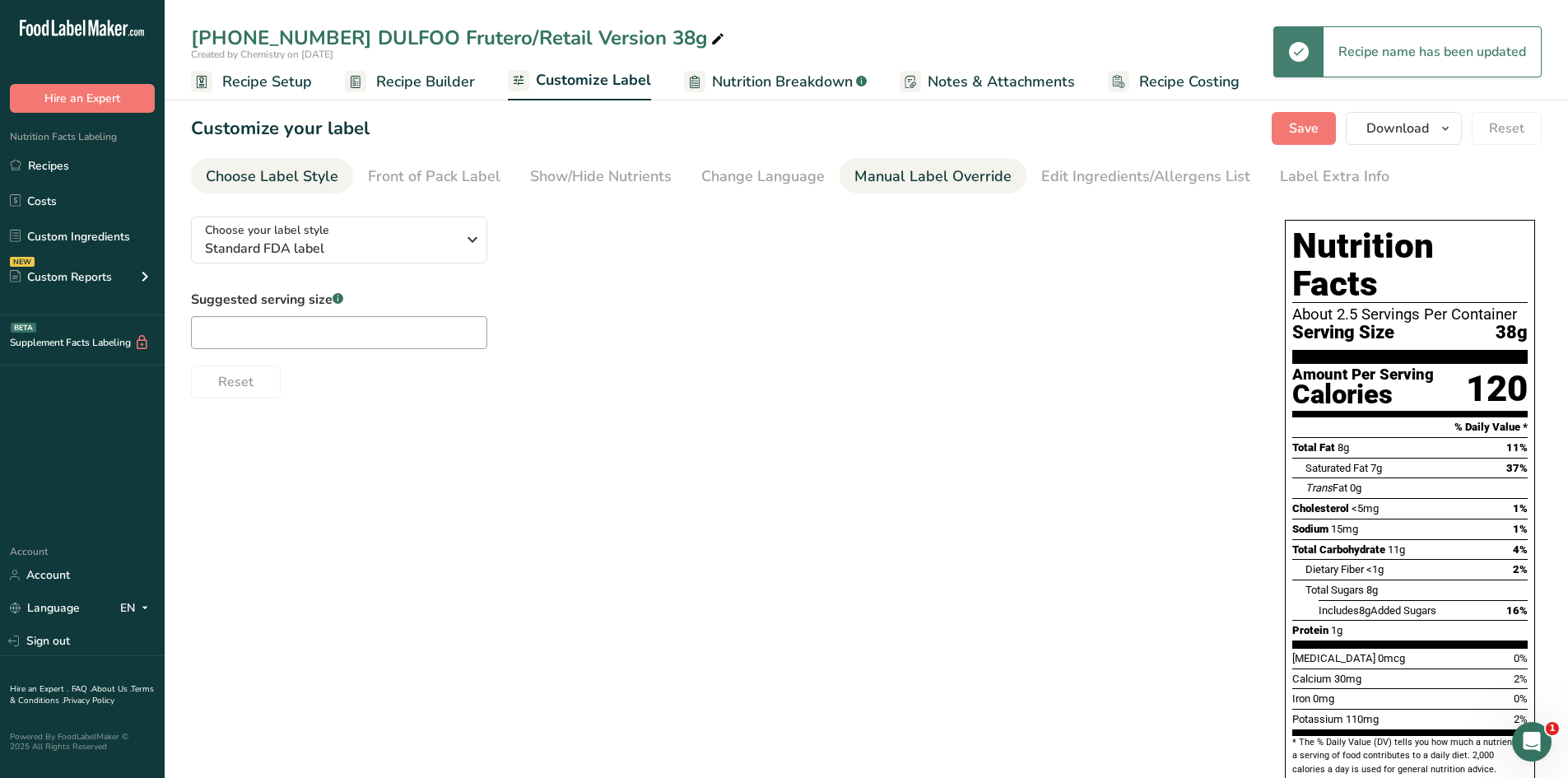
click at [891, 190] on link "Manual Label Override" at bounding box center [933, 176] width 157 height 37
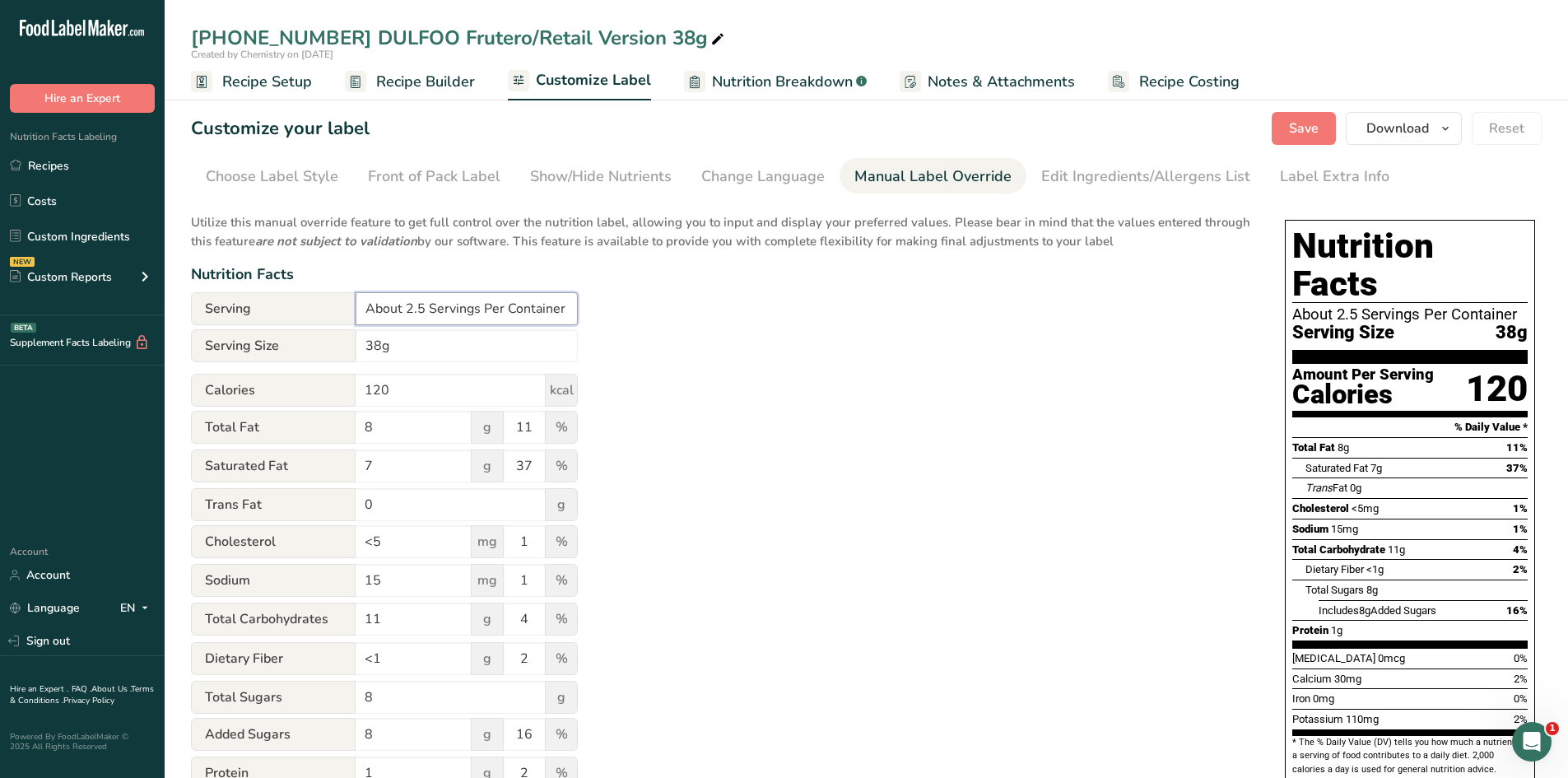
drag, startPoint x: 422, startPoint y: 305, endPoint x: 362, endPoint y: 306, distance: 60.0
click at [362, 306] on input "About 2.5 Servings Per Container" at bounding box center [466, 308] width 222 height 33
type input "18 Servings Per Container"
click at [845, 535] on div "Utilize this manual override feature to get full control over the nutrition lab…" at bounding box center [721, 598] width 1061 height 788
click at [1294, 136] on span "Save" at bounding box center [1303, 129] width 30 height 20
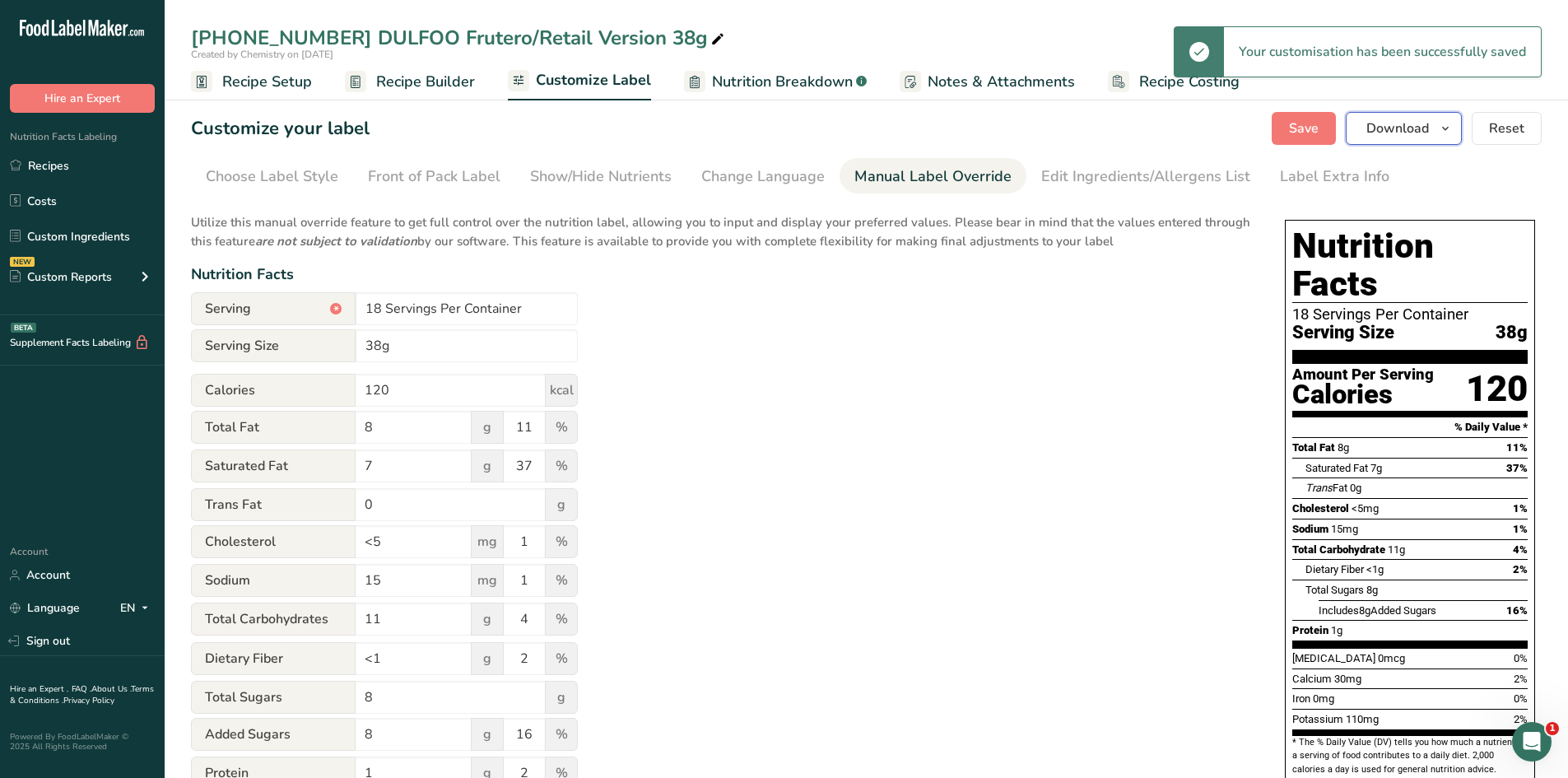
click at [1453, 122] on span "button" at bounding box center [1445, 129] width 20 height 20
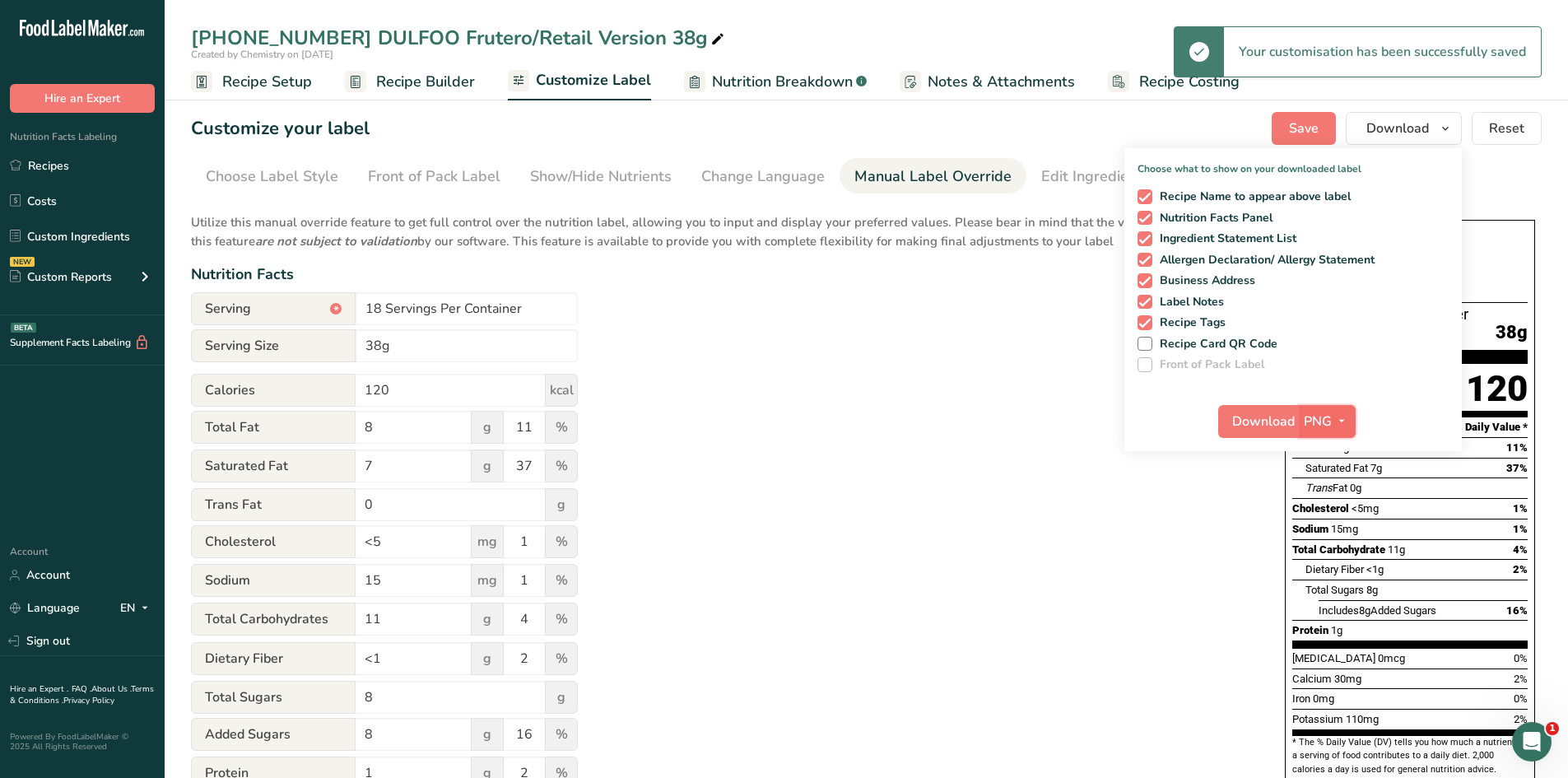
click at [1341, 428] on icon "button" at bounding box center [1341, 421] width 13 height 21
click at [1347, 533] on link "PDF" at bounding box center [1329, 536] width 53 height 28
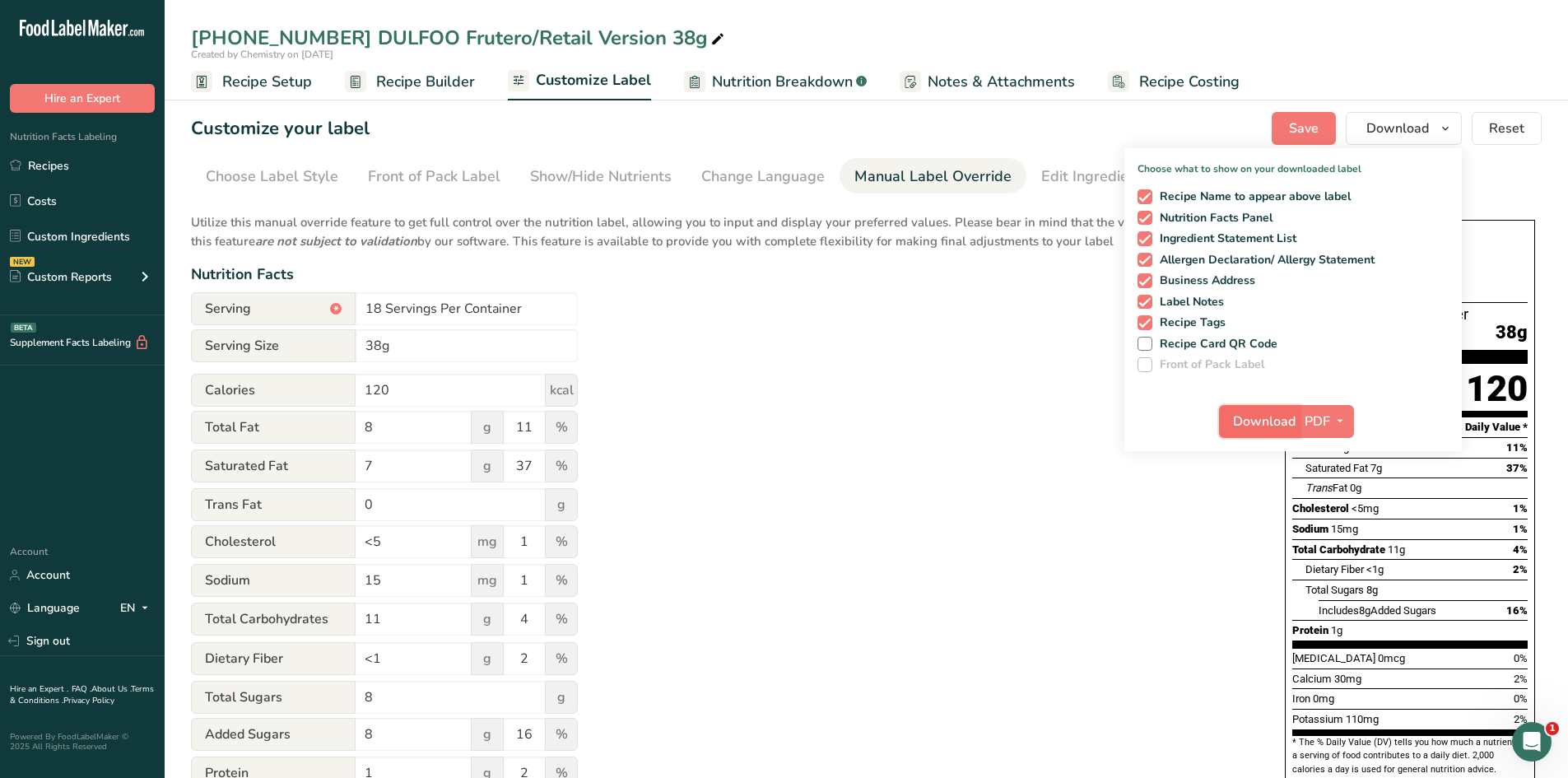
click at [1275, 424] on span "Download" at bounding box center [1263, 422] width 63 height 20
